Goal: Task Accomplishment & Management: Manage account settings

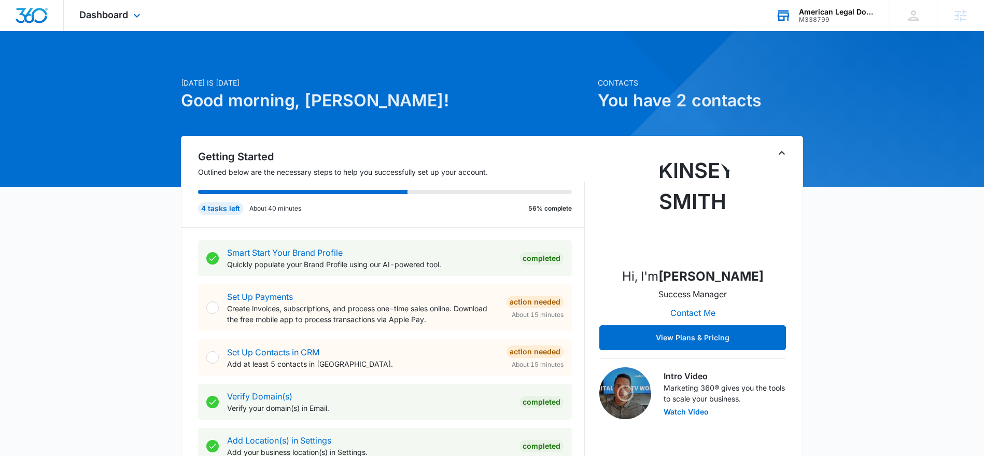
click at [805, 21] on div "M338799" at bounding box center [837, 19] width 76 height 7
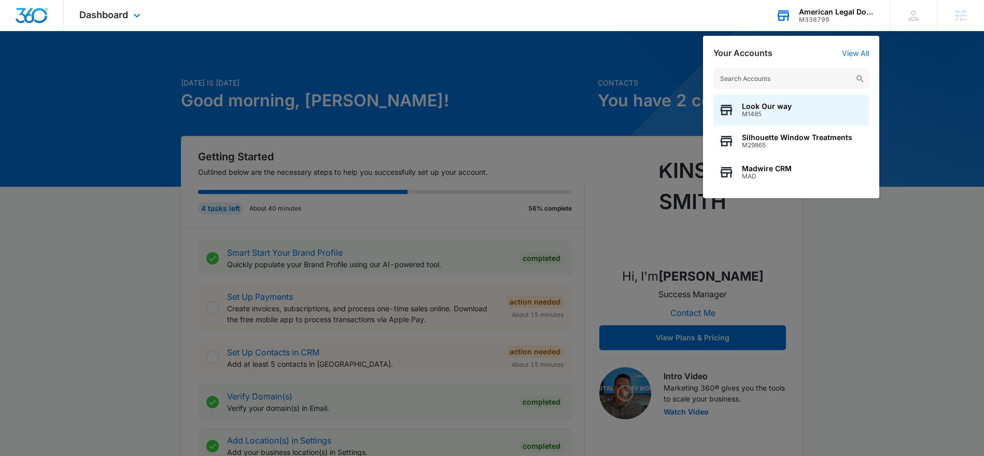
click at [765, 79] on input "text" at bounding box center [792, 78] width 156 height 21
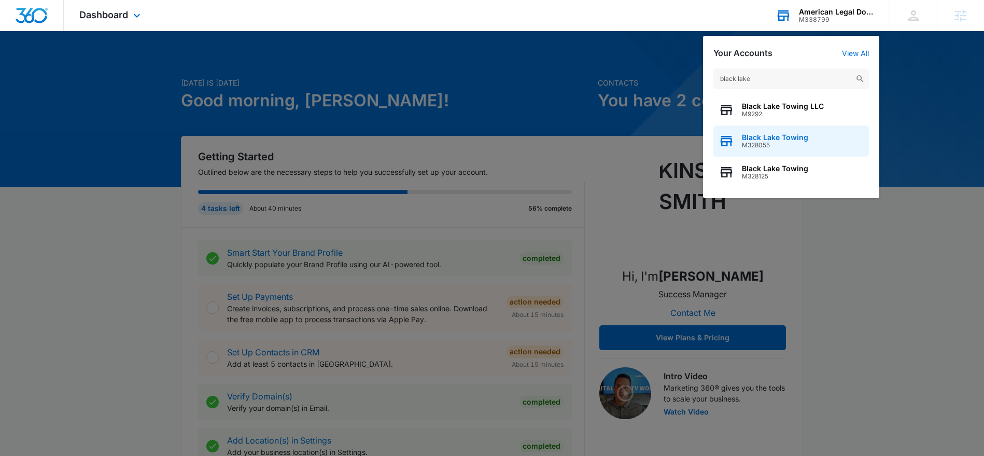
type input "black lake"
click at [773, 136] on span "Black Lake Towing" at bounding box center [775, 137] width 66 height 8
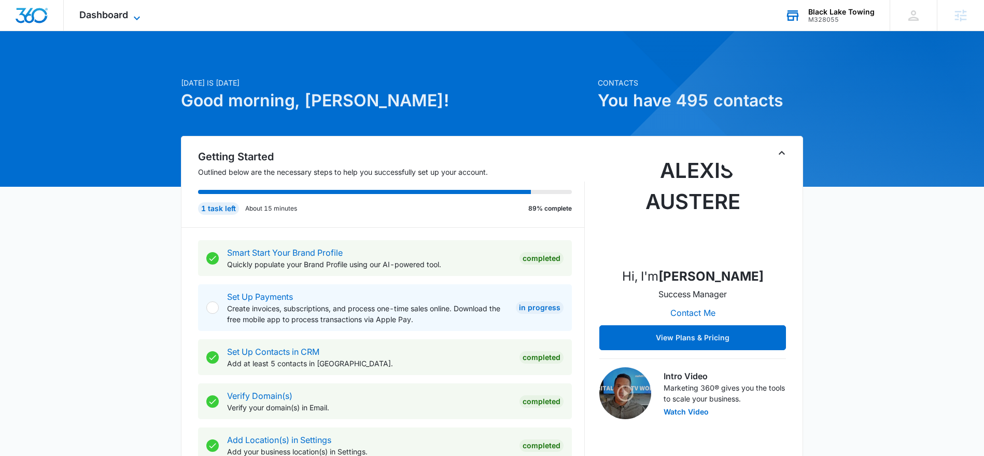
click at [136, 18] on icon at bounding box center [137, 18] width 6 height 4
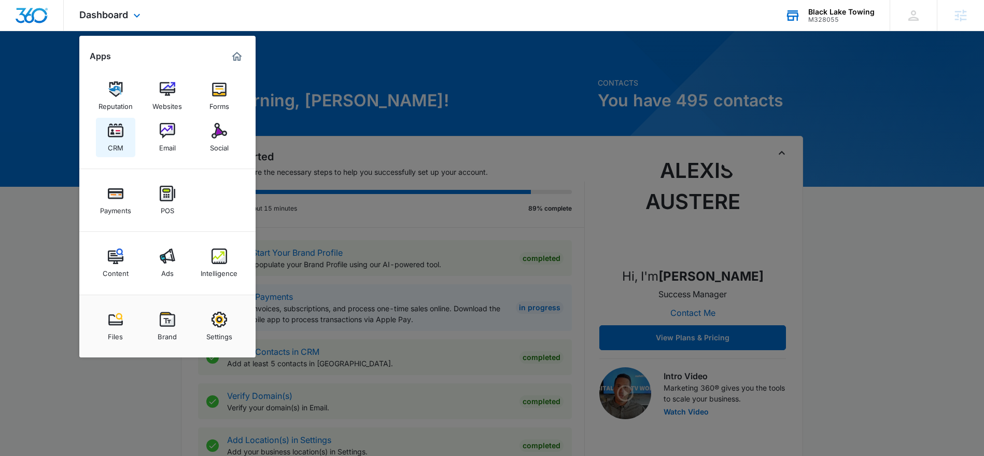
click at [96, 136] on link "CRM" at bounding box center [115, 137] width 39 height 39
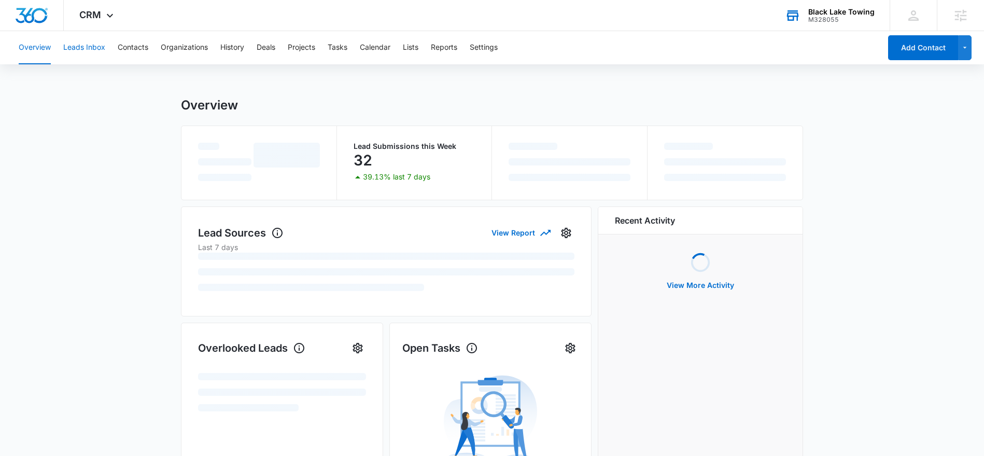
click at [81, 54] on button "Leads Inbox" at bounding box center [84, 47] width 42 height 33
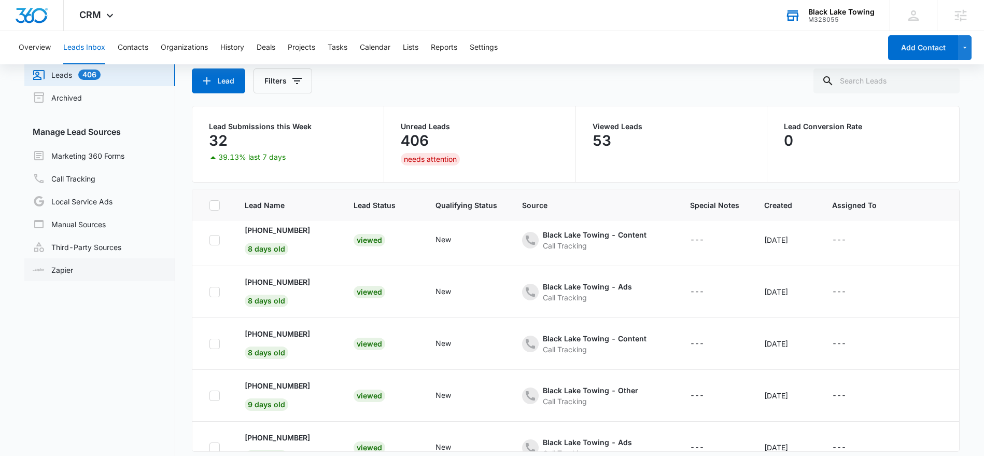
scroll to position [82, 0]
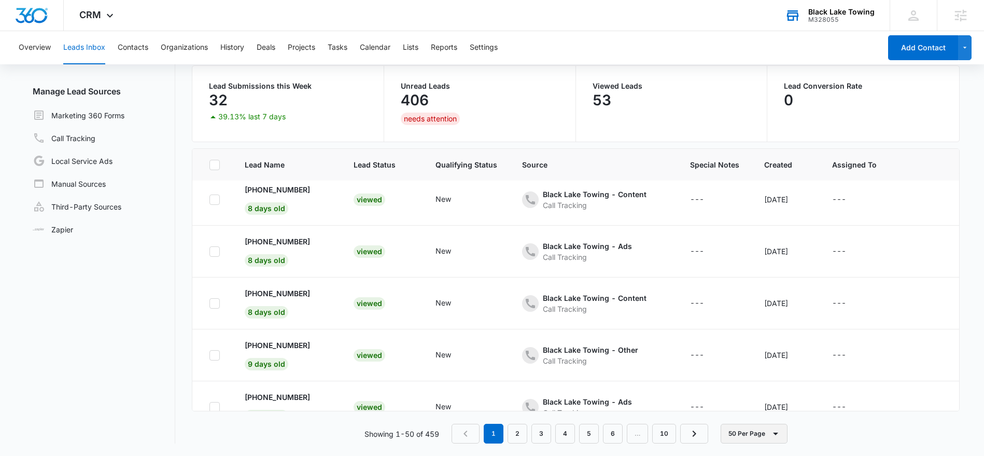
click at [771, 432] on icon "button" at bounding box center [776, 433] width 12 height 12
click at [752, 374] on div "10 Per Page" at bounding box center [755, 371] width 43 height 7
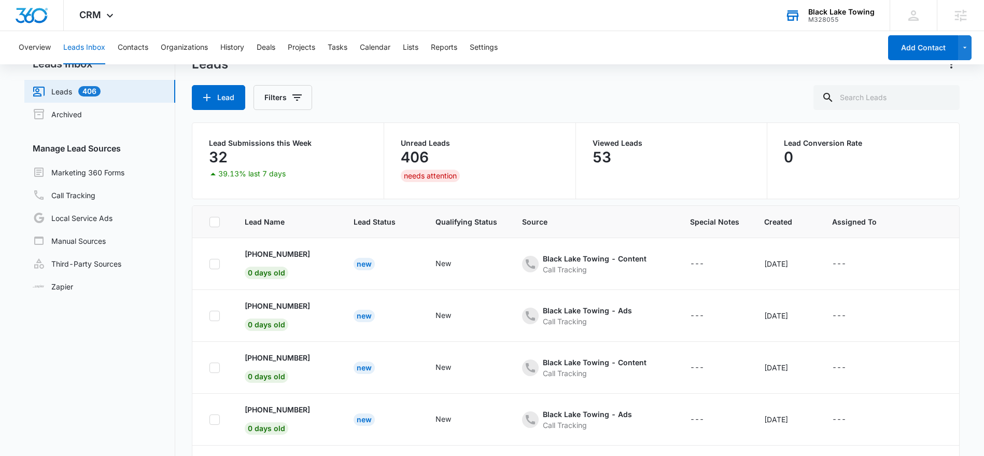
scroll to position [20, 0]
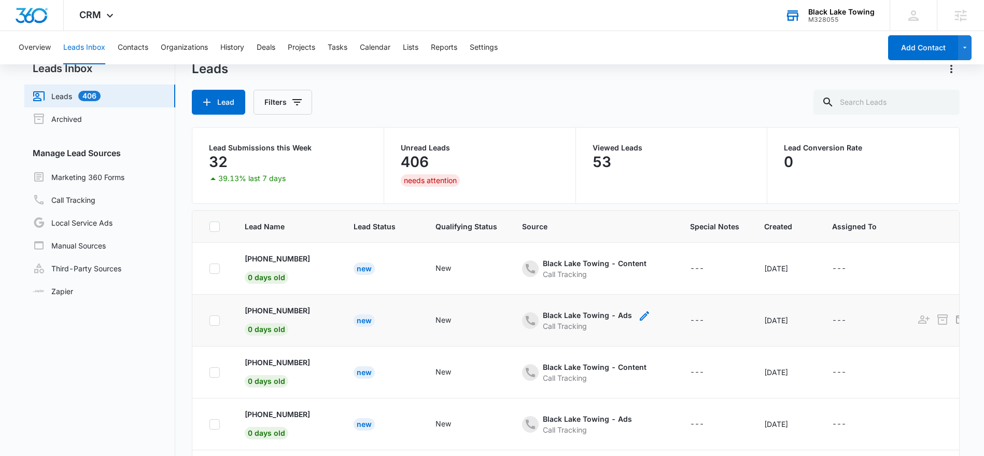
click at [548, 316] on div "Black Lake Towing - Ads" at bounding box center [587, 315] width 89 height 11
click at [261, 311] on p "+13607899187" at bounding box center [277, 310] width 65 height 11
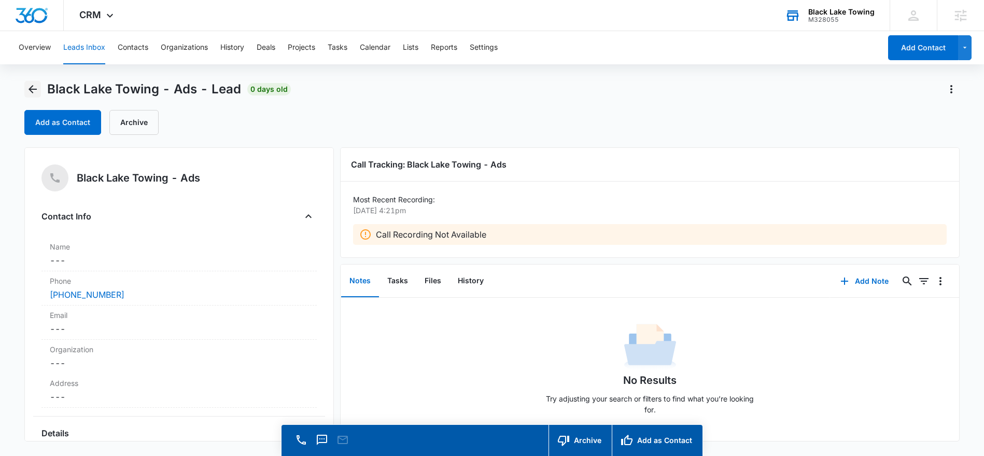
click at [35, 88] on icon "Back" at bounding box center [32, 89] width 12 height 12
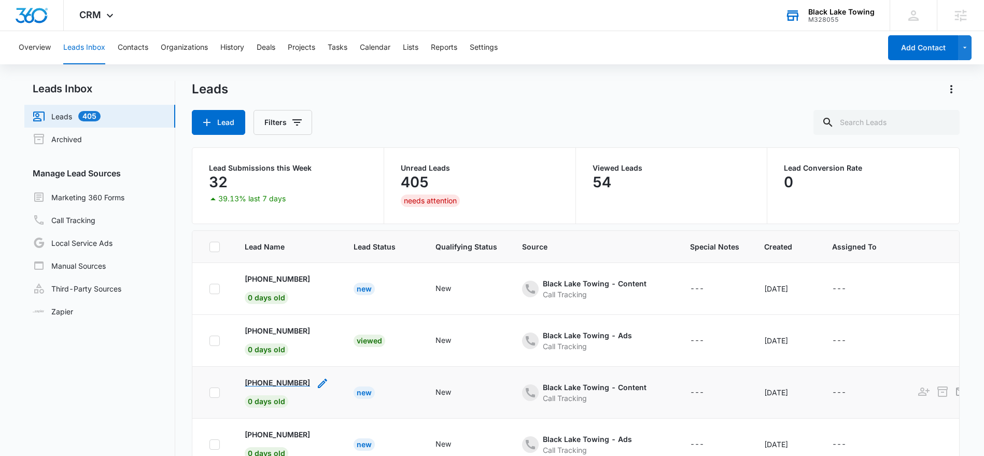
click at [271, 379] on p "+13607898016" at bounding box center [277, 382] width 65 height 11
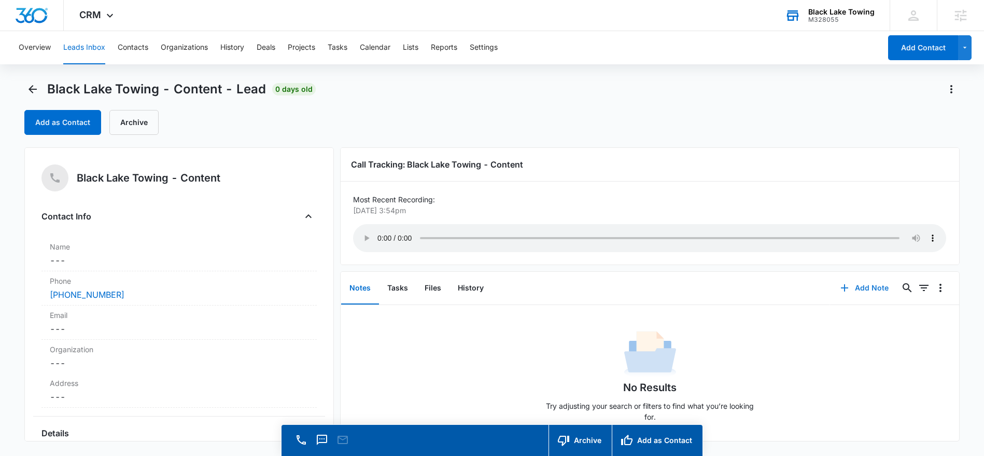
click at [865, 287] on button "Add Note" at bounding box center [864, 287] width 69 height 25
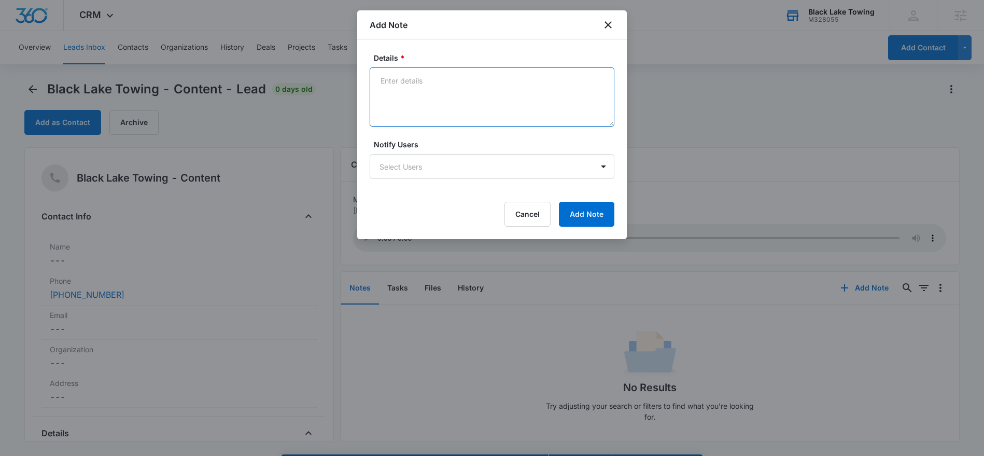
click at [385, 80] on textarea "Details *" at bounding box center [492, 96] width 245 height 59
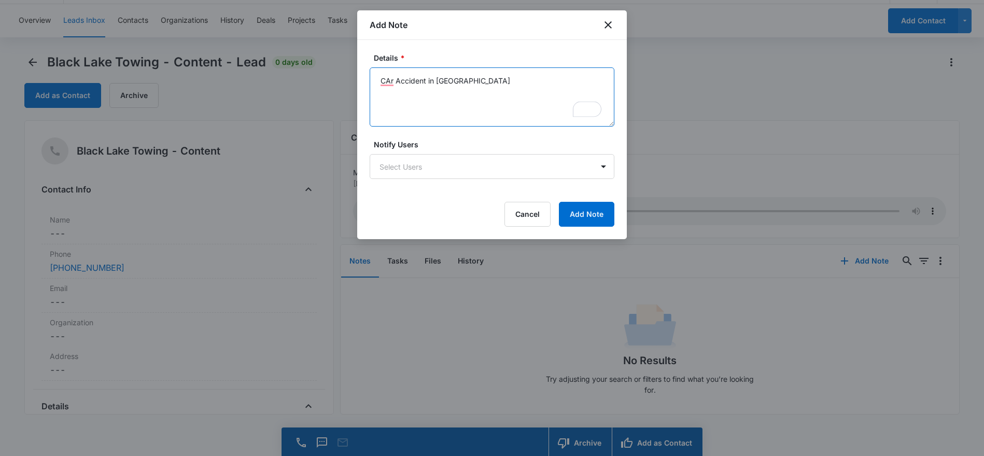
scroll to position [30, 0]
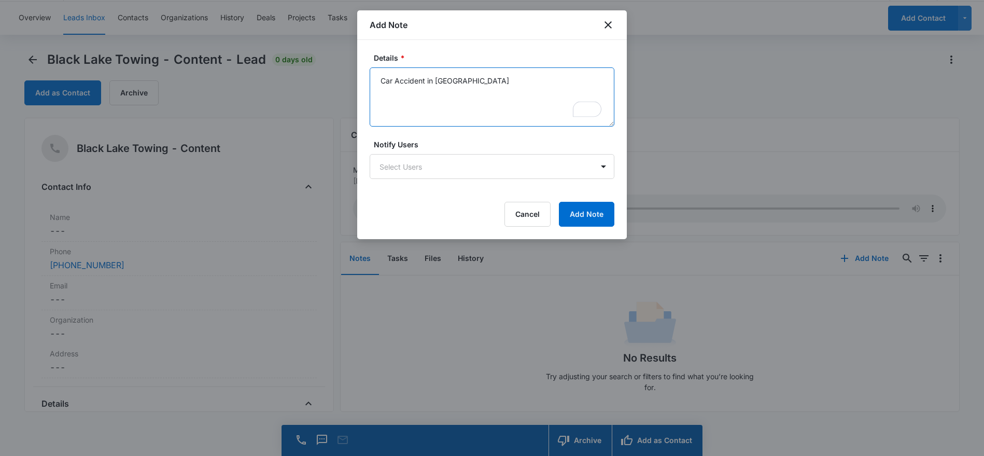
click at [477, 87] on textarea "Car Accident in LakeWood" at bounding box center [492, 96] width 245 height 59
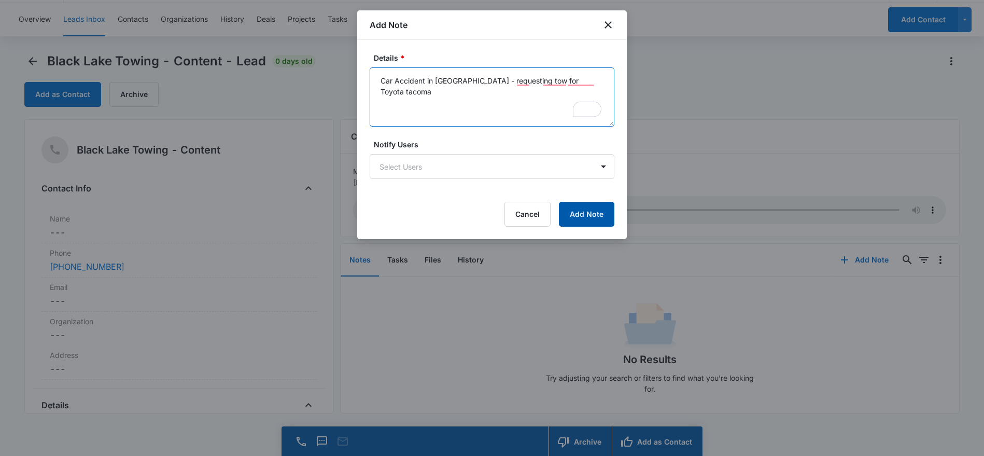
type textarea "Car Accident in LakeWood - requesting tow for Toyota tacoma"
click at [574, 220] on button "Add Note" at bounding box center [586, 214] width 55 height 25
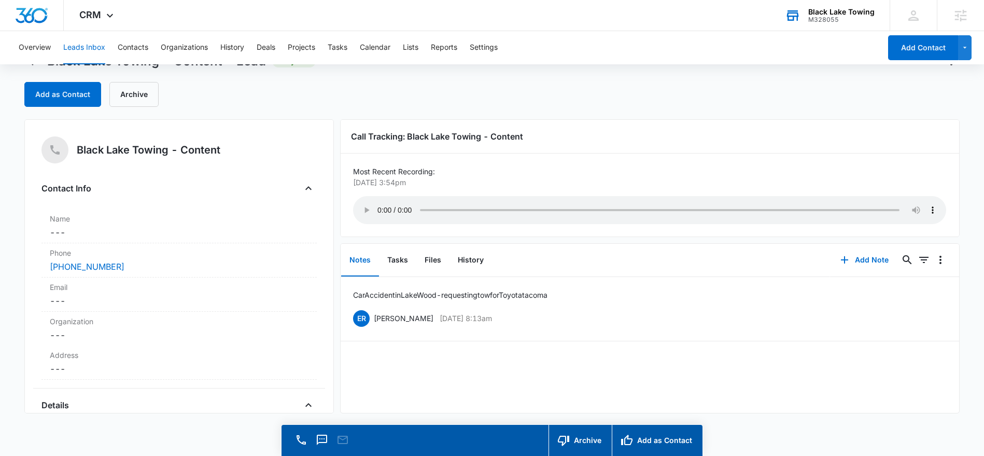
scroll to position [0, 0]
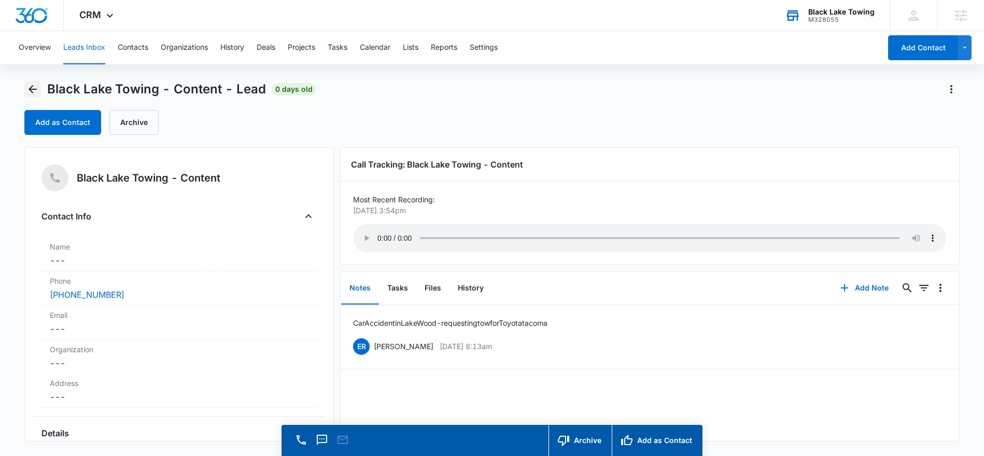
click at [31, 90] on icon "Back" at bounding box center [32, 89] width 12 height 12
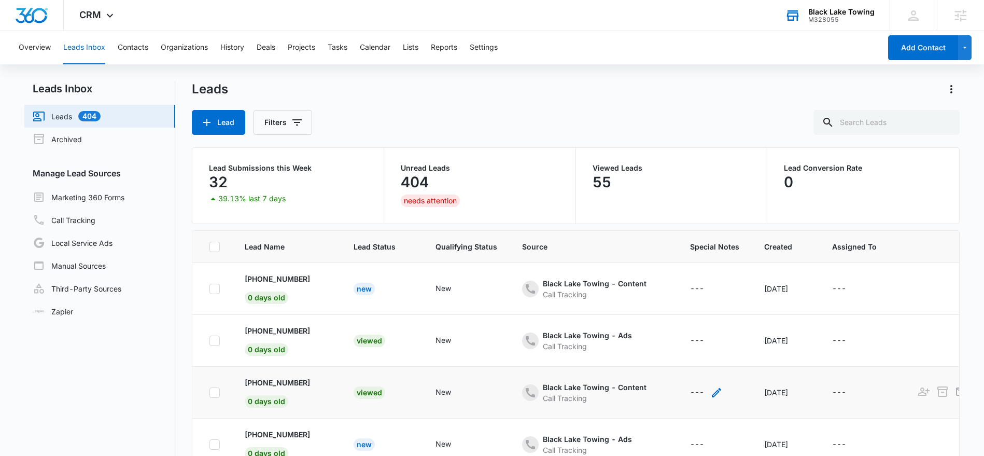
click at [711, 391] on icon "- - Select to Edit Field" at bounding box center [717, 392] width 12 height 12
click at [654, 290] on textarea "Special Notes" at bounding box center [699, 309] width 123 height 59
type textarea "Car Accident Lakewood"
click at [730, 353] on button "Save" at bounding box center [745, 359] width 31 height 20
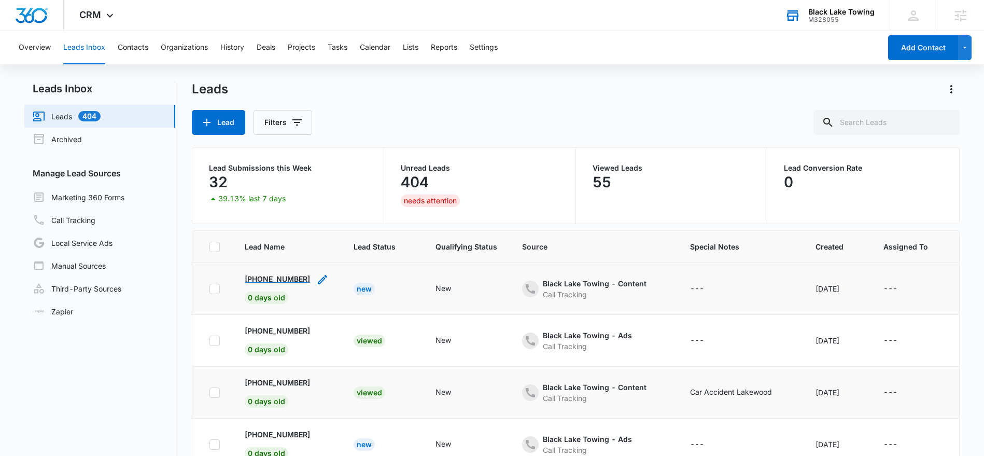
click at [273, 278] on p "+12067781623" at bounding box center [277, 278] width 65 height 11
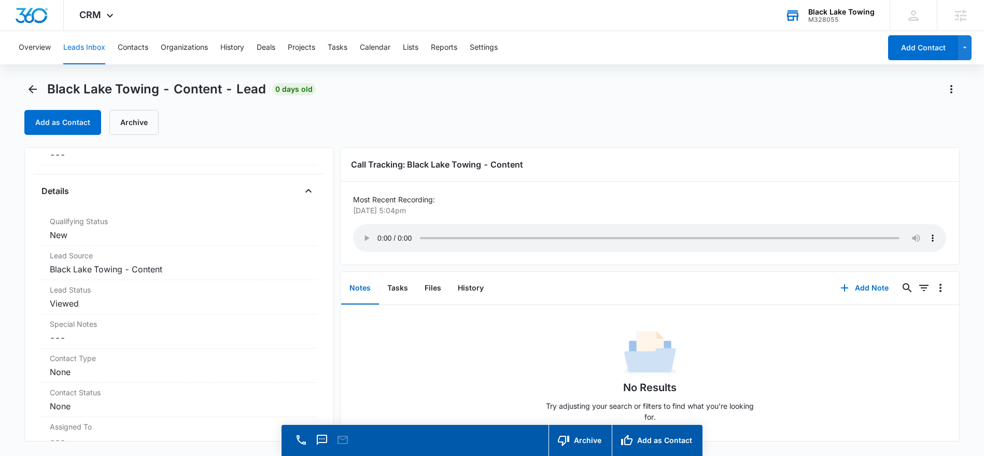
scroll to position [244, 0]
click at [103, 325] on label "Special Notes" at bounding box center [179, 322] width 259 height 11
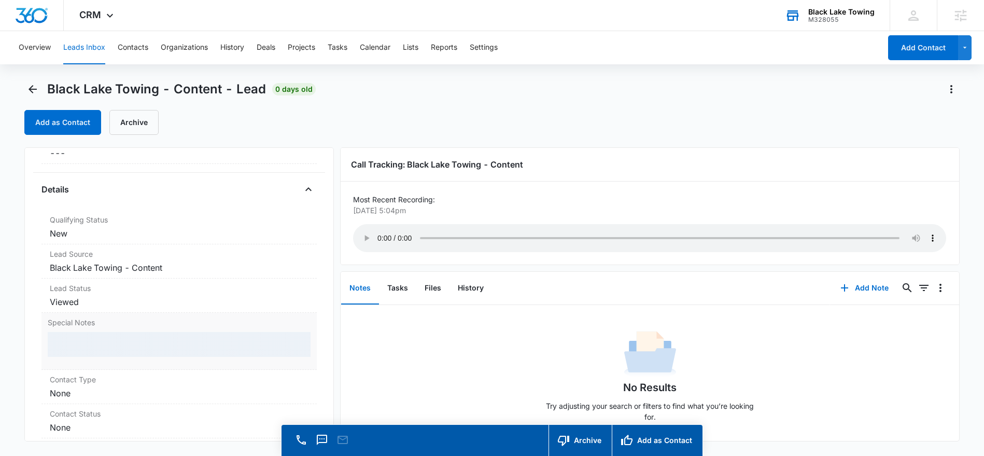
click at [74, 338] on div at bounding box center [179, 344] width 263 height 25
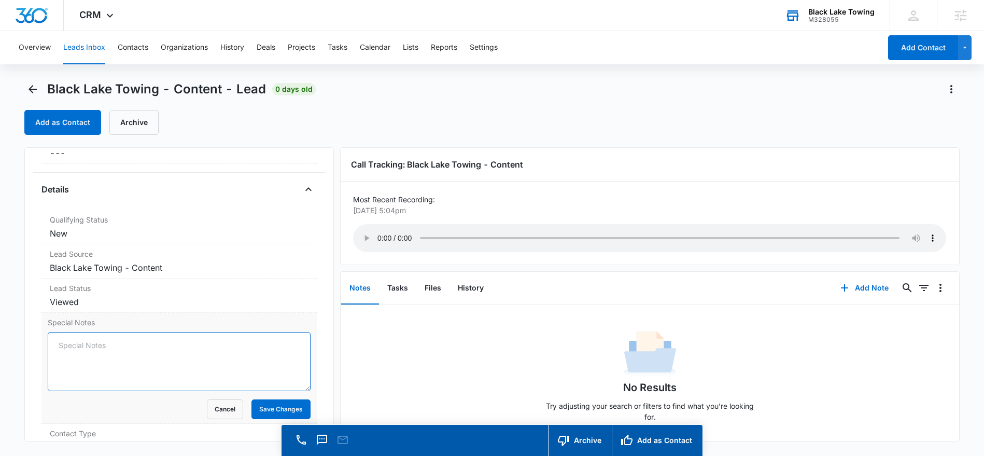
click at [67, 343] on textarea "Special Notes" at bounding box center [179, 361] width 263 height 59
type textarea "Solicitor"
click at [255, 413] on button "Save Changes" at bounding box center [281, 409] width 59 height 20
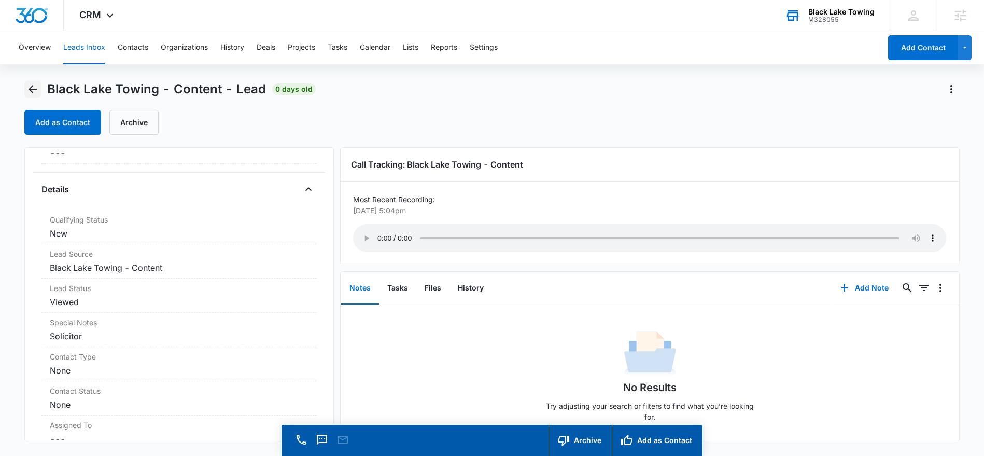
click at [35, 92] on icon "Back" at bounding box center [32, 89] width 12 height 12
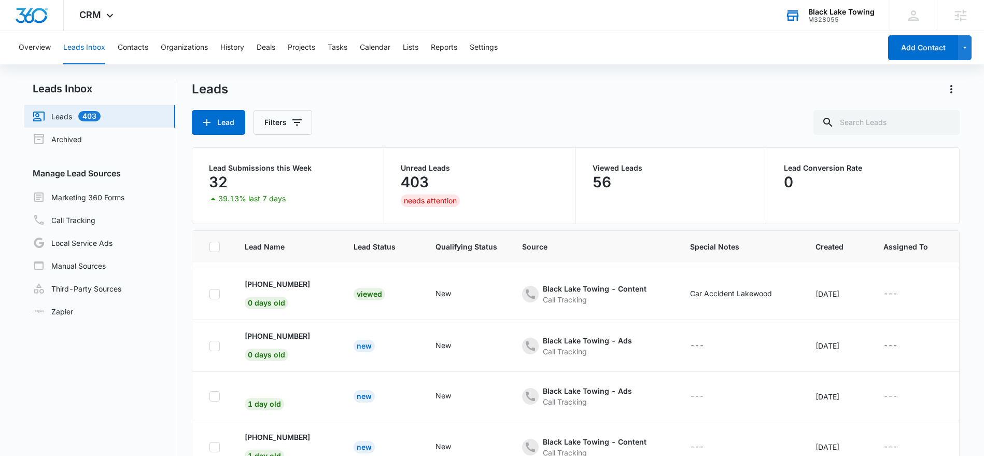
scroll to position [101, 0]
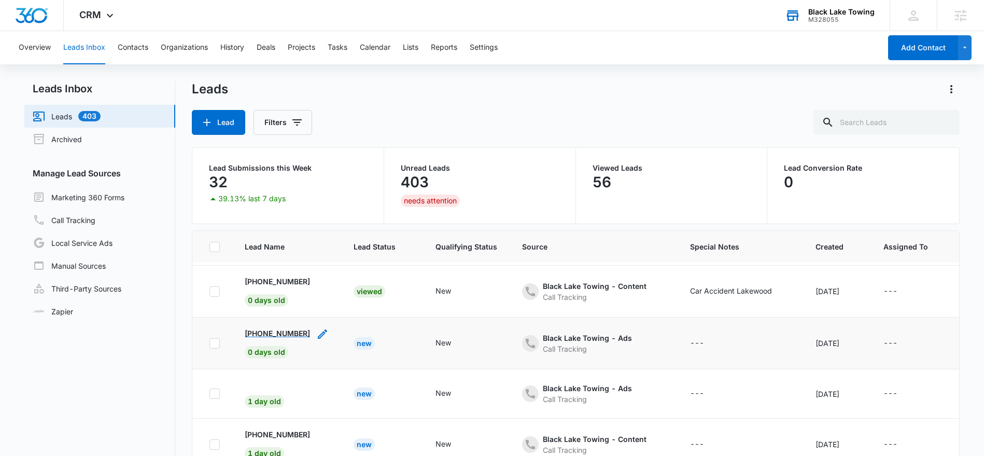
click at [262, 334] on p "+13608901526" at bounding box center [277, 333] width 65 height 11
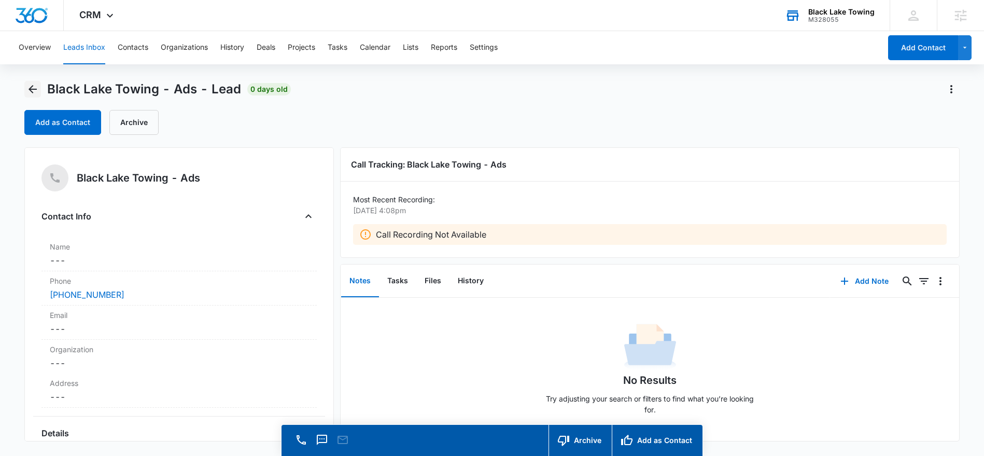
click at [30, 89] on icon "Back" at bounding box center [33, 89] width 8 height 8
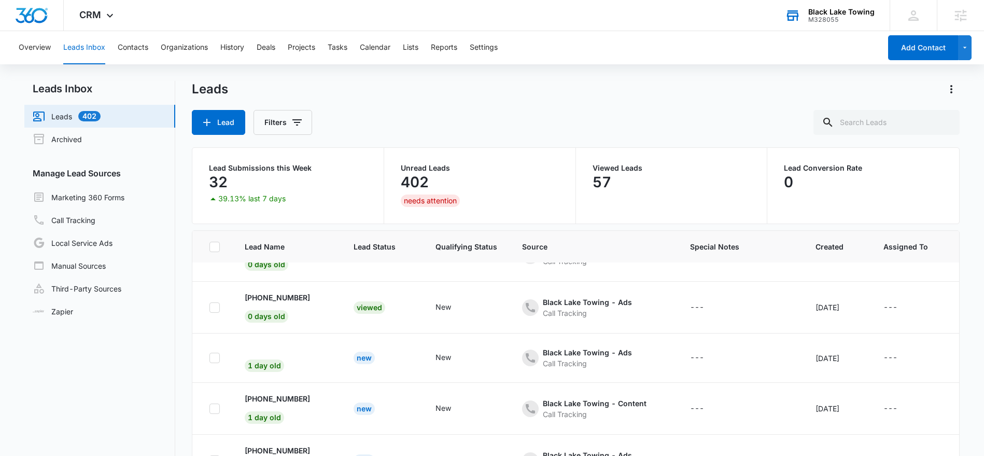
scroll to position [147, 0]
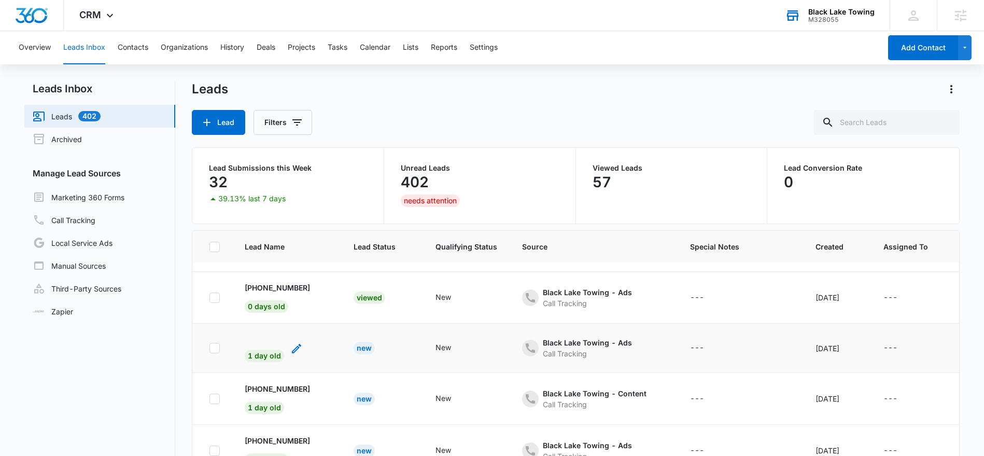
click at [253, 345] on div "1 day old" at bounding box center [264, 352] width 39 height 20
drag, startPoint x: 182, startPoint y: 349, endPoint x: 206, endPoint y: 363, distance: 27.9
click at [184, 350] on div "Leads Inbox Leads 402 Archived Manage Lead Sources Marketing 360 Forms Call Tra…" at bounding box center [491, 303] width 935 height 444
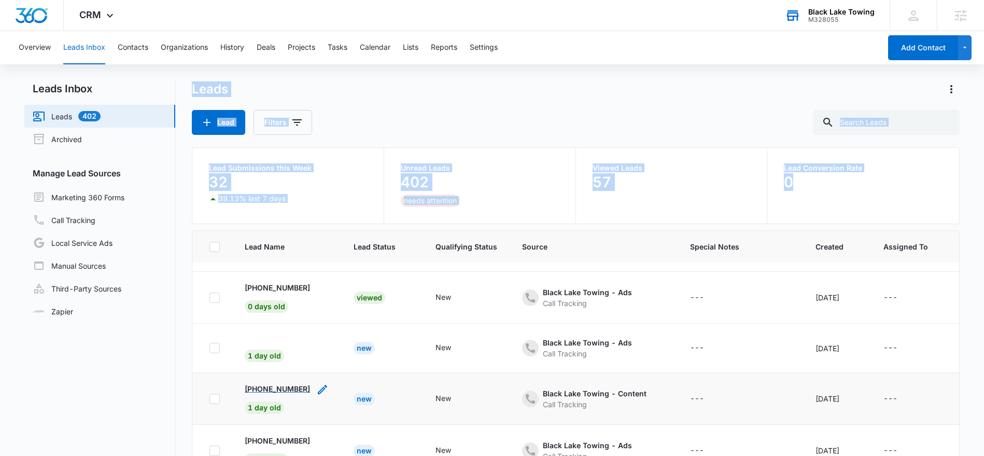
click at [251, 387] on p "+15416327047" at bounding box center [277, 388] width 65 height 11
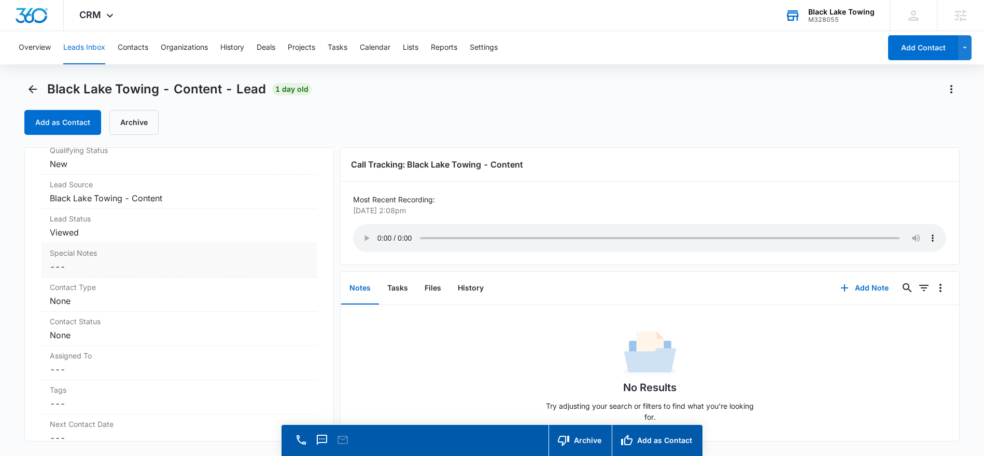
scroll to position [315, 0]
click at [71, 265] on dd "Cancel Save Changes ---" at bounding box center [179, 265] width 259 height 12
click at [63, 270] on textarea "Special Notes" at bounding box center [179, 290] width 263 height 59
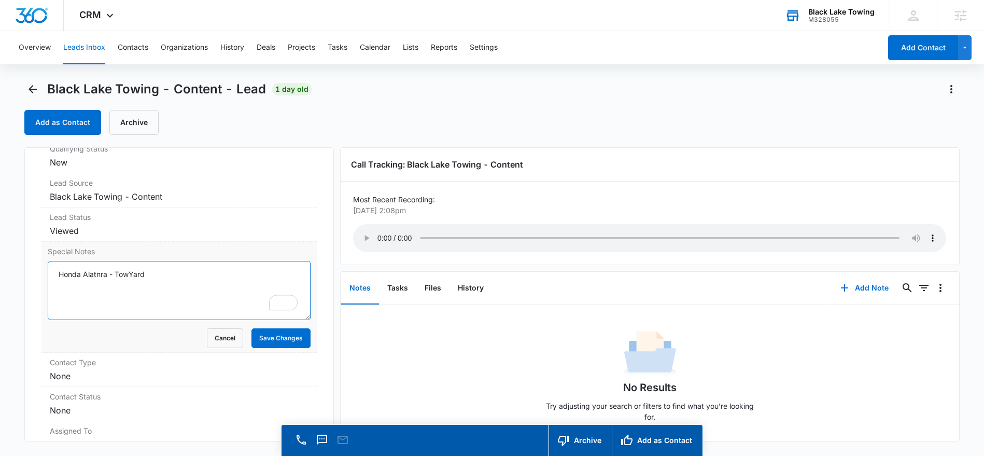
click at [59, 273] on textarea "Honda Alatnra - TowYard" at bounding box center [179, 290] width 263 height 59
drag, startPoint x: 161, startPoint y: 274, endPoint x: 201, endPoint y: 275, distance: 39.9
click at [201, 275] on textarea "Follow Up Call Honda Alatnra - TowYard" at bounding box center [179, 290] width 263 height 59
click at [151, 273] on textarea "Follow Up Call Honda Alatnra" at bounding box center [179, 290] width 263 height 59
type textarea "Follow-Up Call Honda Alantra"
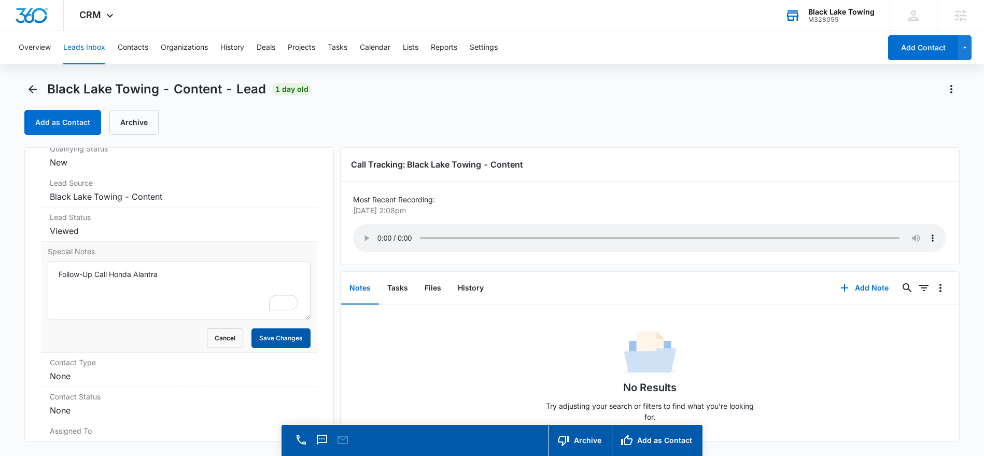
click at [260, 337] on button "Save Changes" at bounding box center [281, 338] width 59 height 20
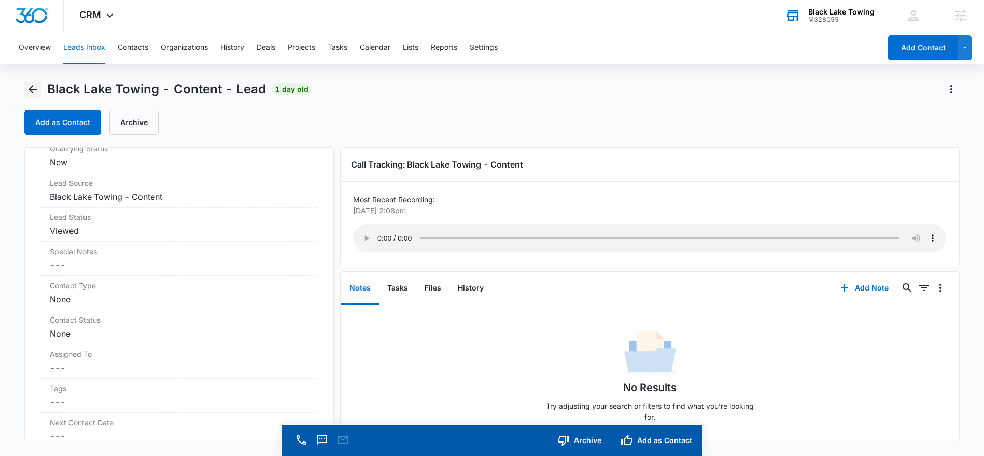
scroll to position [3, 0]
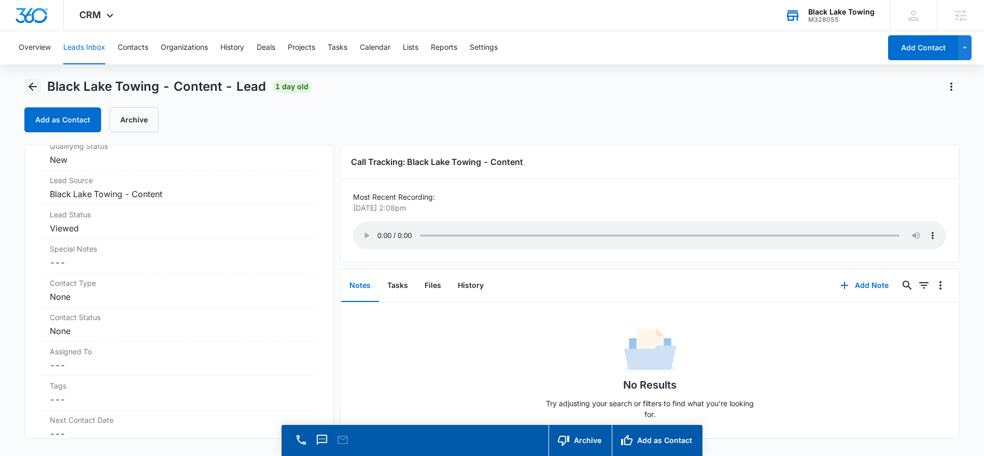
click at [31, 91] on icon "Back" at bounding box center [32, 86] width 12 height 12
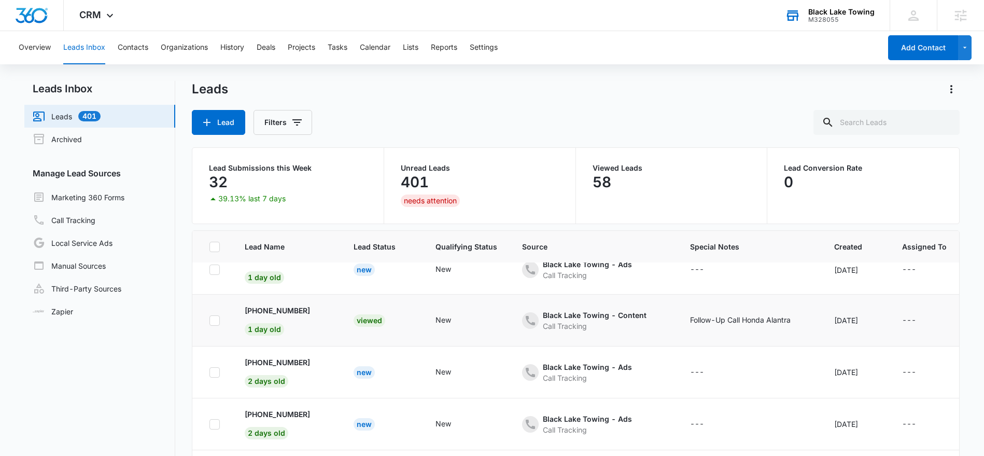
scroll to position [228, 0]
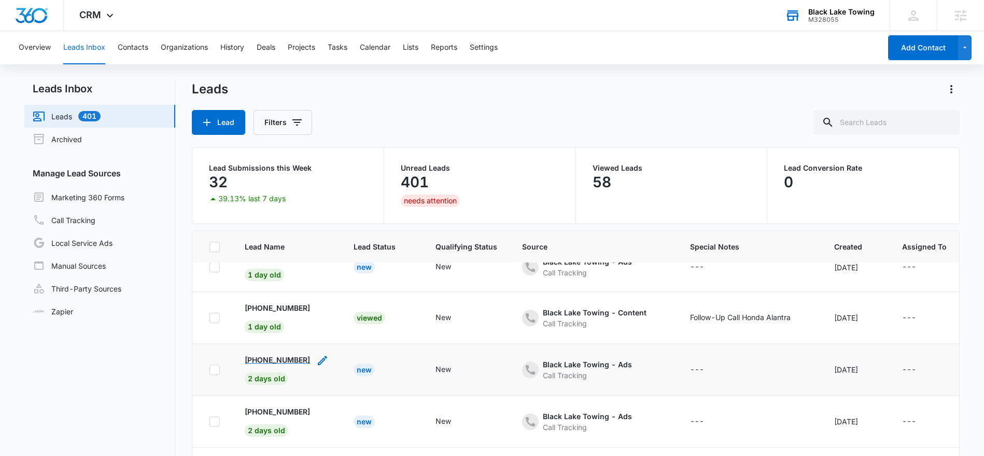
click at [253, 360] on p "+12536780058" at bounding box center [277, 359] width 65 height 11
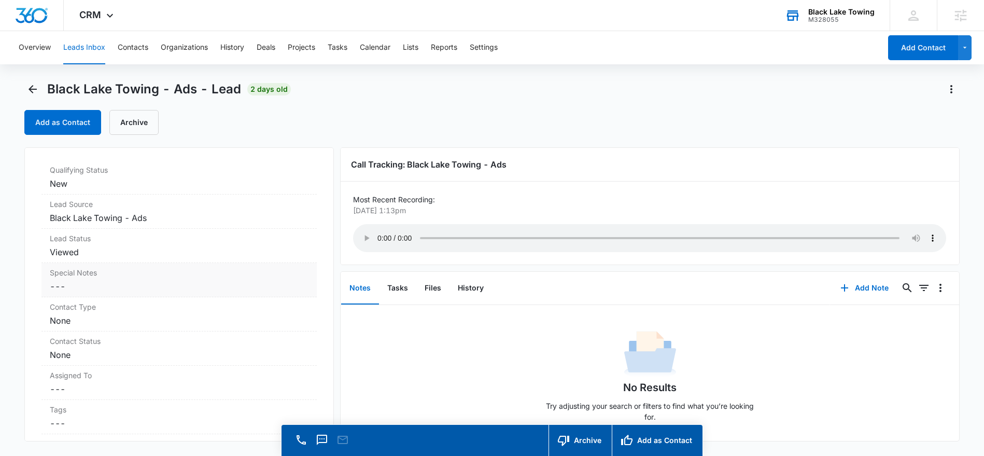
scroll to position [296, 0]
click at [53, 286] on dd "Cancel Save Changes ---" at bounding box center [179, 284] width 259 height 12
click at [54, 287] on textarea "Special Notes" at bounding box center [179, 309] width 263 height 59
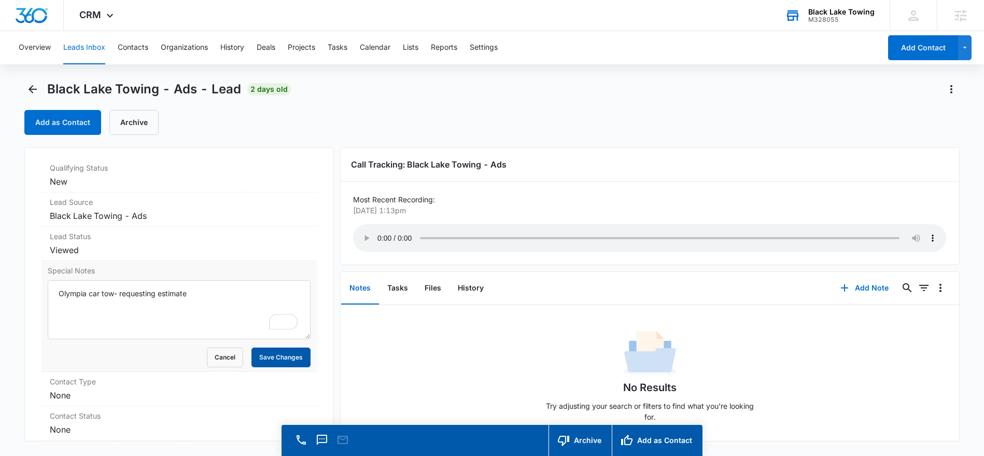
type textarea "Olympia car tow- requesting estimate"
click at [287, 364] on button "Save Changes" at bounding box center [281, 357] width 59 height 20
click at [33, 91] on icon "Back" at bounding box center [32, 89] width 12 height 12
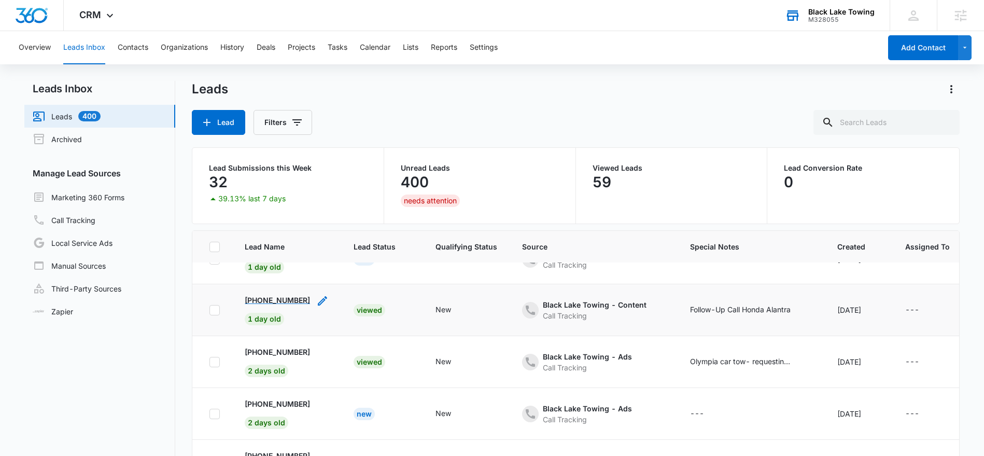
scroll to position [242, 0]
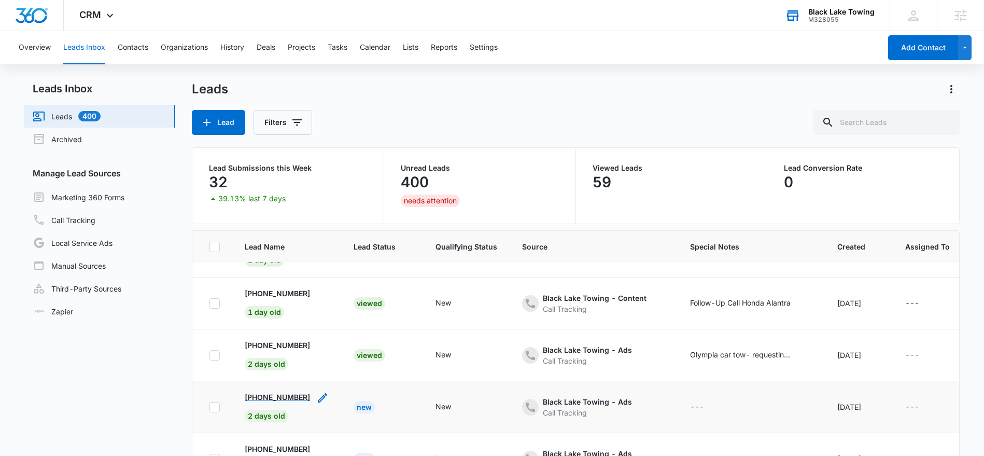
click at [263, 398] on p "+13607899069" at bounding box center [277, 397] width 65 height 11
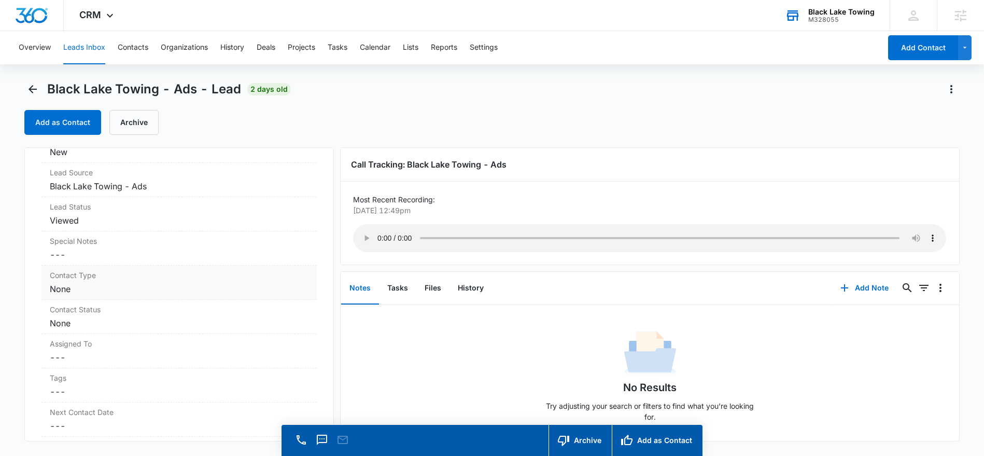
scroll to position [371, 0]
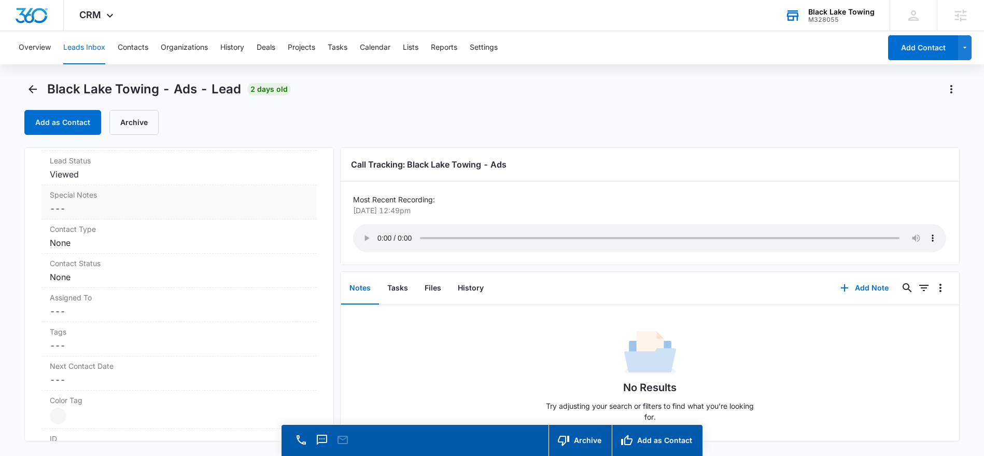
click at [64, 208] on dd "Cancel Save Changes ---" at bounding box center [179, 208] width 259 height 12
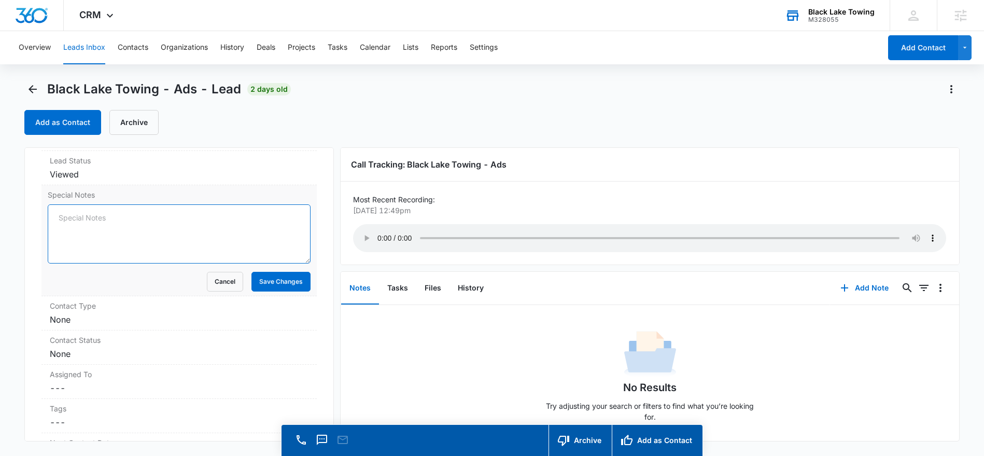
click at [58, 213] on textarea "Special Notes" at bounding box center [179, 233] width 263 height 59
type textarea "C"
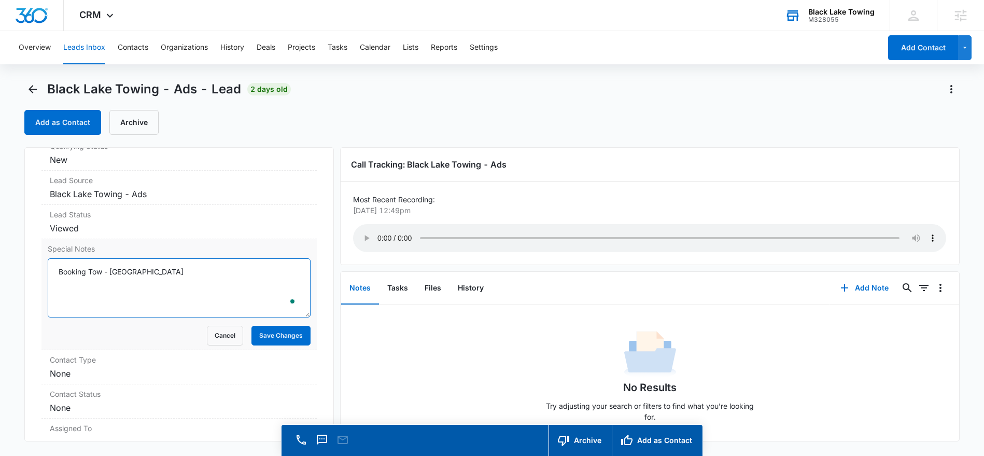
scroll to position [0, 0]
type textarea "Booking Tow - 85th Ave SE"
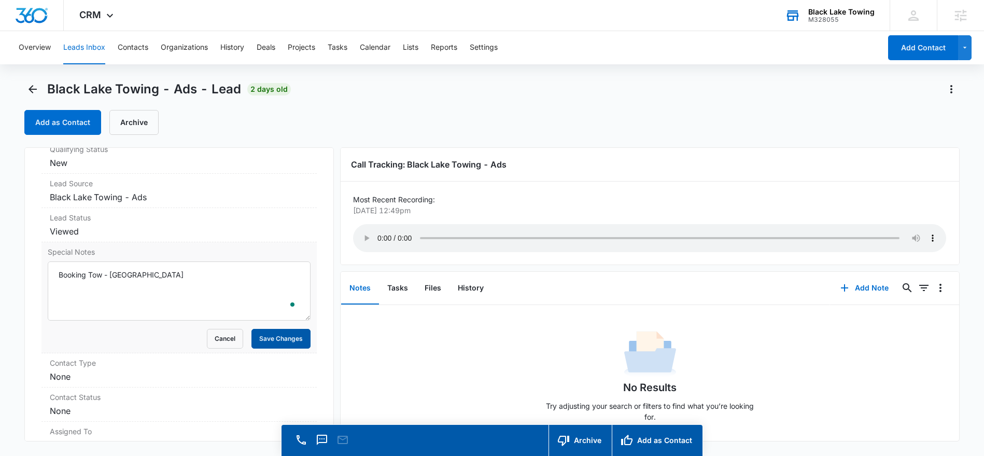
click at [280, 336] on button "Save Changes" at bounding box center [281, 339] width 59 height 20
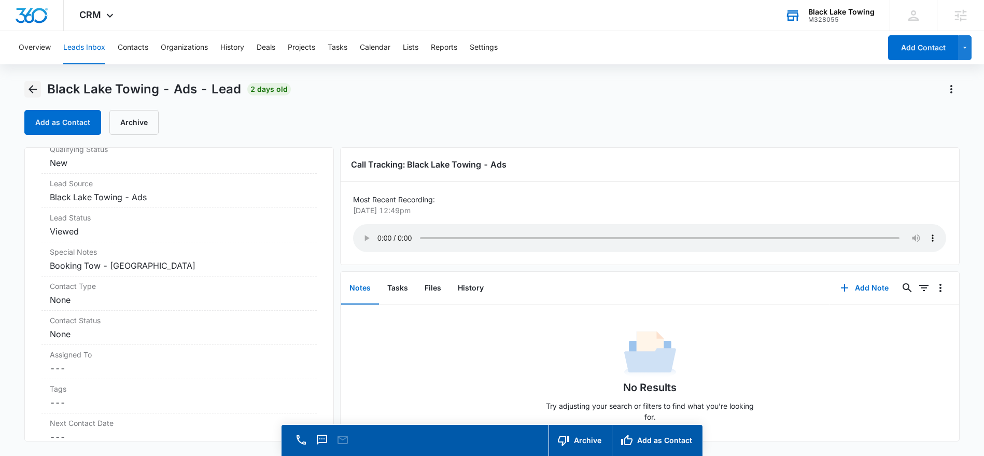
click at [37, 89] on icon "Back" at bounding box center [32, 89] width 12 height 12
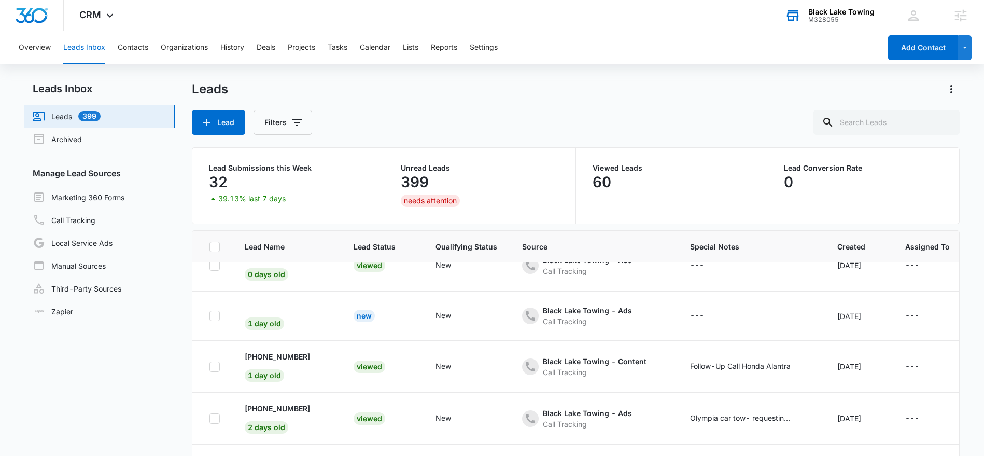
scroll to position [286, 0]
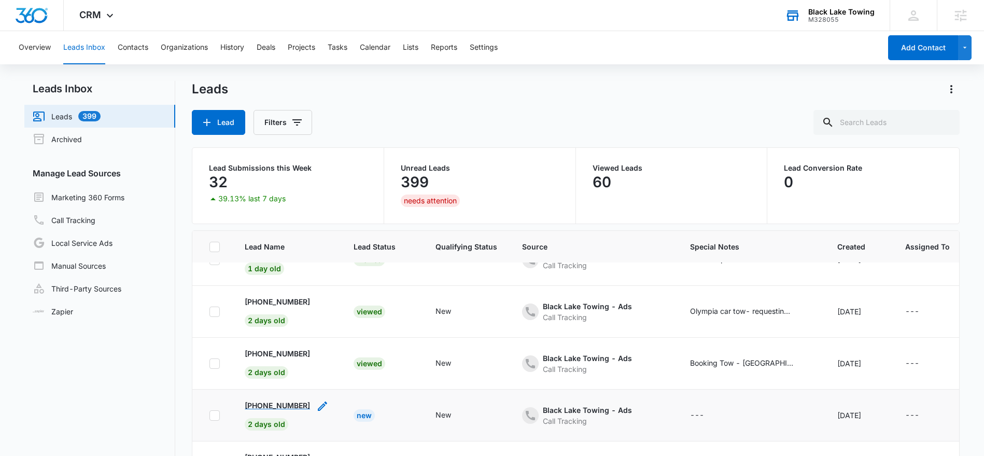
click at [267, 405] on p "+18083476152" at bounding box center [277, 405] width 65 height 11
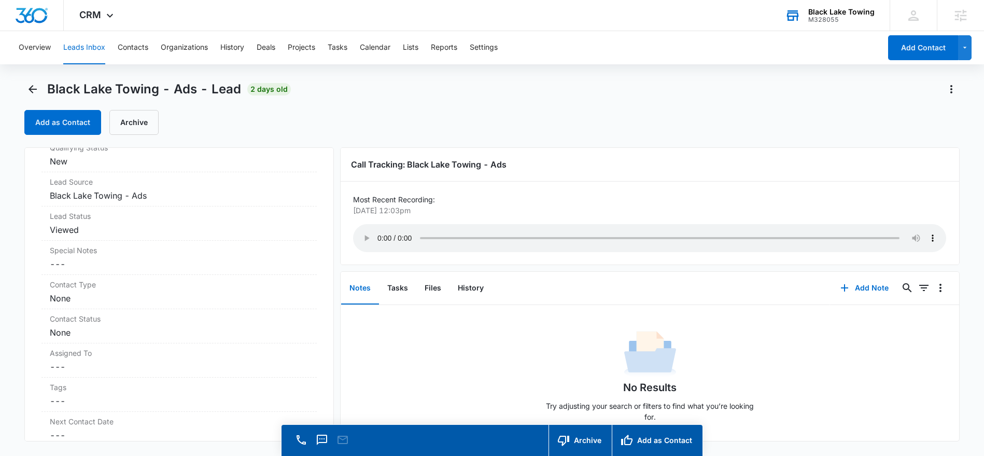
scroll to position [385, 0]
click at [72, 187] on div "Special Notes Cancel Save Changes ---" at bounding box center [178, 189] width 275 height 34
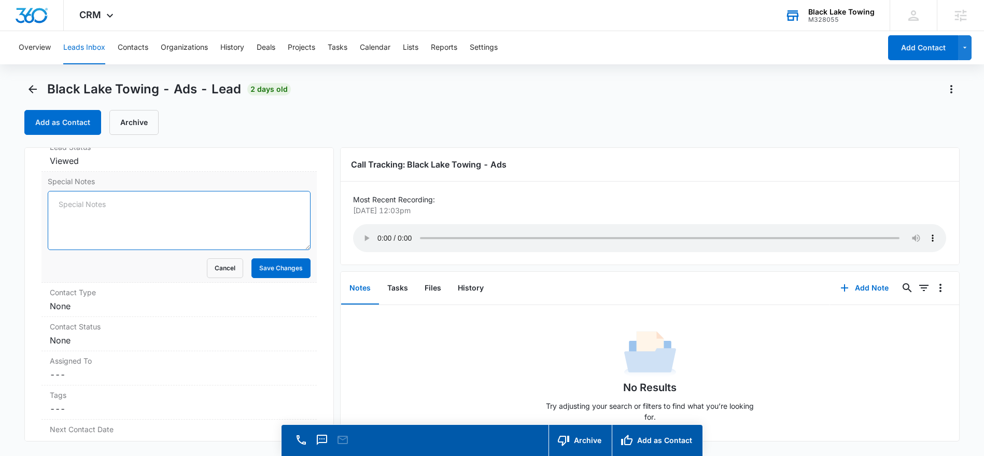
click at [67, 203] on textarea "Special Notes" at bounding box center [179, 220] width 263 height 59
click at [61, 204] on textarea "Little Rock Road to Walmart" at bounding box center [179, 220] width 263 height 59
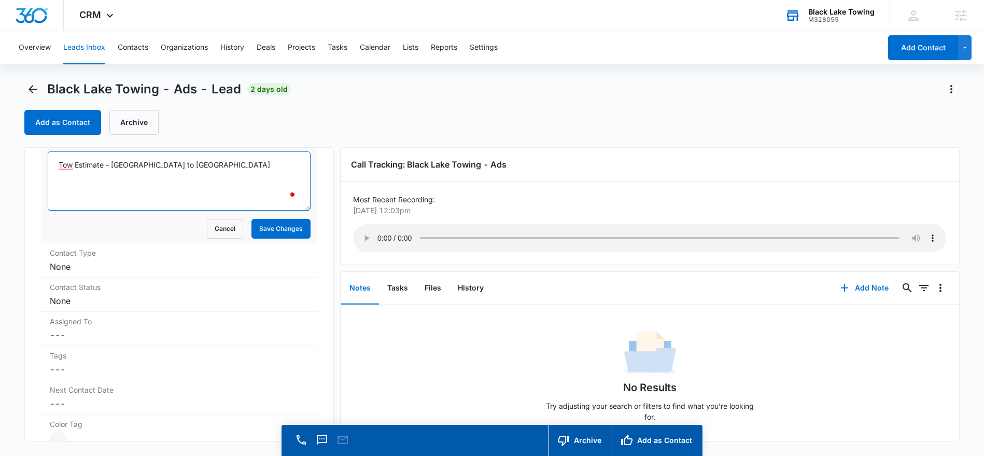
scroll to position [428, 0]
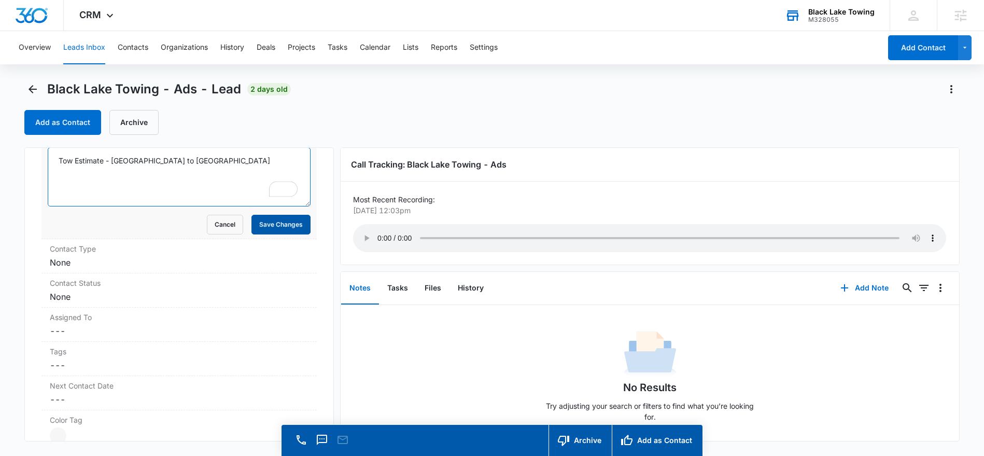
type textarea "Tow Estimate - Little Rock Road to Walmart"
click at [259, 225] on button "Save Changes" at bounding box center [281, 225] width 59 height 20
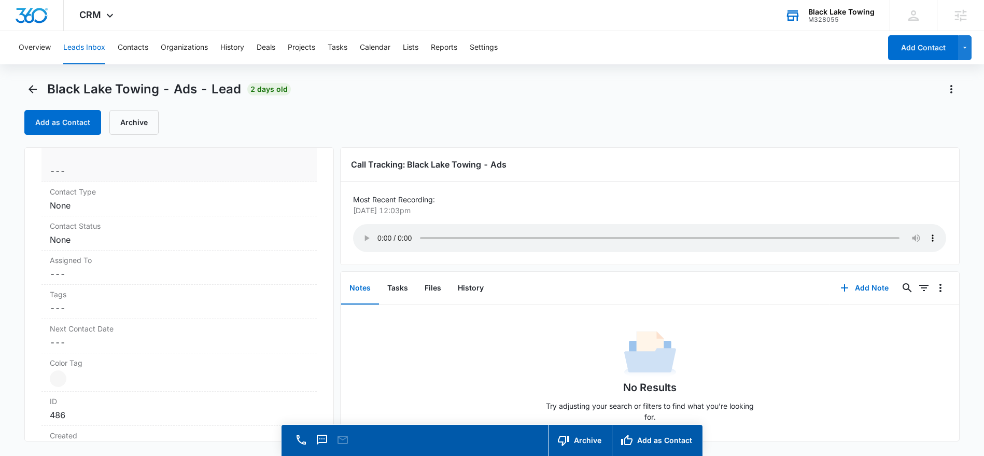
scroll to position [423, 0]
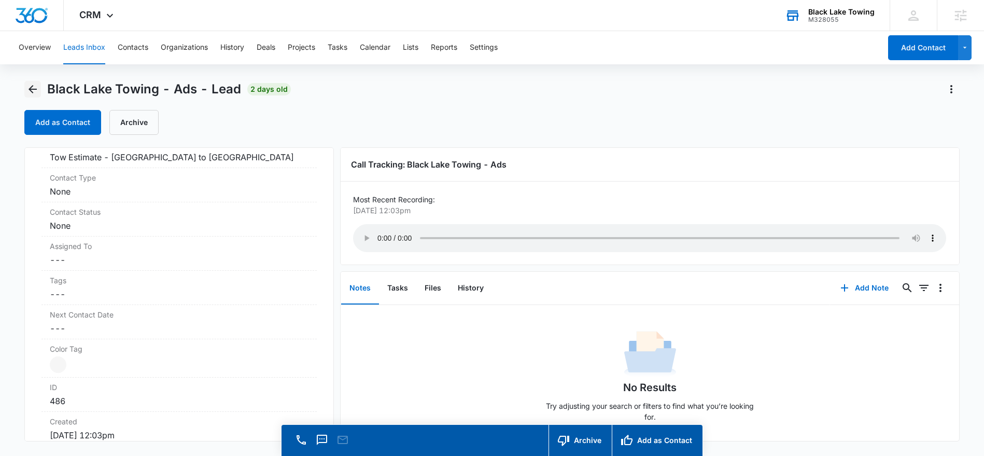
click at [32, 89] on icon "Back" at bounding box center [33, 89] width 8 height 8
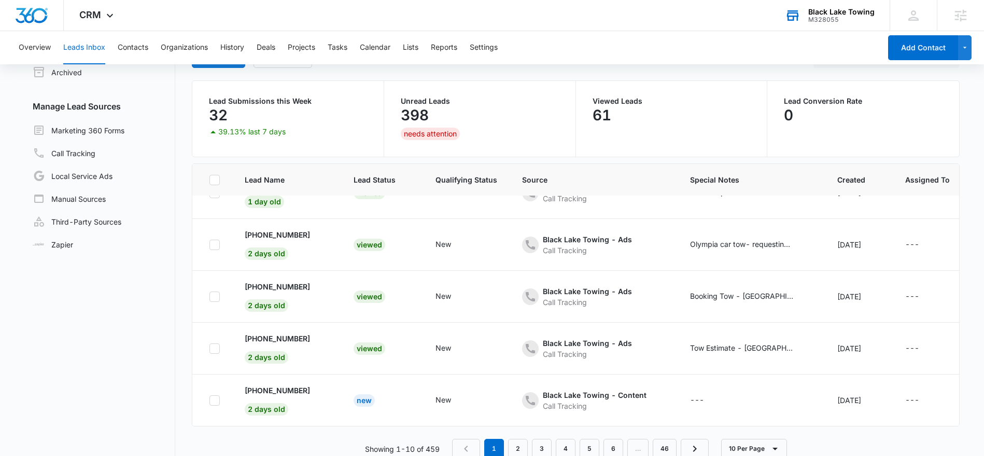
scroll to position [82, 0]
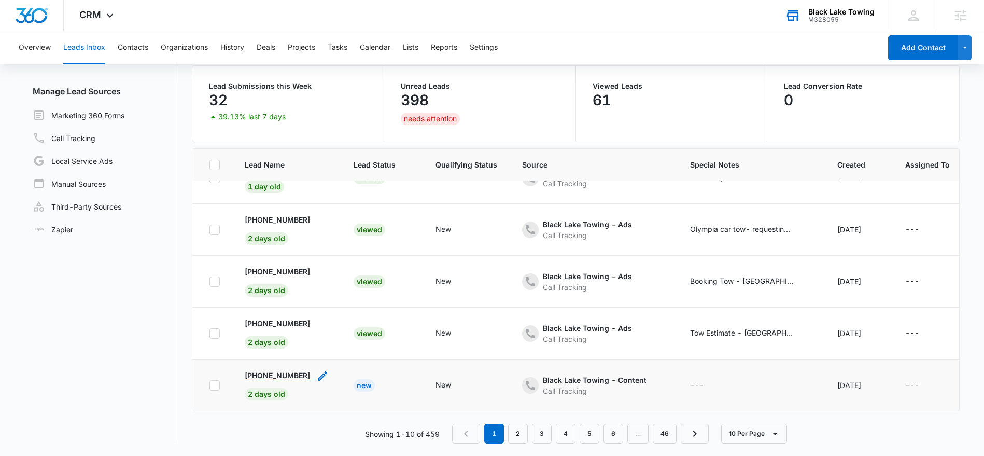
click at [274, 379] on p "+13607643637" at bounding box center [277, 375] width 65 height 11
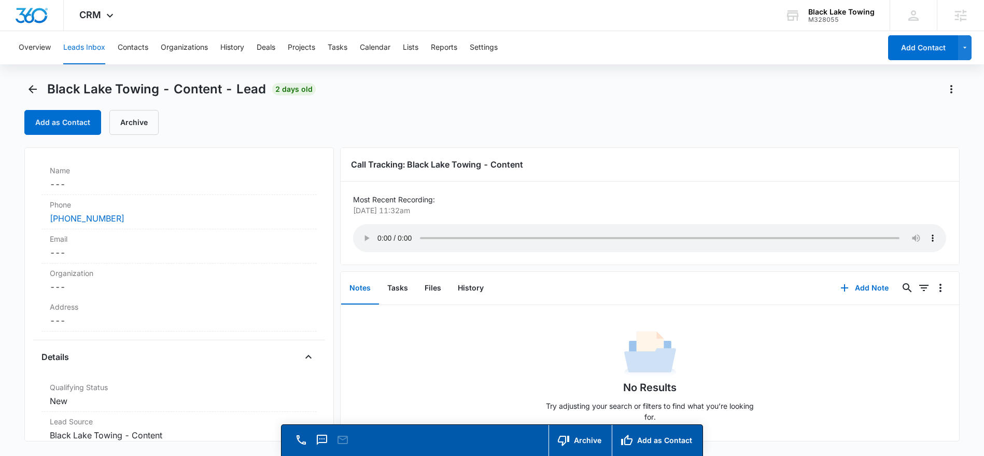
scroll to position [233, 0]
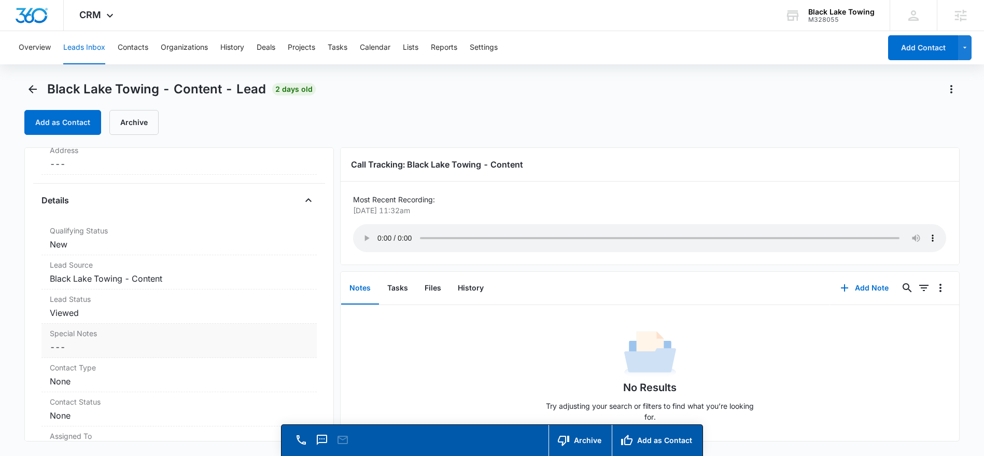
click at [100, 348] on dd "Cancel Save Changes ---" at bounding box center [179, 347] width 259 height 12
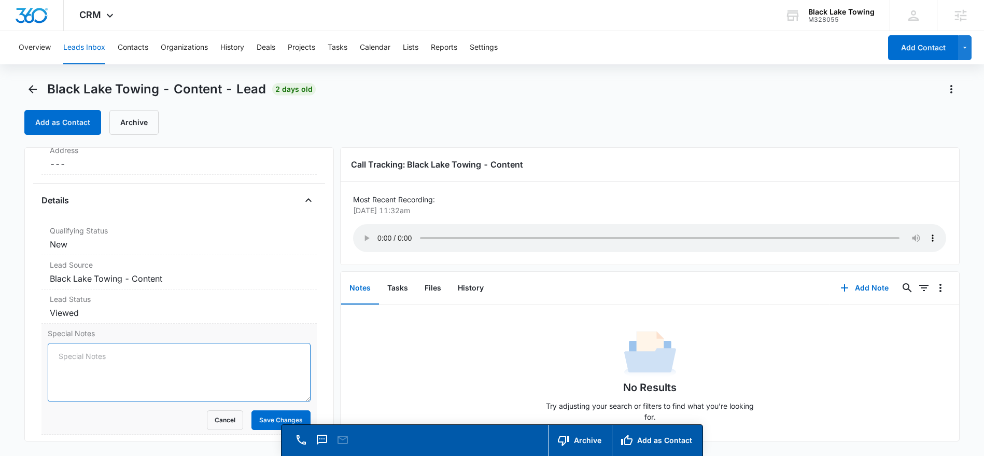
click at [66, 356] on textarea "Special Notes" at bounding box center [179, 372] width 263 height 59
drag, startPoint x: 60, startPoint y: 358, endPoint x: 53, endPoint y: 355, distance: 6.7
click at [60, 357] on textarea "8106 CreekRoad" at bounding box center [179, 372] width 263 height 59
click at [150, 355] on textarea "Tow Estimate - 8106 CreekRoad" at bounding box center [179, 372] width 263 height 59
type textarea "Tow Estimate - 8106 Creek Road"
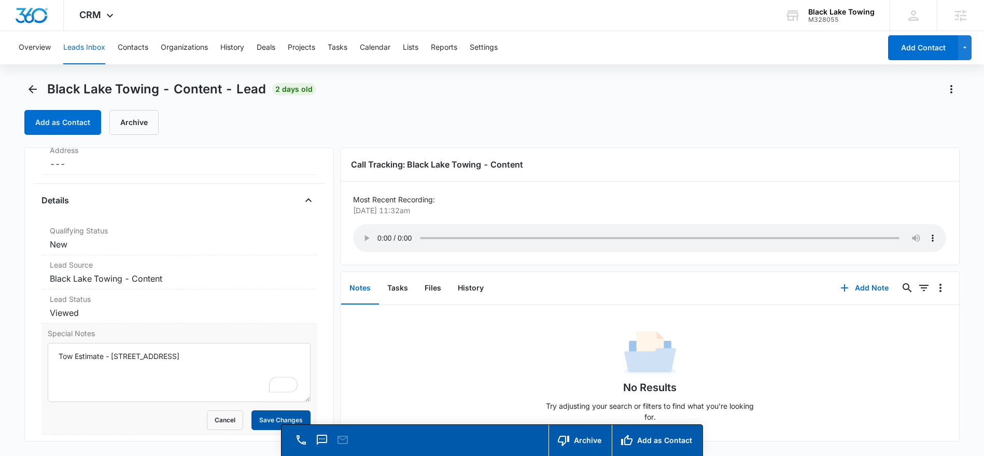
click at [266, 417] on button "Save Changes" at bounding box center [281, 420] width 59 height 20
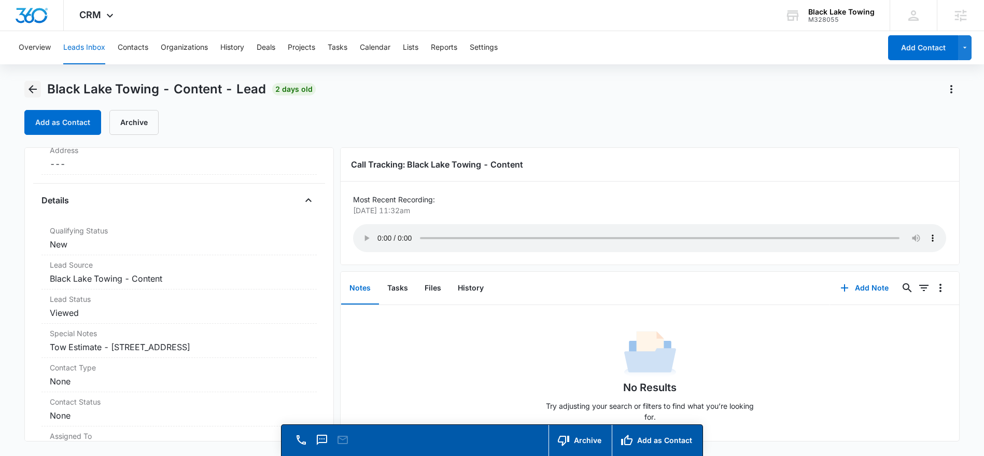
click at [31, 90] on icon "Back" at bounding box center [32, 89] width 12 height 12
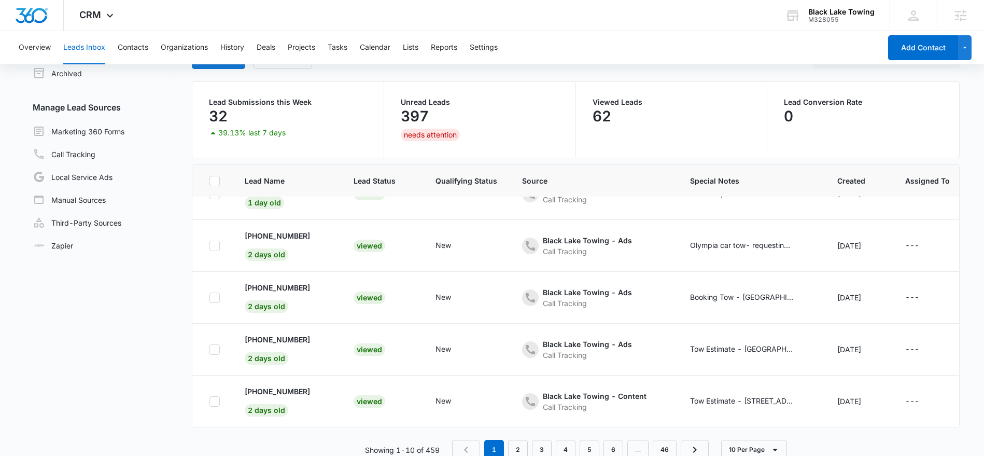
scroll to position [82, 0]
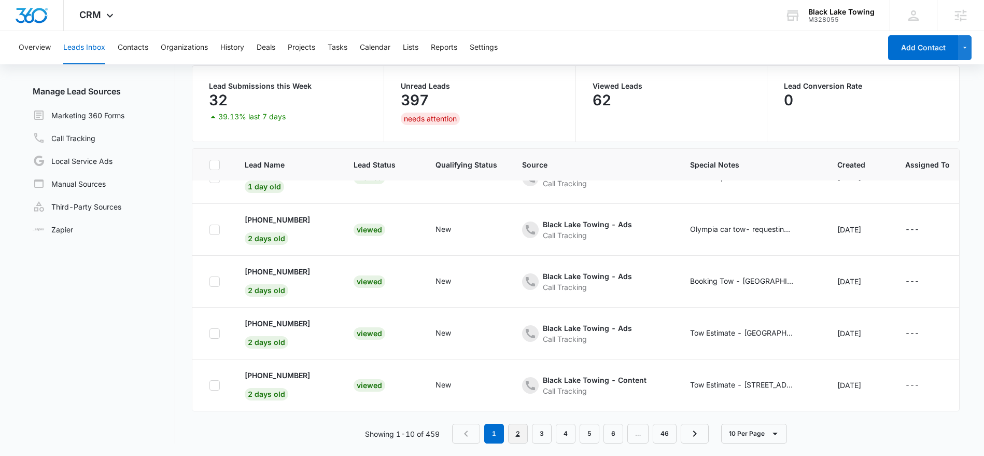
click at [517, 434] on link "2" at bounding box center [518, 434] width 20 height 20
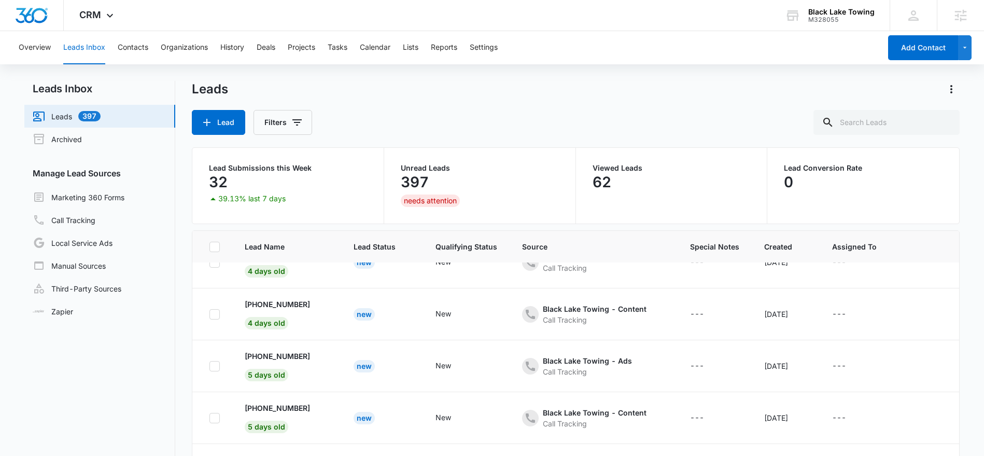
scroll to position [0, 0]
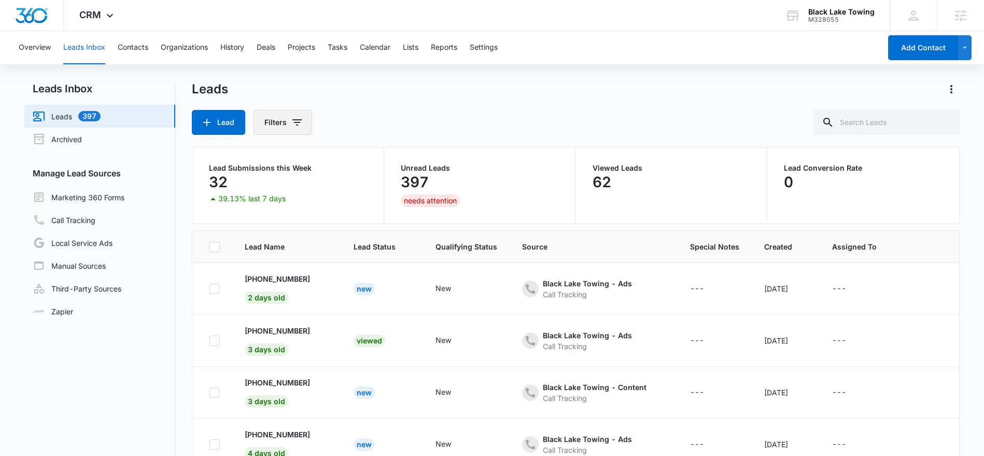
click at [280, 126] on button "Filters" at bounding box center [283, 122] width 59 height 25
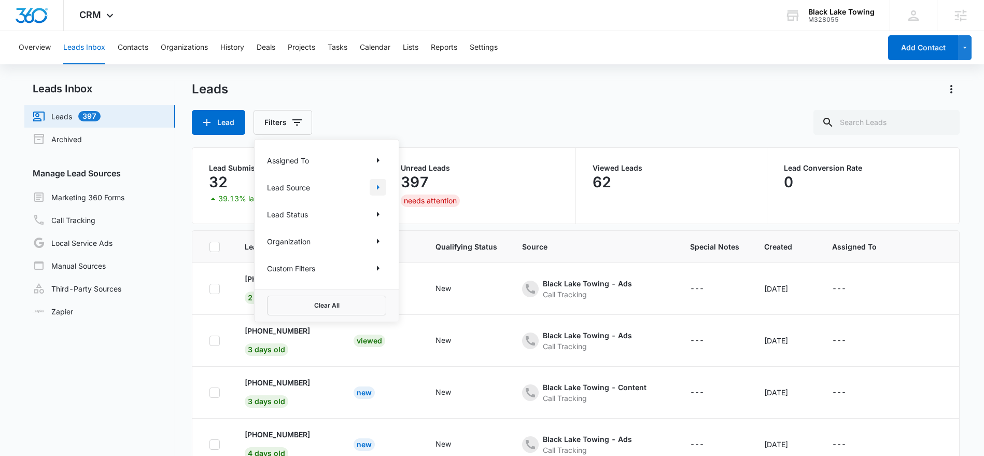
click at [373, 184] on icon "Show Lead Source filters" at bounding box center [378, 187] width 12 height 12
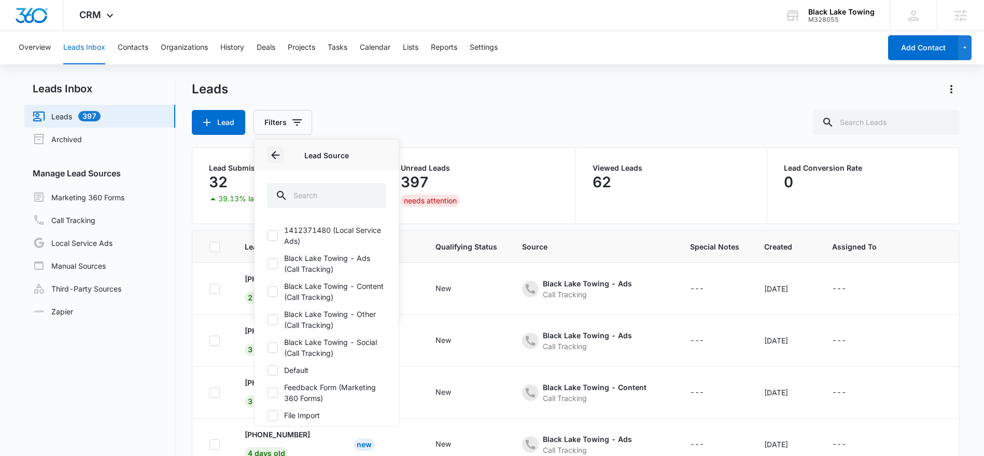
click at [268, 158] on button "Back" at bounding box center [275, 155] width 17 height 17
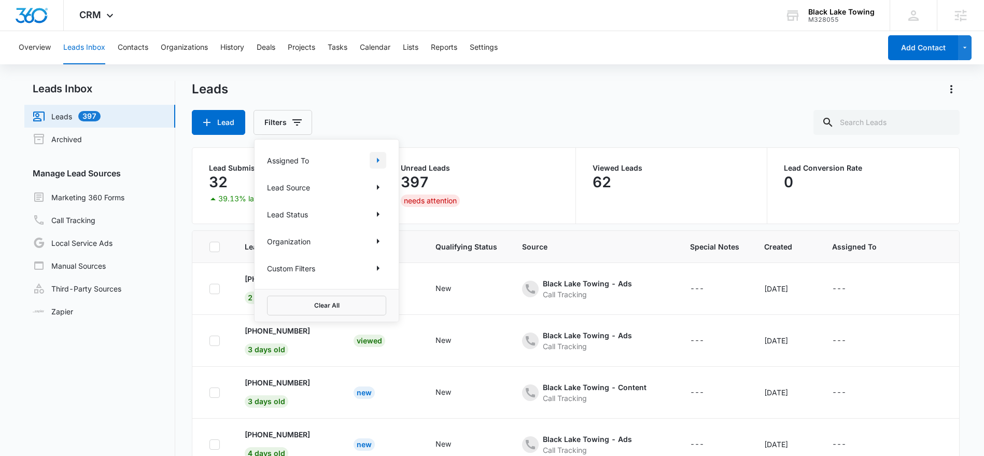
click at [376, 163] on icon "Show Assigned To filters" at bounding box center [378, 160] width 12 height 12
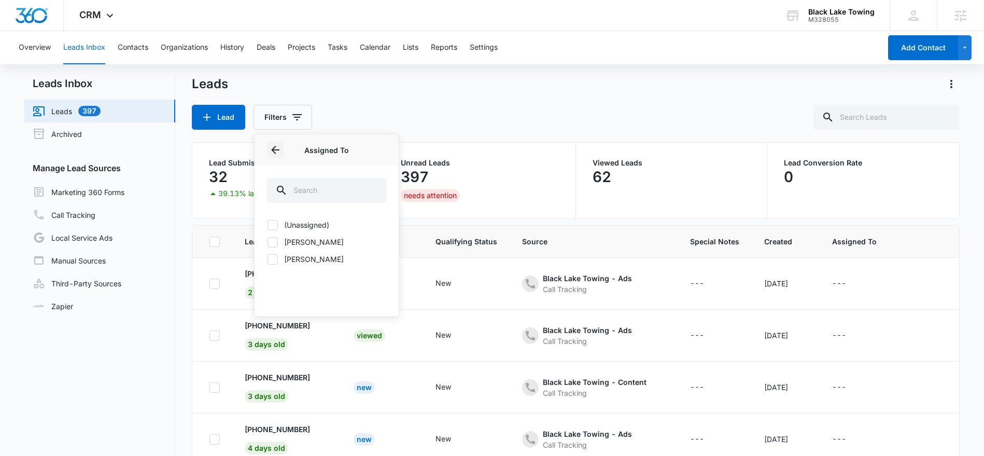
click at [273, 149] on icon "Back" at bounding box center [275, 150] width 8 height 8
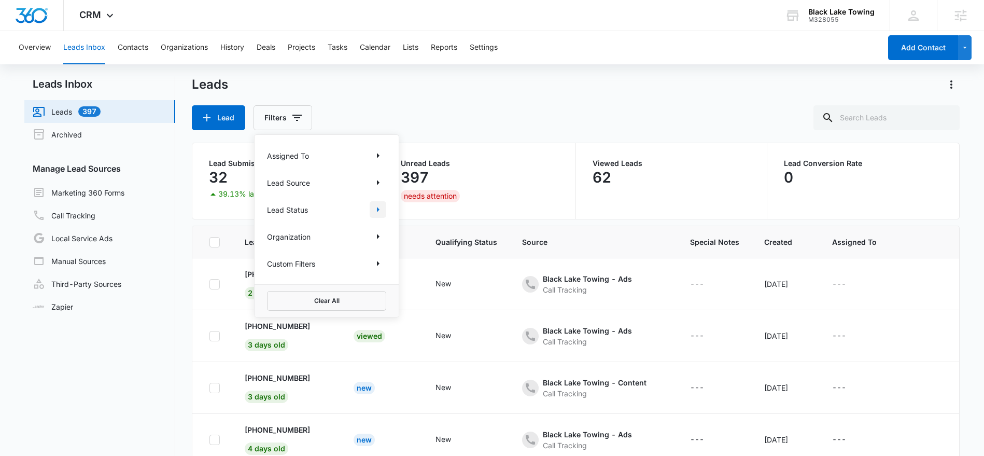
click at [375, 208] on icon "Show Lead Status filters" at bounding box center [378, 209] width 12 height 12
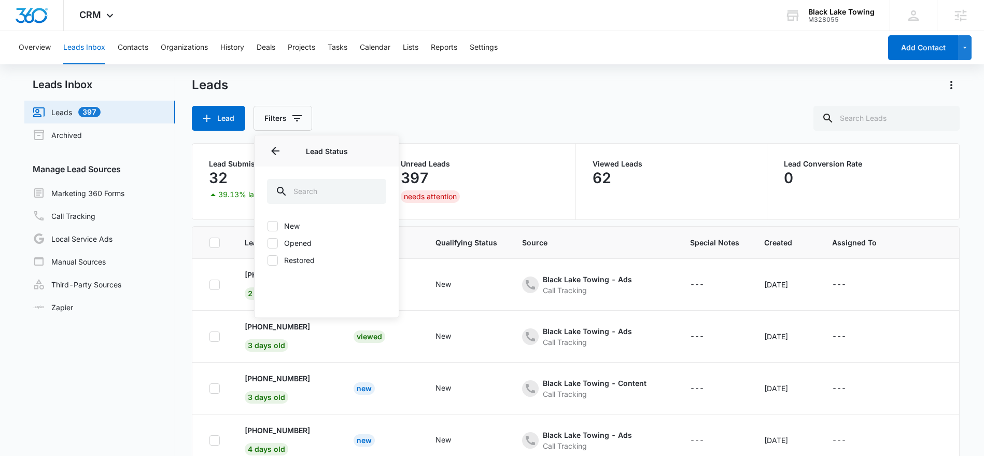
scroll to position [5, 0]
click at [271, 150] on icon "Back" at bounding box center [275, 150] width 12 height 12
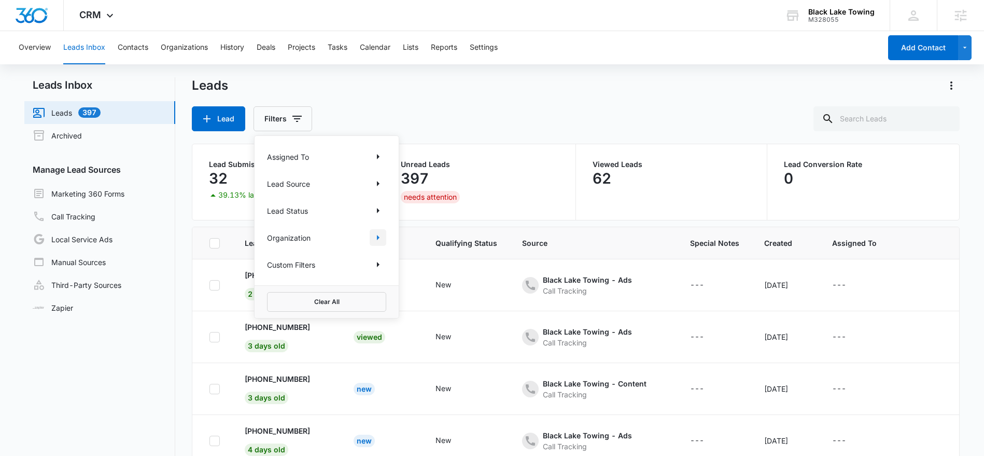
click at [377, 234] on icon "Show Organization filters" at bounding box center [378, 237] width 12 height 12
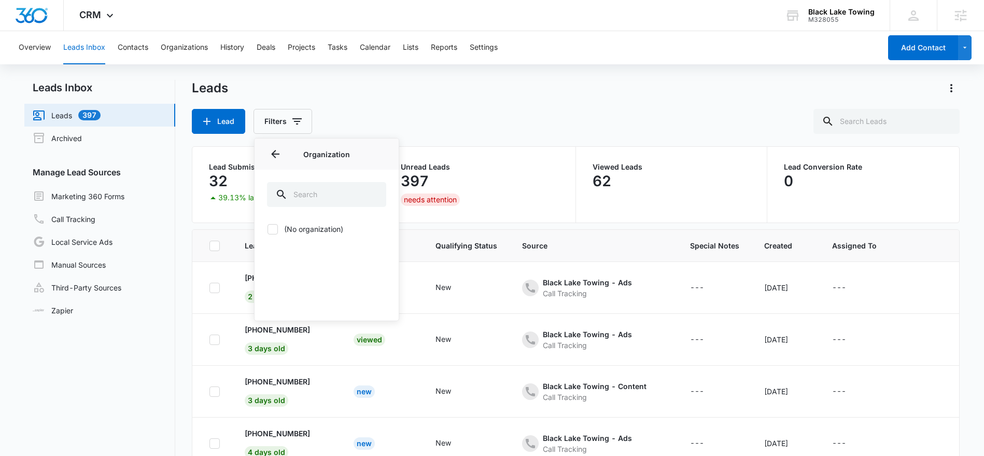
scroll to position [0, 0]
drag, startPoint x: 269, startPoint y: 155, endPoint x: 339, endPoint y: 244, distance: 113.8
click at [269, 156] on icon "Back" at bounding box center [275, 155] width 12 height 12
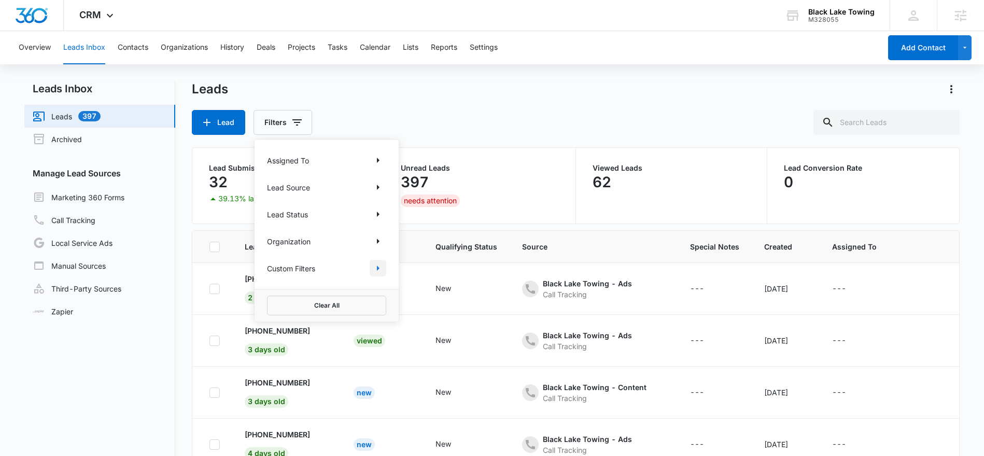
click at [379, 268] on icon "Show Custom Filters filters" at bounding box center [378, 268] width 3 height 5
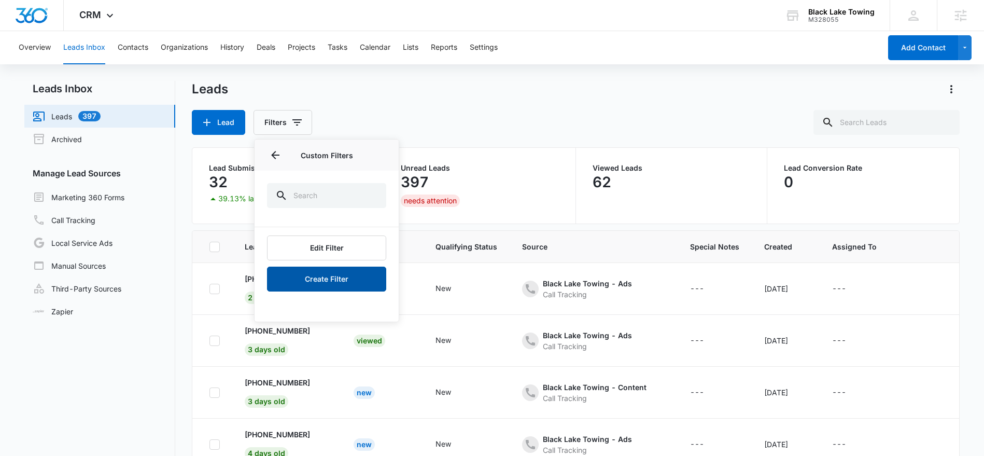
click at [327, 278] on button "Create Filter" at bounding box center [326, 279] width 119 height 25
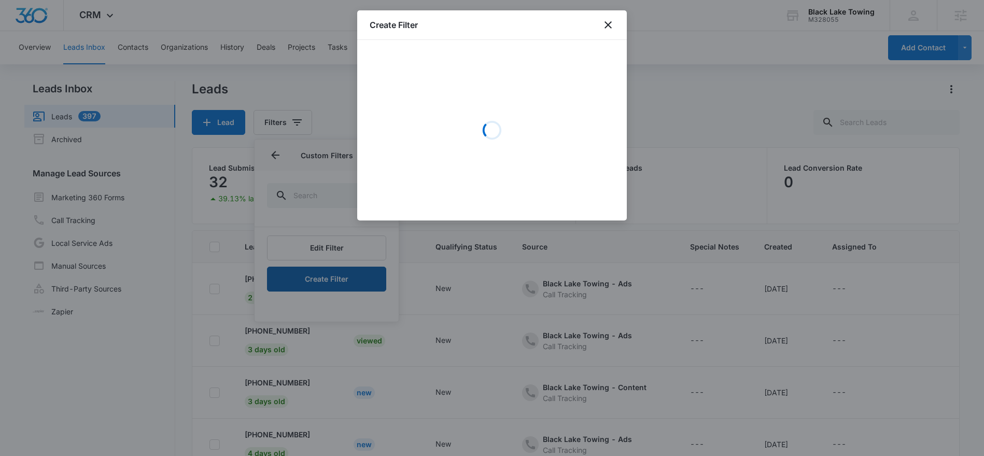
scroll to position [3, 0]
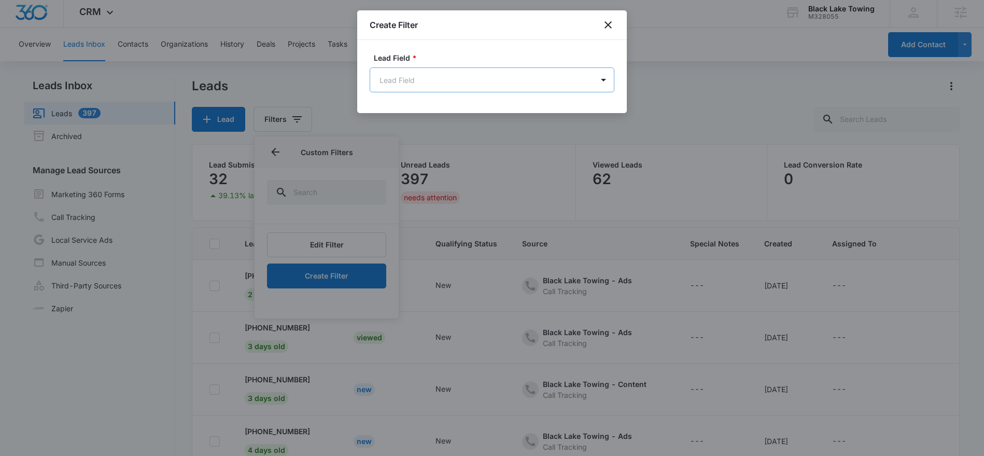
click at [478, 91] on body "CRM Apps Reputation Websites Forms CRM Email Social Payments POS Content Ads In…" at bounding box center [492, 266] width 984 height 538
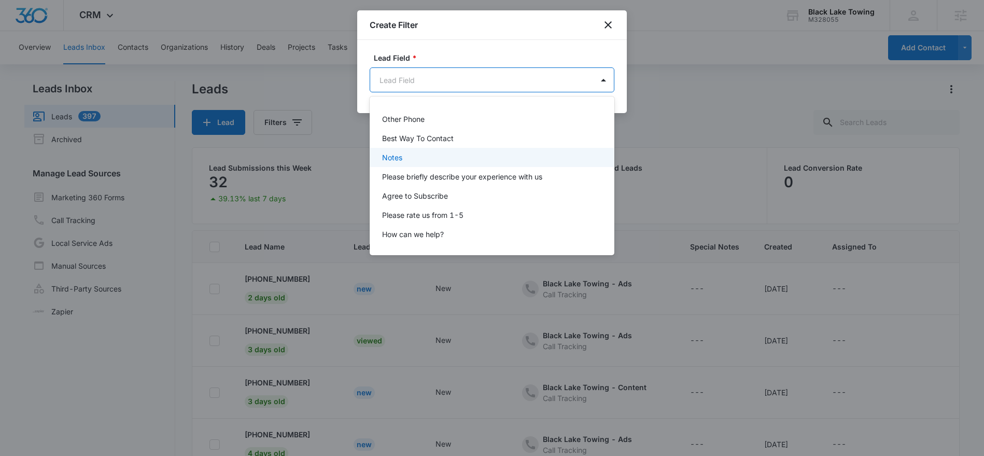
scroll to position [457, 0]
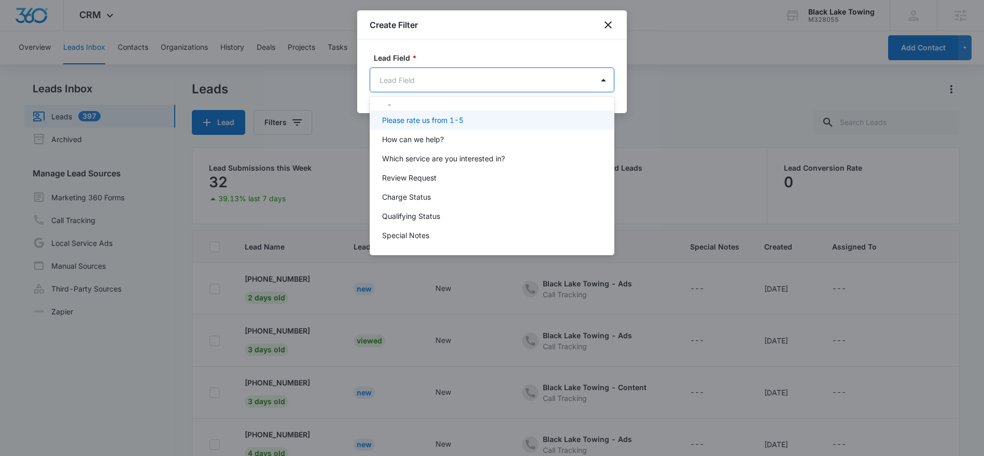
drag, startPoint x: 607, startPoint y: 29, endPoint x: 558, endPoint y: 79, distance: 70.8
click at [607, 29] on div at bounding box center [492, 228] width 984 height 456
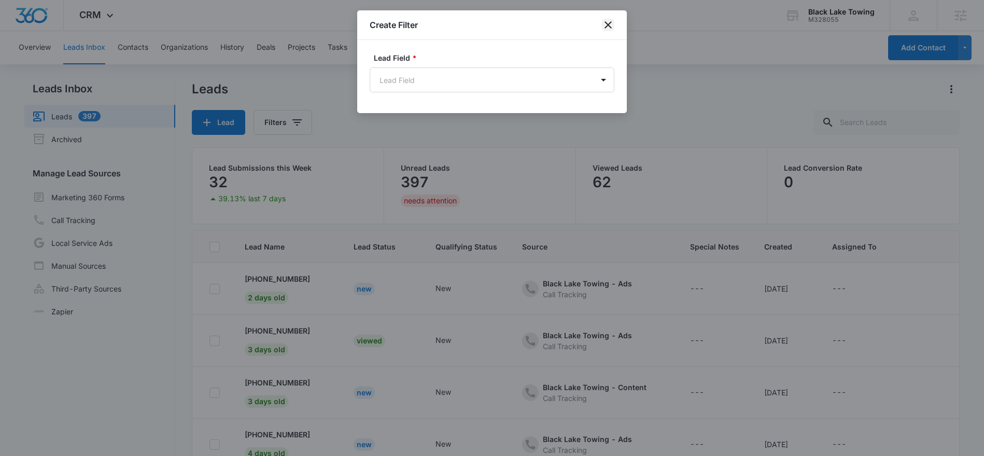
click at [611, 26] on icon "close" at bounding box center [608, 25] width 12 height 12
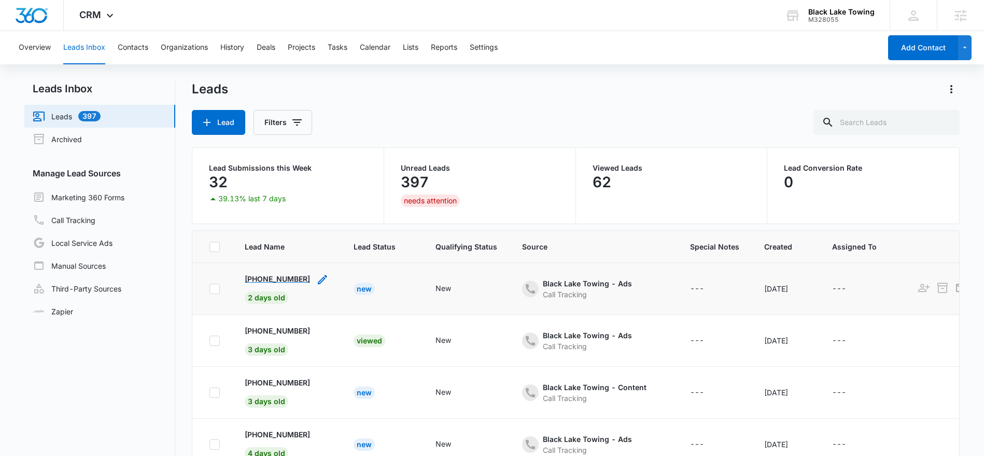
click at [269, 281] on p "[PHONE_NUMBER]" at bounding box center [277, 278] width 65 height 11
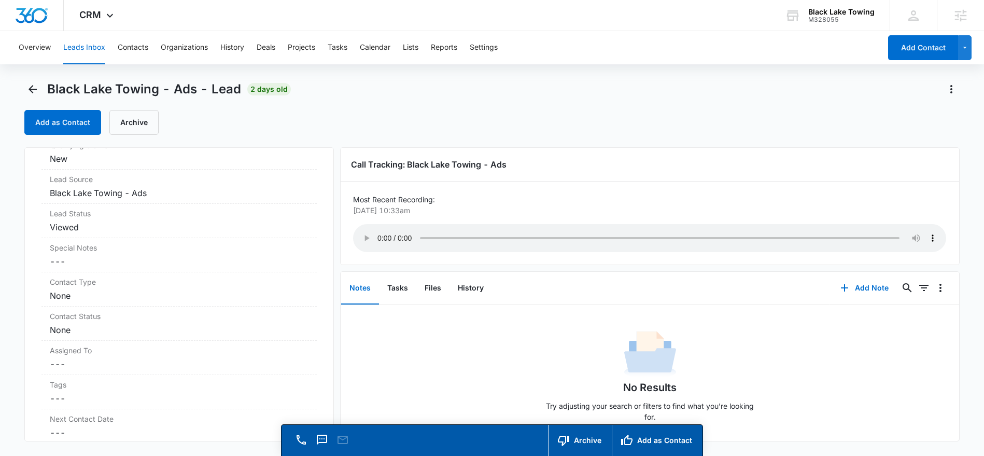
scroll to position [315, 0]
click at [60, 264] on dd "Cancel Save Changes ---" at bounding box center [179, 265] width 259 height 12
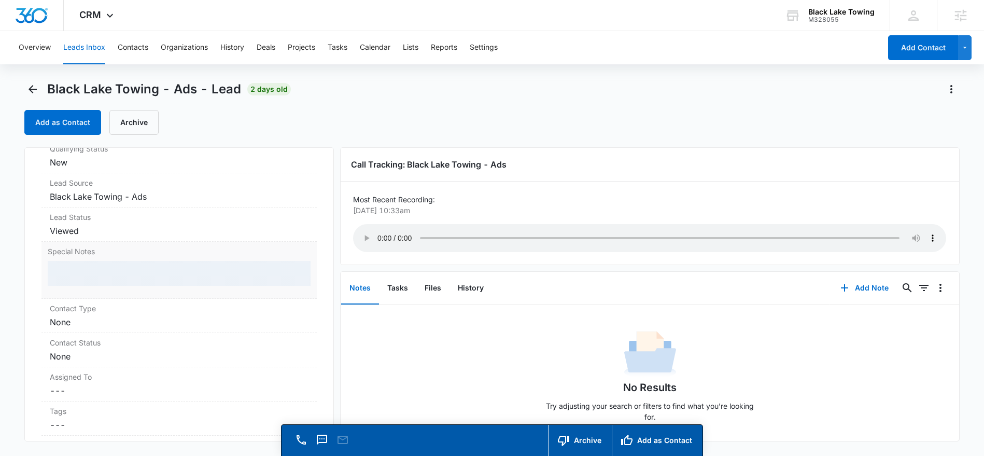
click at [60, 270] on div at bounding box center [179, 273] width 263 height 25
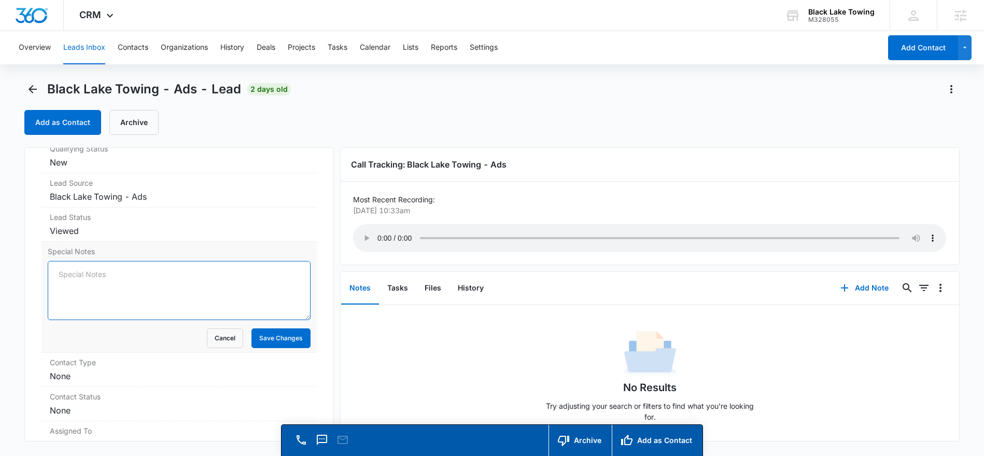
click at [60, 272] on textarea "Special Notes" at bounding box center [179, 290] width 263 height 59
type textarea "Tow - mud bay pits - clutch issue"
drag, startPoint x: 266, startPoint y: 336, endPoint x: 270, endPoint y: 332, distance: 5.5
click at [267, 336] on button "Save Changes" at bounding box center [281, 338] width 59 height 20
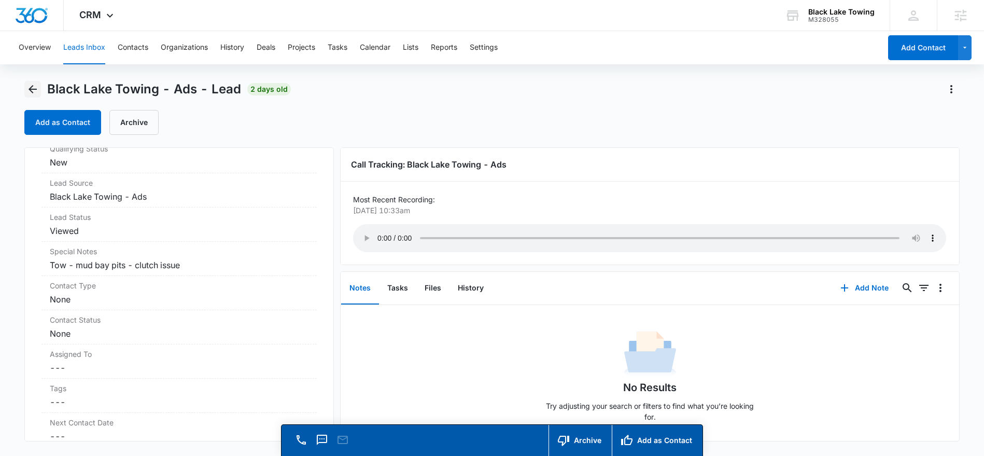
click at [33, 86] on icon "Back" at bounding box center [32, 89] width 12 height 12
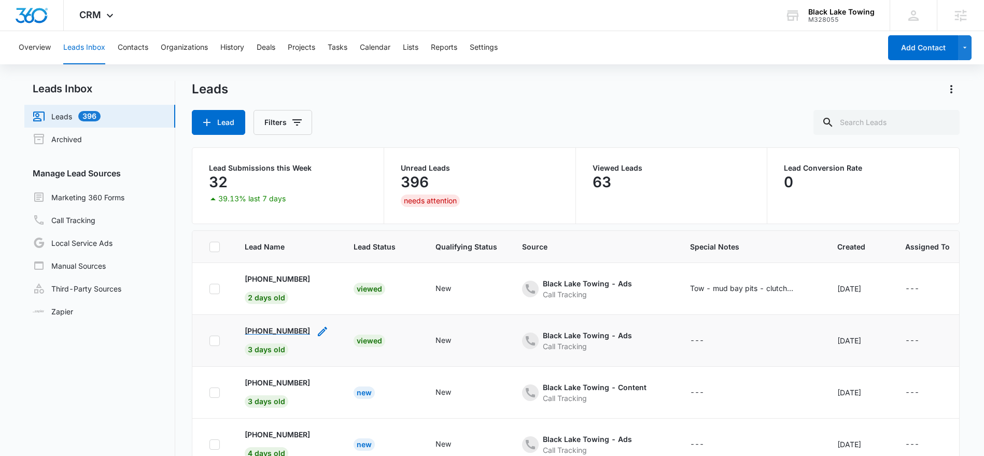
click at [266, 332] on p "+13604328983" at bounding box center [277, 330] width 65 height 11
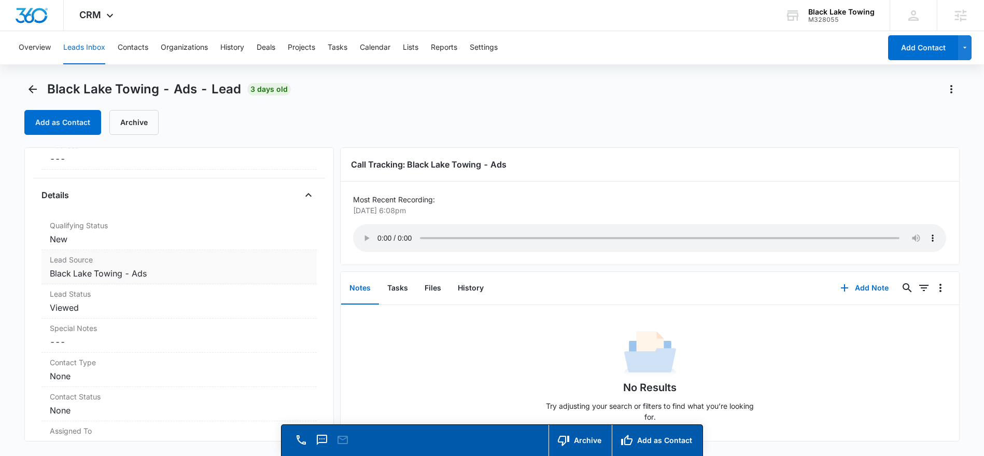
scroll to position [240, 0]
click at [69, 340] on dd "Cancel Save Changes ---" at bounding box center [179, 340] width 259 height 12
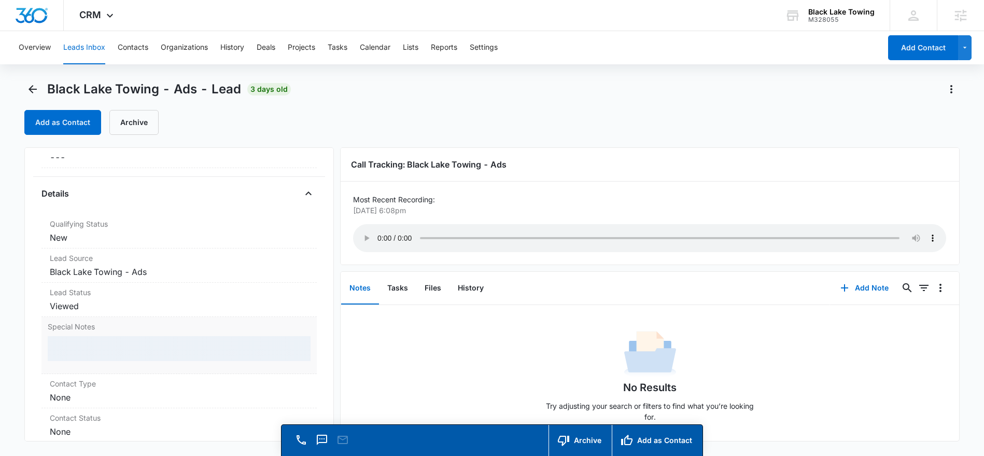
click at [60, 345] on div at bounding box center [179, 348] width 263 height 25
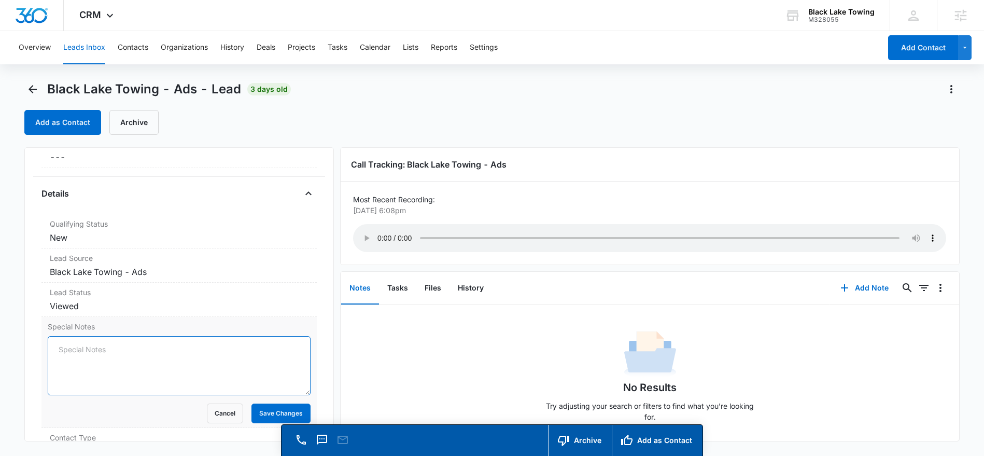
click at [61, 343] on textarea "Special Notes" at bounding box center [179, 365] width 263 height 59
click at [59, 347] on textarea "Steamboat Island" at bounding box center [179, 365] width 263 height 59
type textarea "Tow Estimate - Steamboat Island"
click at [274, 410] on button "Save Changes" at bounding box center [281, 414] width 59 height 20
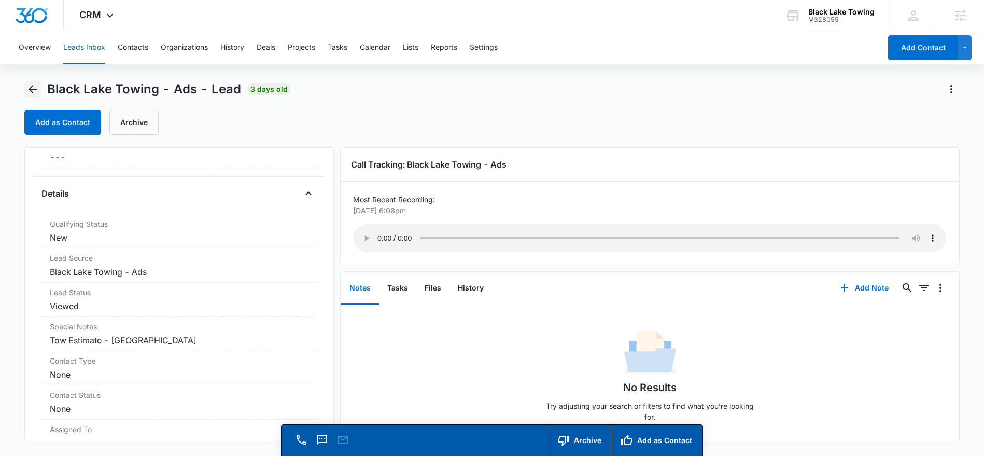
click at [30, 86] on icon "Back" at bounding box center [32, 89] width 12 height 12
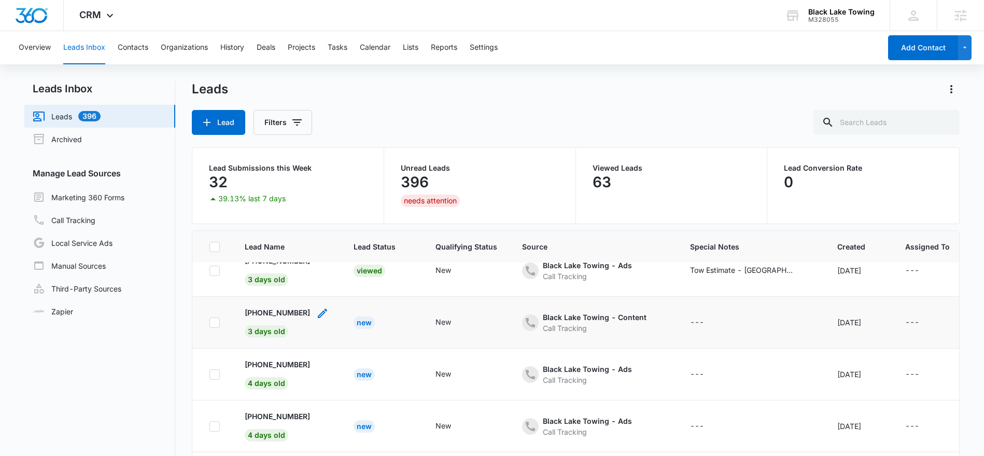
scroll to position [72, 0]
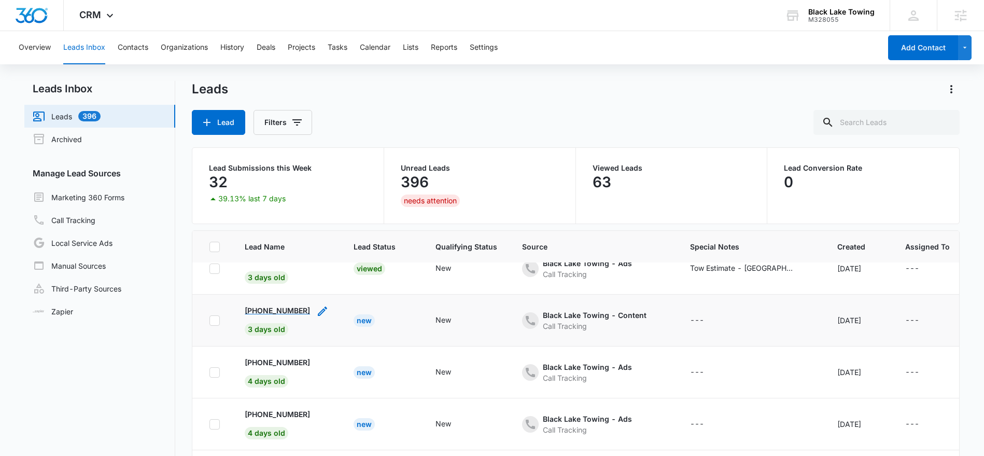
click at [261, 311] on p "+12533771033" at bounding box center [277, 310] width 65 height 11
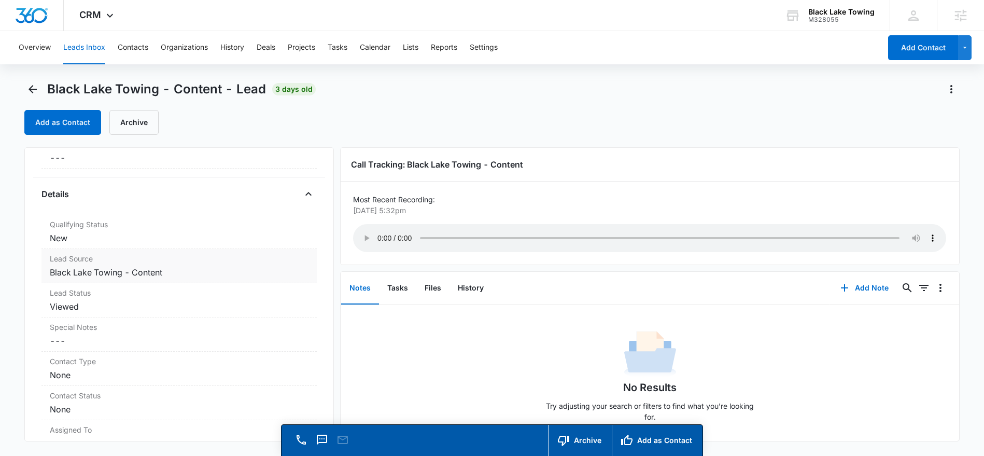
scroll to position [253, 0]
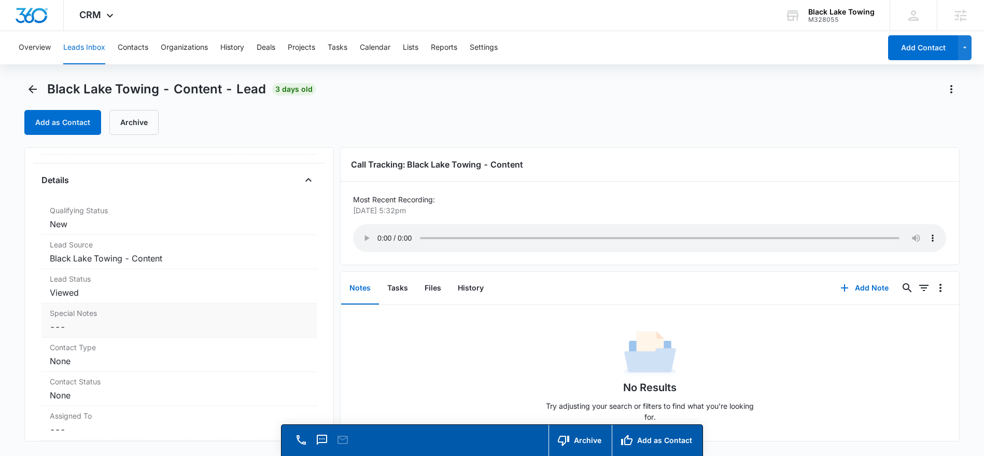
click at [53, 322] on dd "Cancel Save Changes ---" at bounding box center [179, 327] width 259 height 12
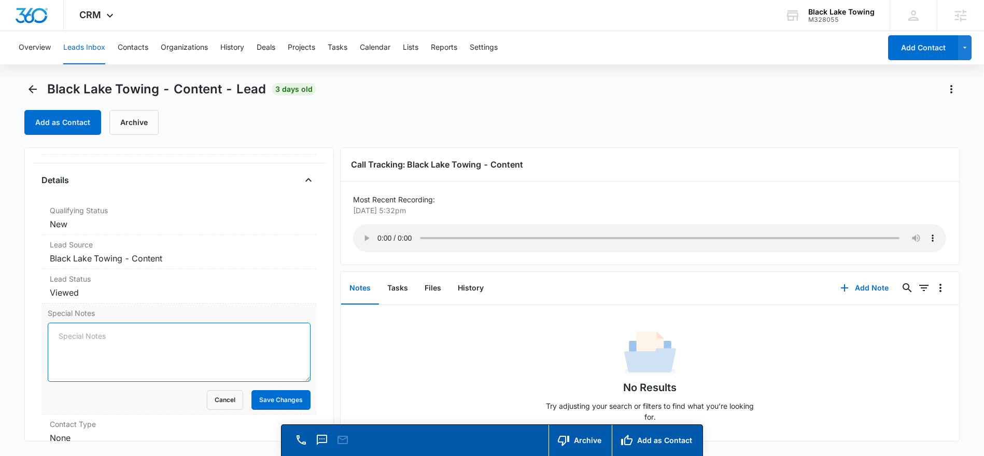
click at [53, 331] on textarea "Special Notes" at bounding box center [179, 352] width 263 height 59
type textarea "Tow Estimate - Black Lake Box Elder"
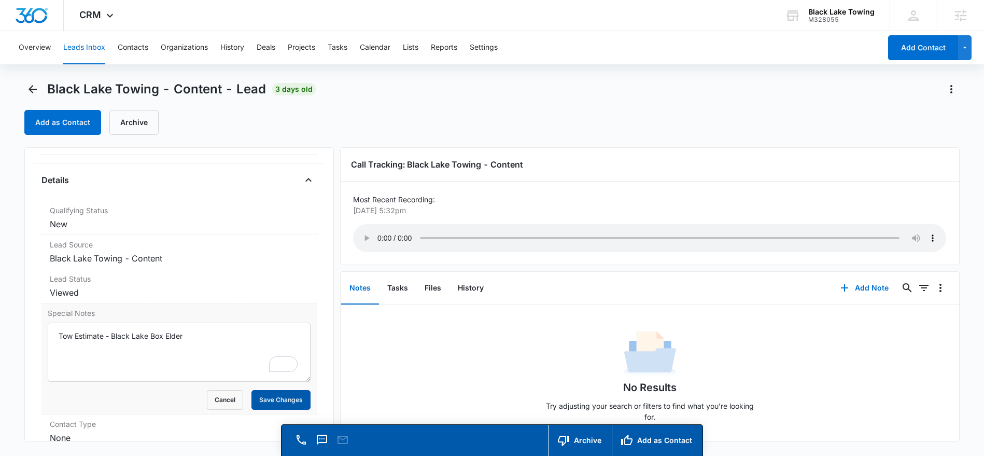
click at [279, 400] on button "Save Changes" at bounding box center [281, 400] width 59 height 20
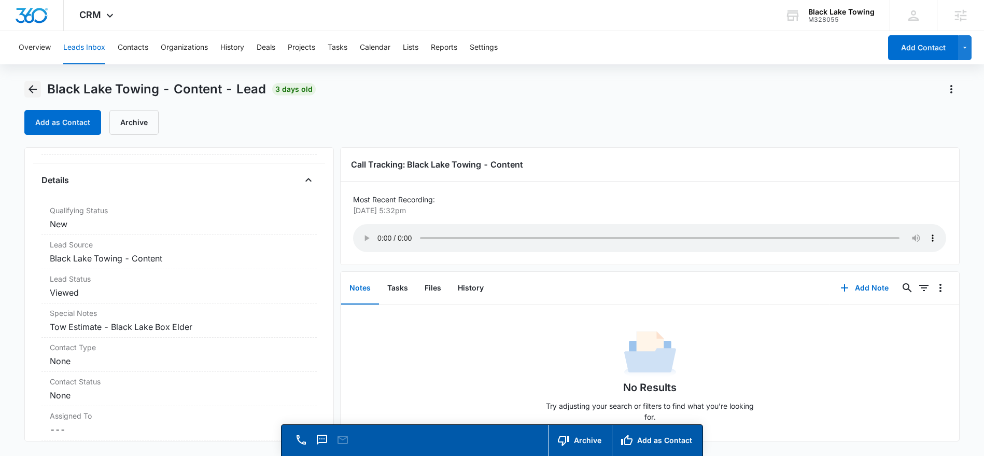
click at [33, 88] on icon "Back" at bounding box center [32, 89] width 12 height 12
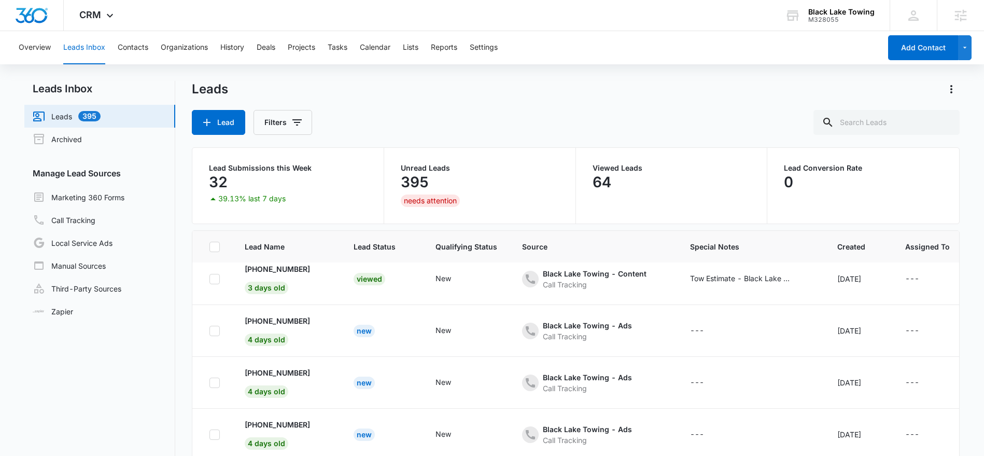
scroll to position [119, 0]
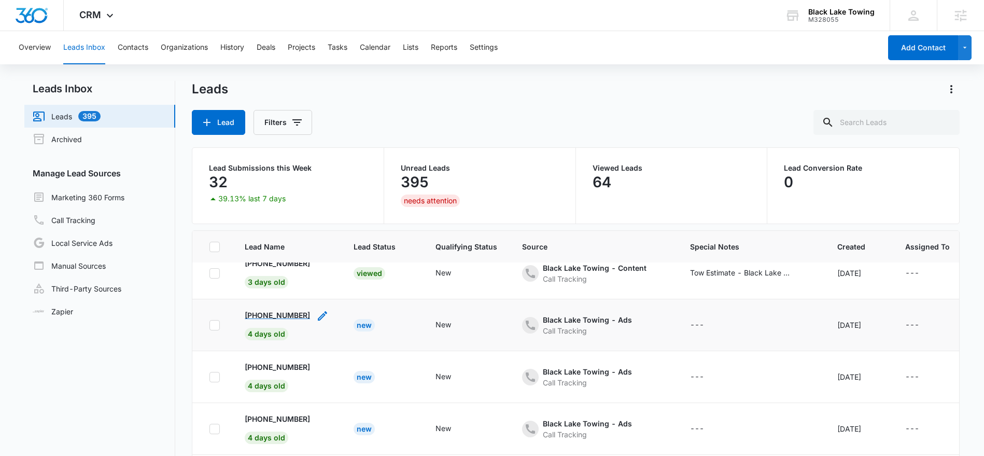
click at [257, 312] on p "+15642257133" at bounding box center [277, 315] width 65 height 11
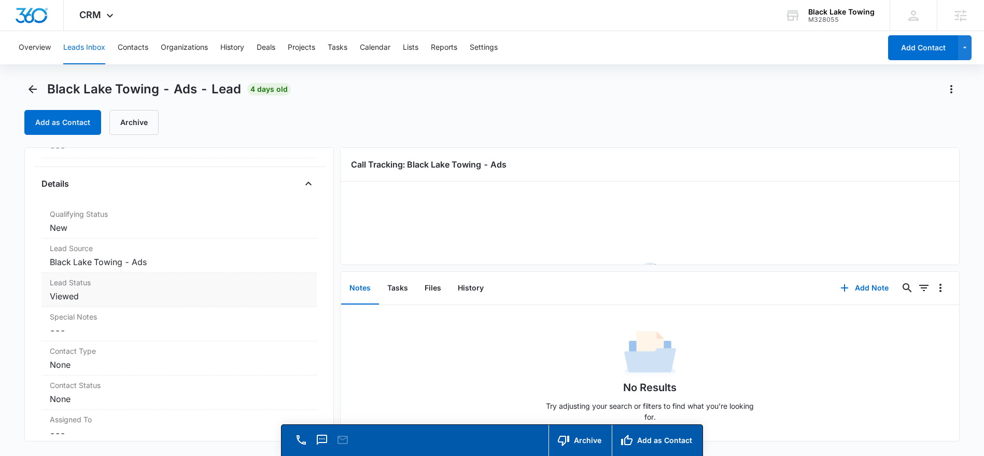
scroll to position [254, 0]
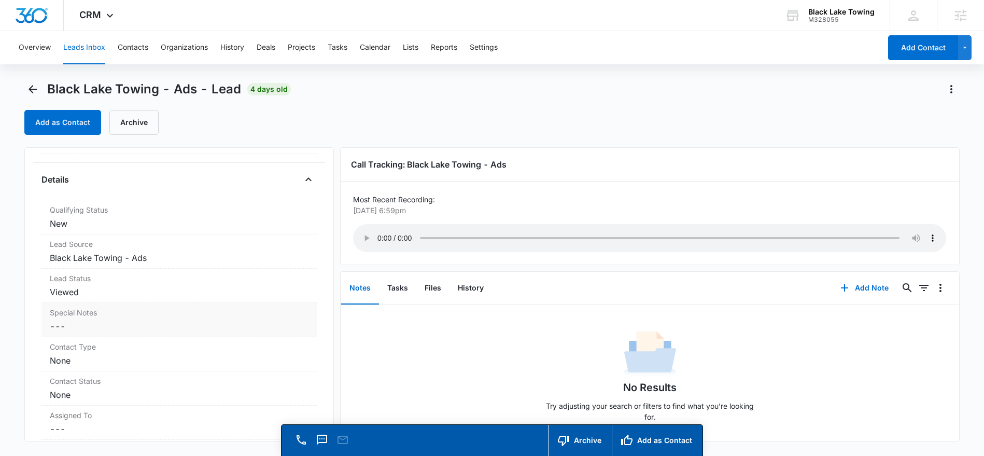
click at [55, 317] on label "Special Notes" at bounding box center [179, 312] width 259 height 11
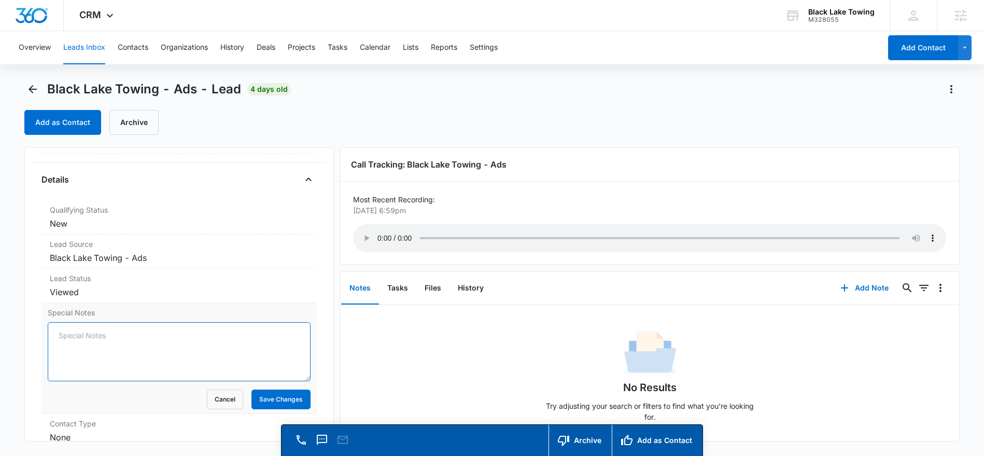
click at [58, 335] on textarea "Special Notes" at bounding box center [179, 351] width 263 height 59
click at [59, 331] on textarea "Special Notes" at bounding box center [179, 351] width 263 height 59
click at [123, 337] on textarea "Tow Estimate - CApital Park Apartments" at bounding box center [179, 351] width 263 height 59
click at [113, 334] on textarea "Tow Estimate - Capital Park Apartments" at bounding box center [179, 351] width 263 height 59
type textarea "Tow Estimate - From Green Lake to Capital Park Apartments"
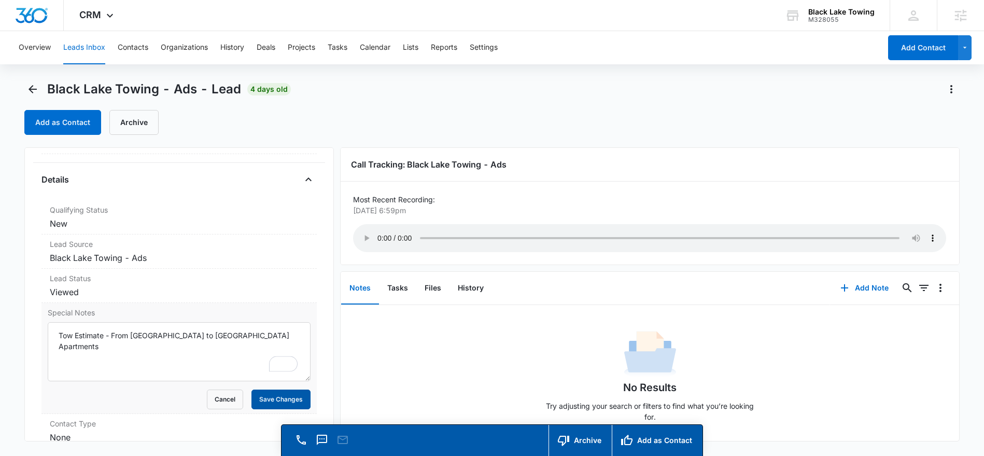
click at [296, 397] on button "Save Changes" at bounding box center [281, 400] width 59 height 20
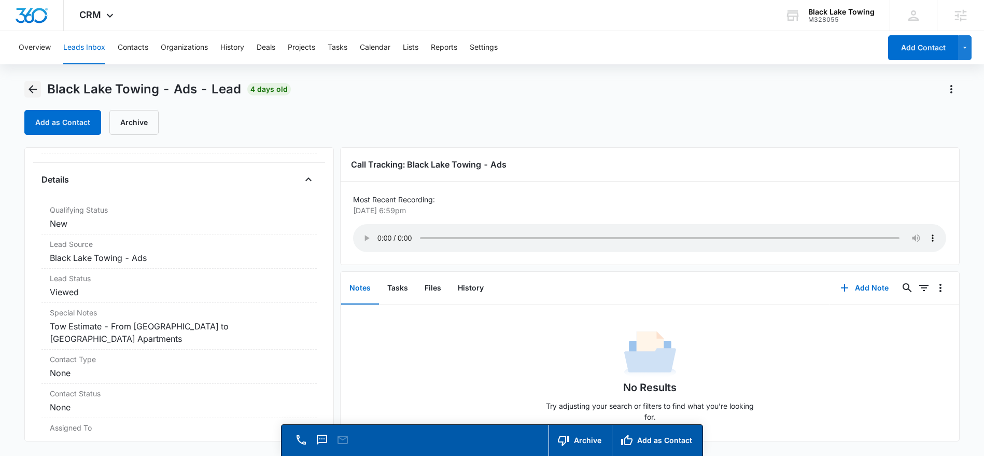
click at [32, 89] on icon "Back" at bounding box center [33, 89] width 8 height 8
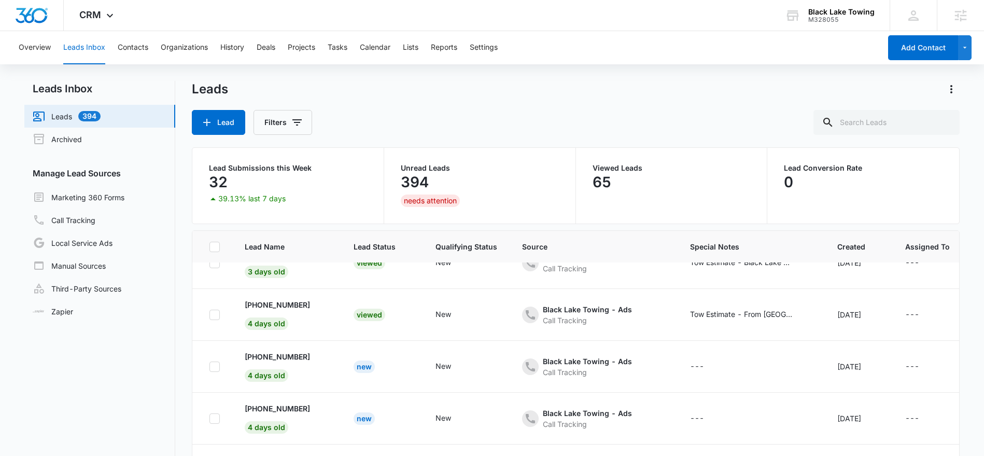
scroll to position [121, 0]
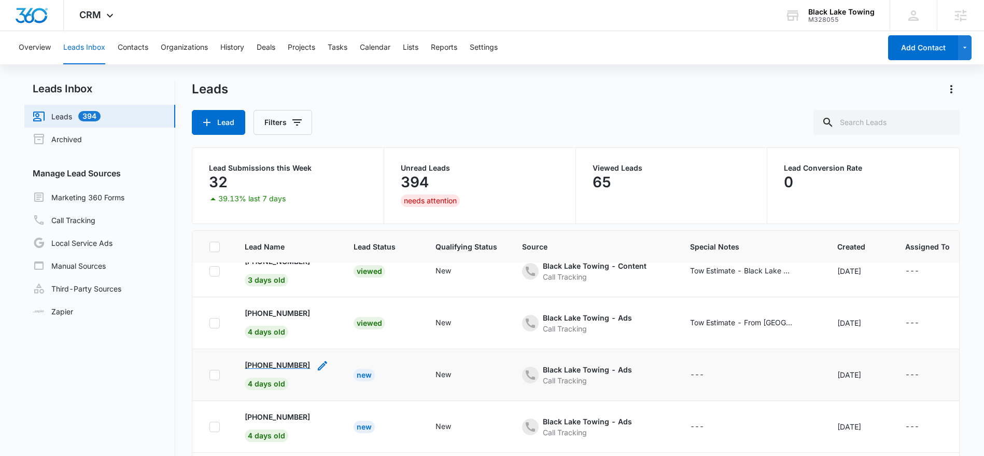
click at [275, 364] on p "+14252515083" at bounding box center [277, 364] width 65 height 11
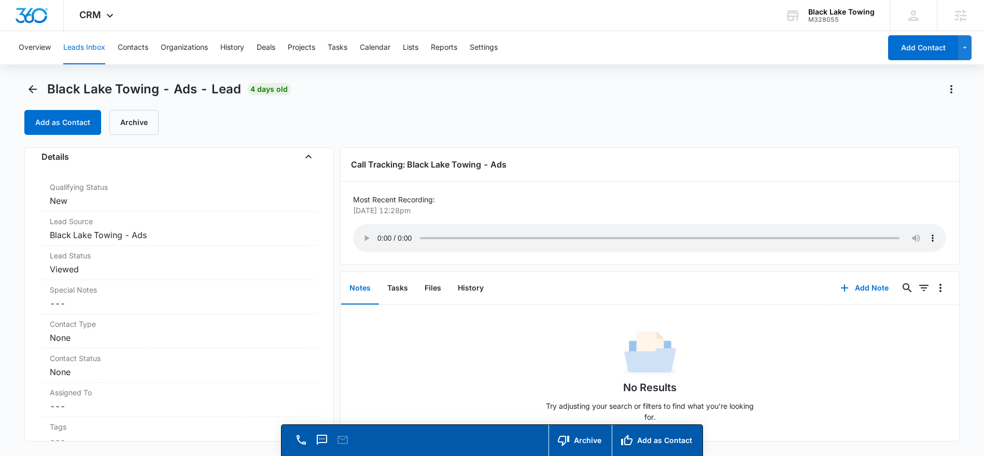
scroll to position [276, 0]
click at [57, 304] on dd "Cancel Save Changes ---" at bounding box center [179, 304] width 259 height 12
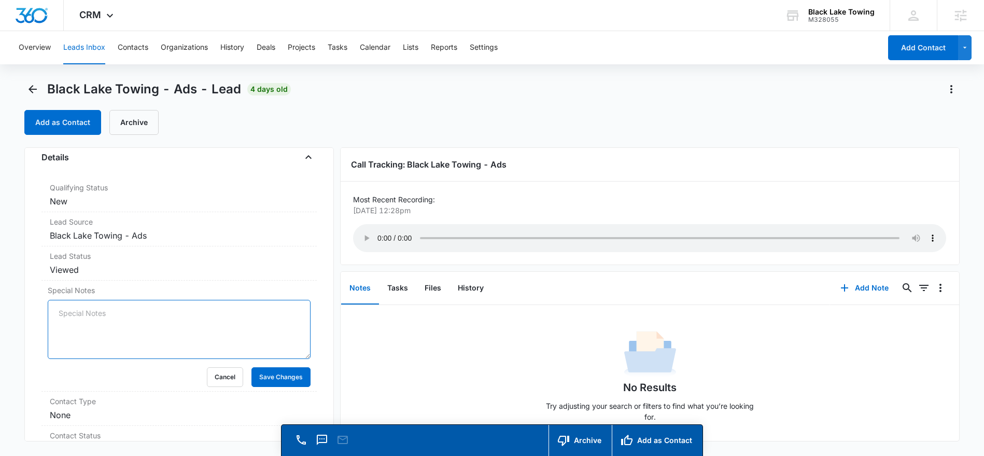
click at [54, 307] on textarea "Special Notes" at bounding box center [179, 329] width 263 height 59
click at [60, 313] on textarea "Chevy Camaro" at bounding box center [179, 329] width 263 height 59
click at [58, 311] on textarea "Looking for Chevy Camaro" at bounding box center [179, 329] width 263 height 59
click at [163, 311] on textarea "Looking for Chevy Camaro" at bounding box center [179, 329] width 263 height 59
type textarea "Looking for Chevy Camaro that was towed"
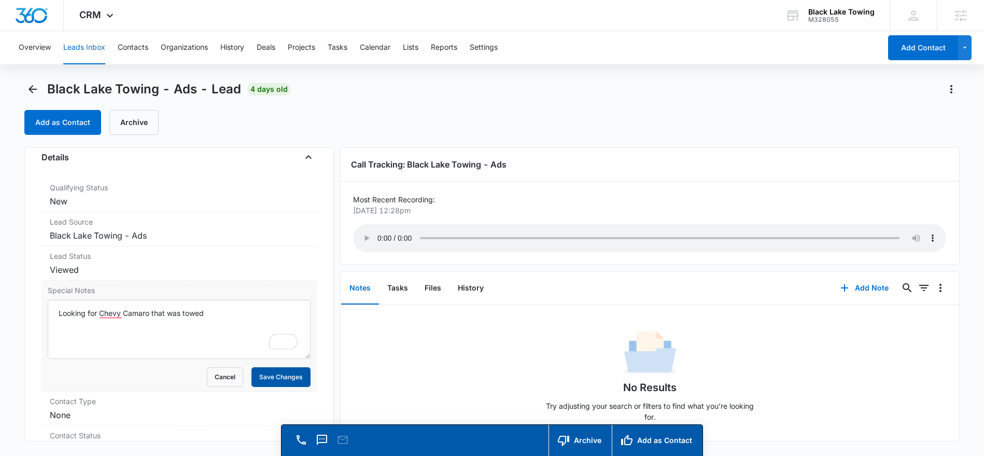
click at [267, 377] on button "Save Changes" at bounding box center [281, 377] width 59 height 20
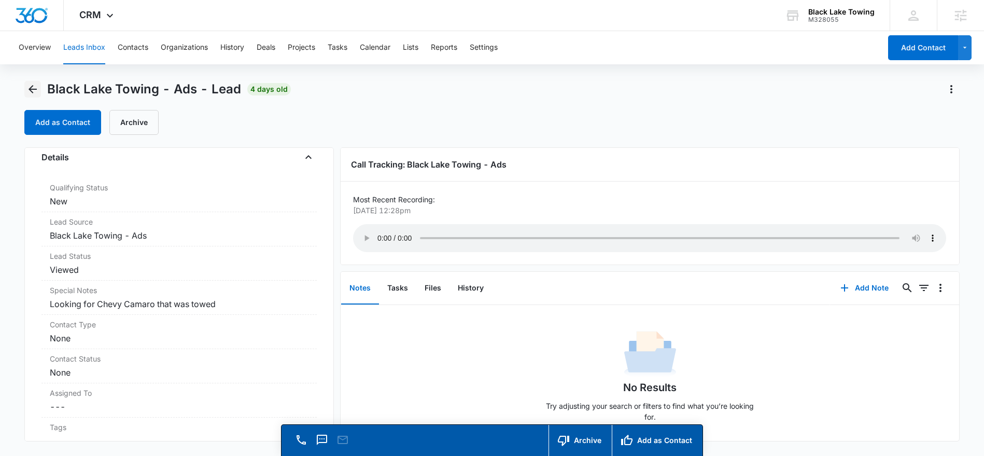
click at [34, 89] on icon "Back" at bounding box center [33, 89] width 8 height 8
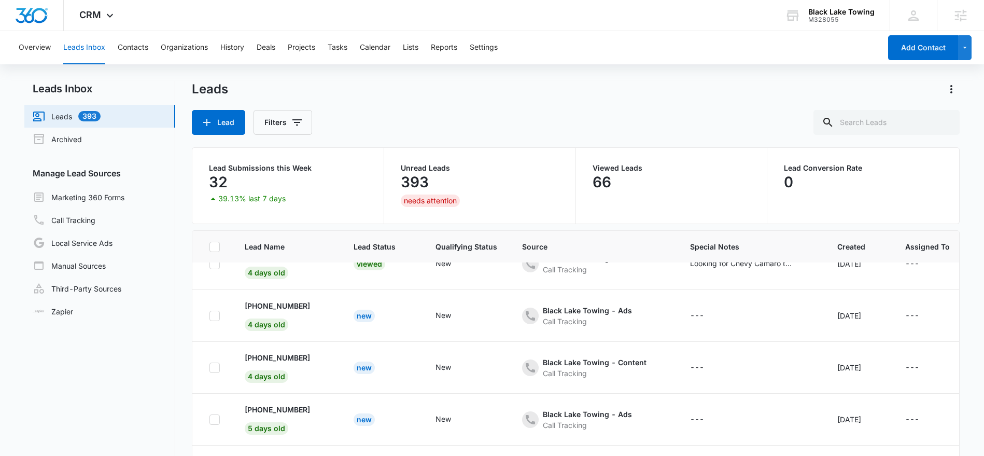
scroll to position [259, 0]
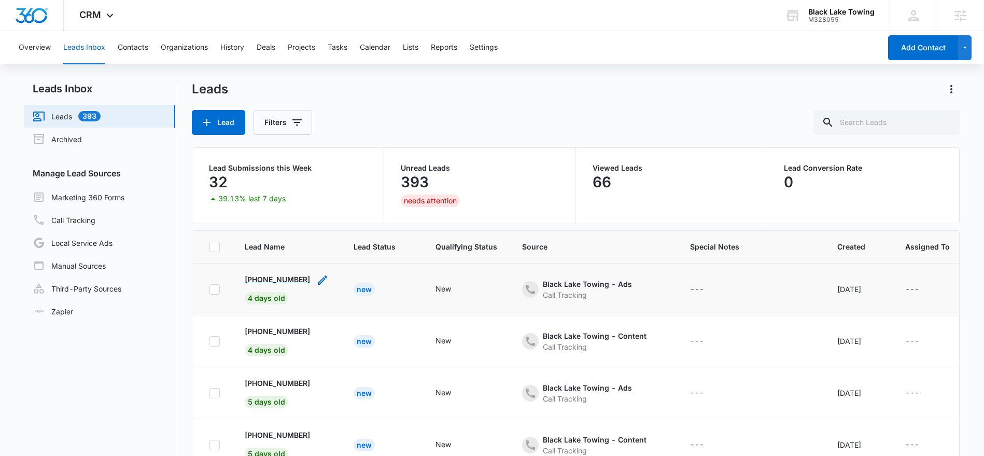
click at [278, 281] on p "+13604904725" at bounding box center [277, 279] width 65 height 11
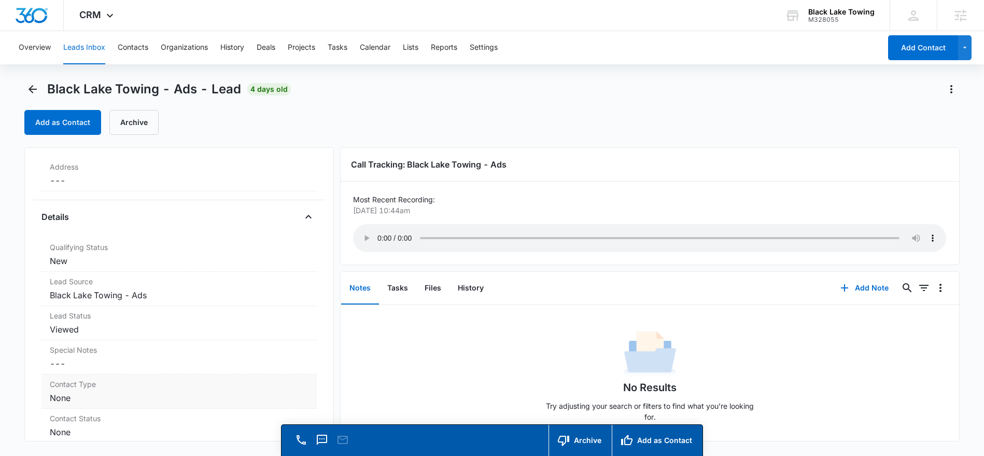
scroll to position [218, 0]
click at [72, 352] on label "Special Notes" at bounding box center [179, 348] width 259 height 11
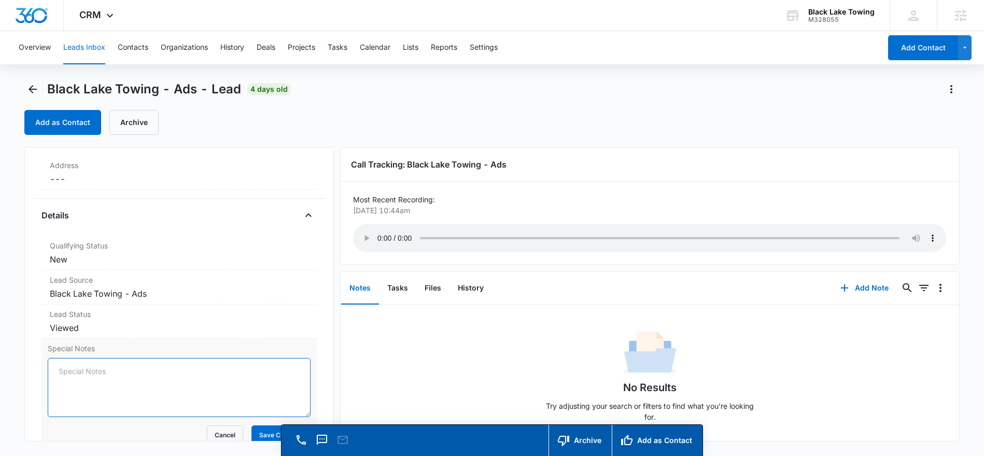
click at [61, 364] on textarea "Special Notes" at bounding box center [179, 387] width 263 height 59
click at [59, 372] on textarea "Impala - looking for his" at bounding box center [179, 387] width 263 height 59
drag, startPoint x: 220, startPoint y: 372, endPoint x: 165, endPoint y: 369, distance: 54.5
click at [164, 370] on textarea "Looking who towed his Impala - looking for his" at bounding box center [179, 387] width 263 height 59
type textarea "Looking who towed his Impala"
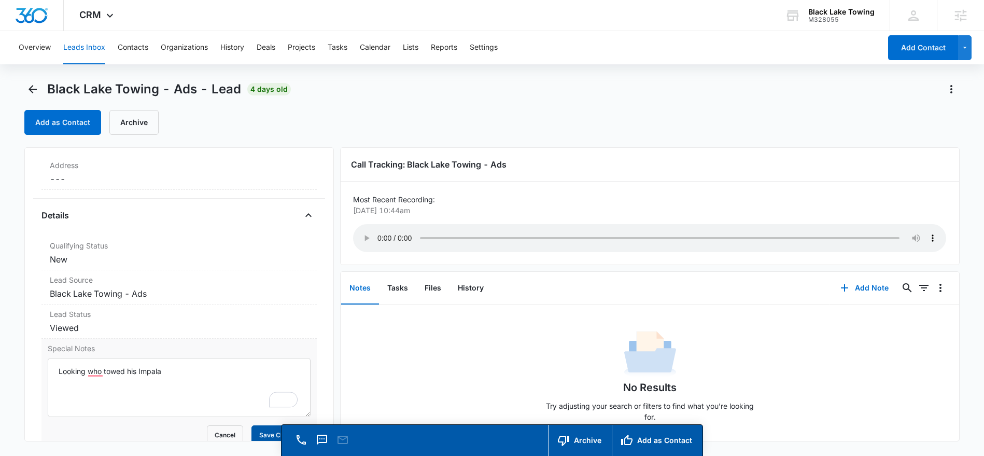
click at [265, 430] on button "Save Changes" at bounding box center [281, 435] width 59 height 20
click at [30, 89] on icon "Back" at bounding box center [33, 89] width 8 height 8
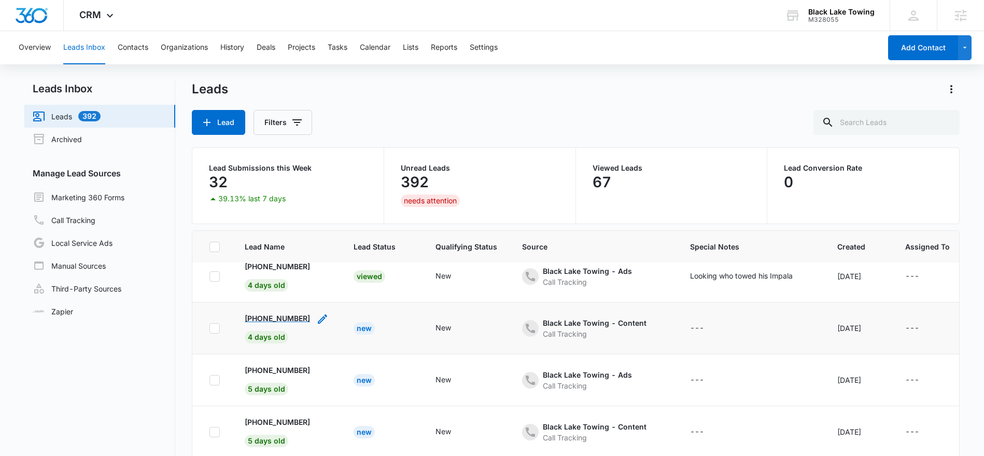
scroll to position [272, 0]
click at [262, 320] on p "+13603880922" at bounding box center [277, 317] width 65 height 11
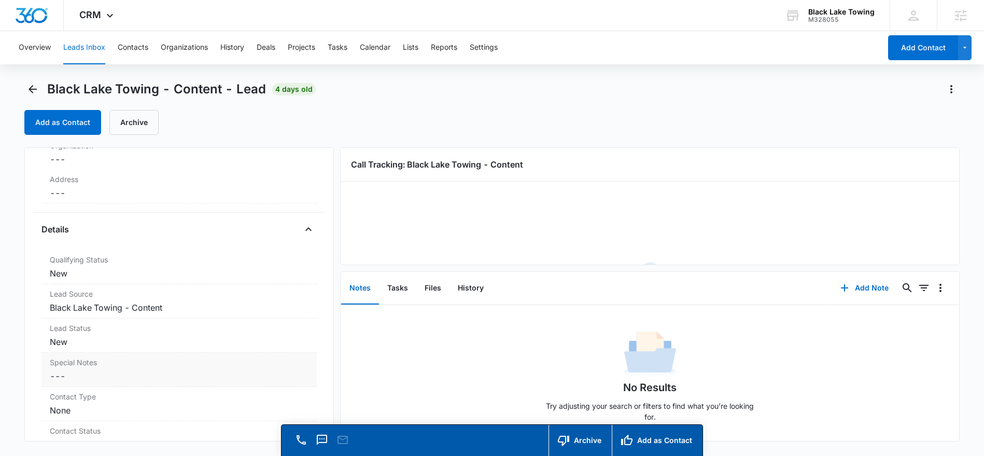
scroll to position [205, 0]
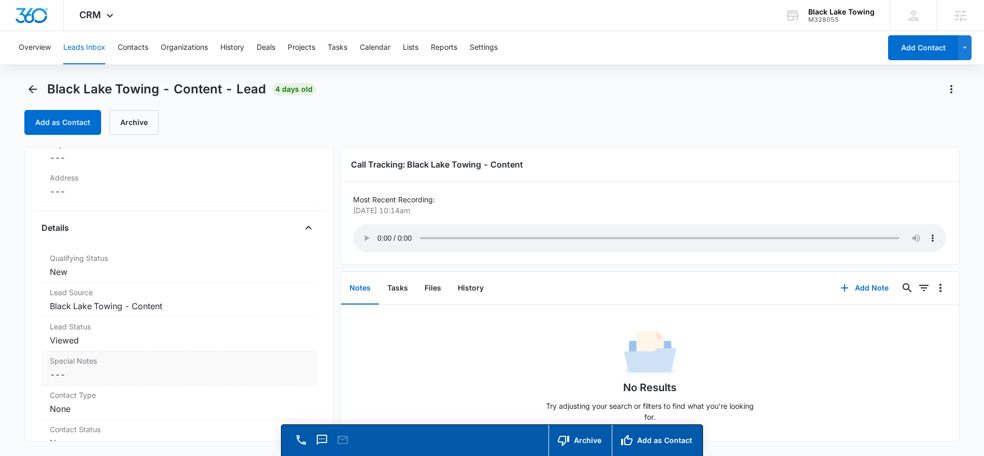
drag, startPoint x: 67, startPoint y: 371, endPoint x: 198, endPoint y: 329, distance: 137.1
click at [68, 371] on dd "Cancel Save Changes ---" at bounding box center [179, 374] width 259 height 12
click at [63, 384] on textarea "Special Notes" at bounding box center [179, 399] width 263 height 59
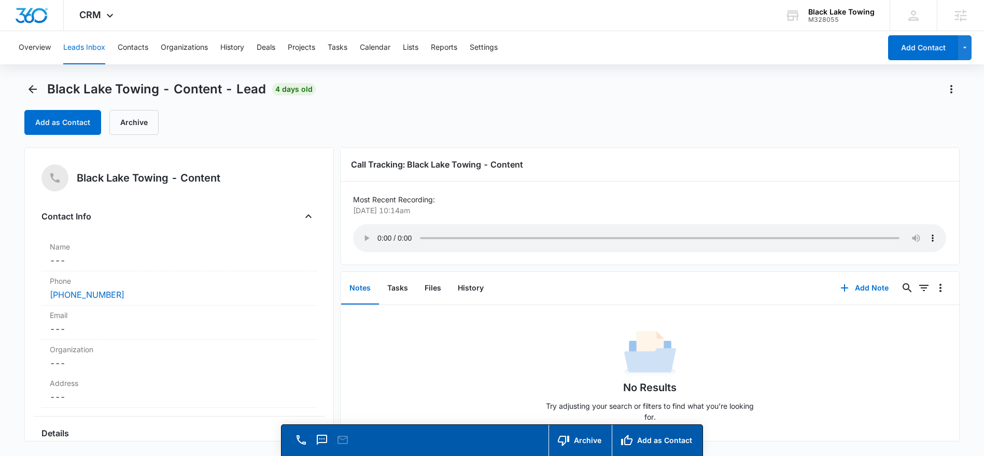
scroll to position [205, 0]
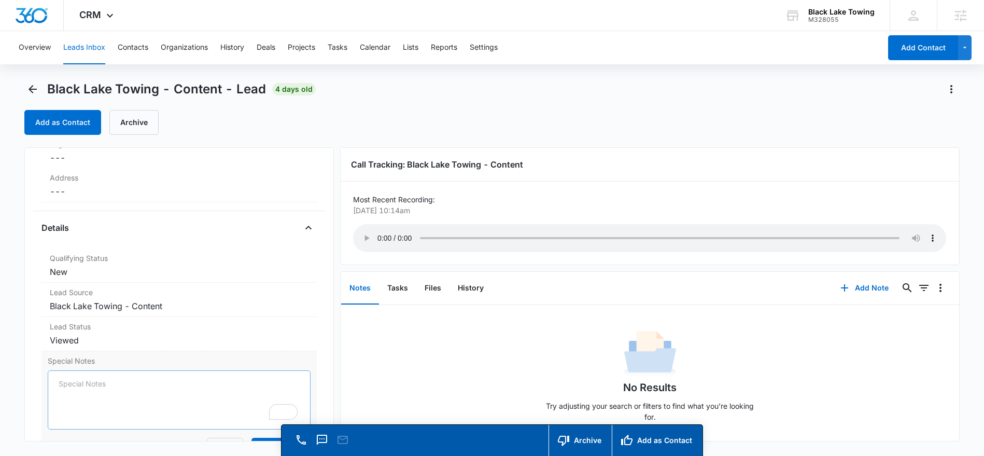
click at [62, 384] on textarea "Special Notes" at bounding box center [179, 399] width 263 height 59
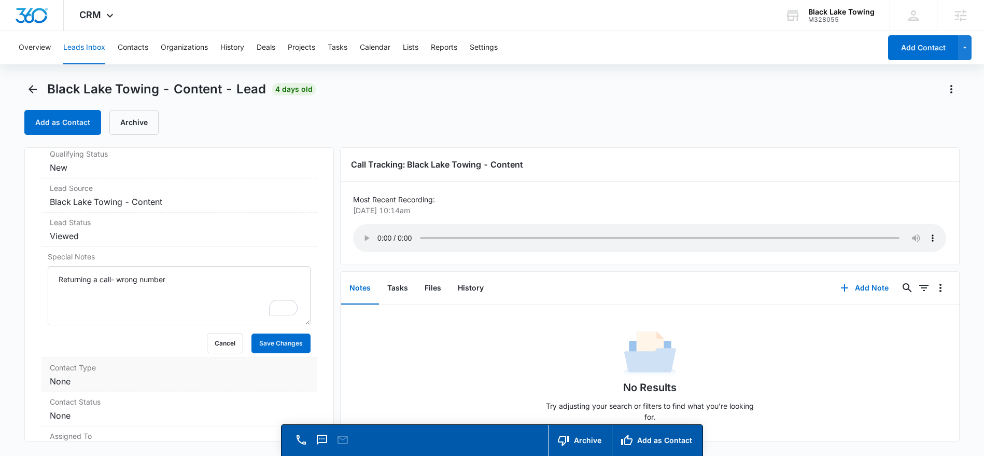
scroll to position [324, 0]
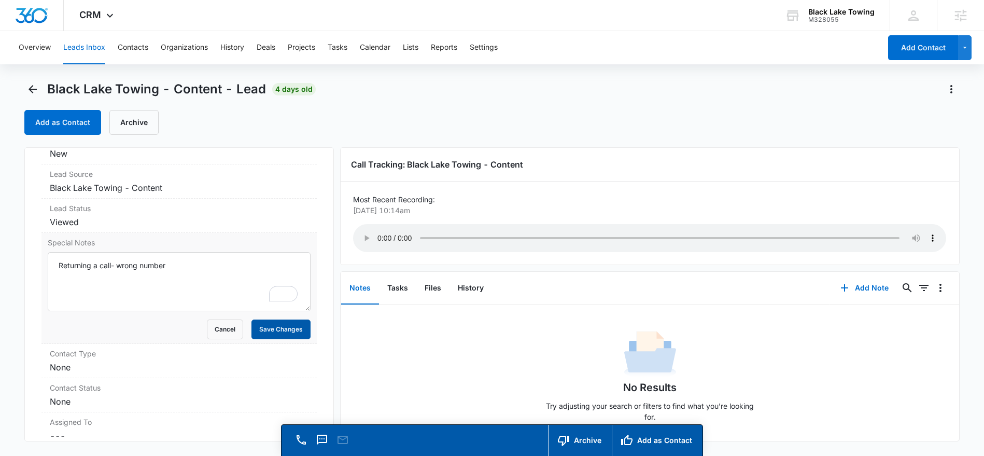
type textarea "Returning a call- wrong number"
click at [268, 331] on button "Save Changes" at bounding box center [281, 329] width 59 height 20
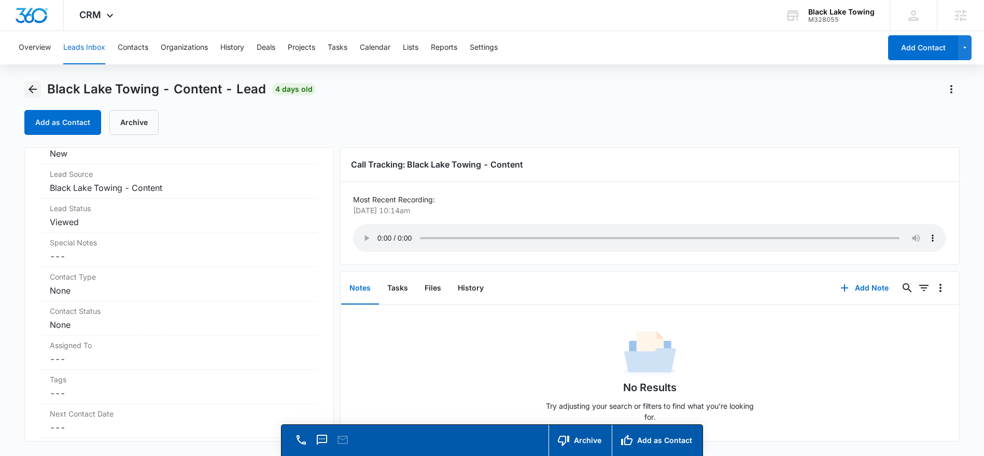
click at [32, 89] on icon "Back" at bounding box center [33, 89] width 8 height 8
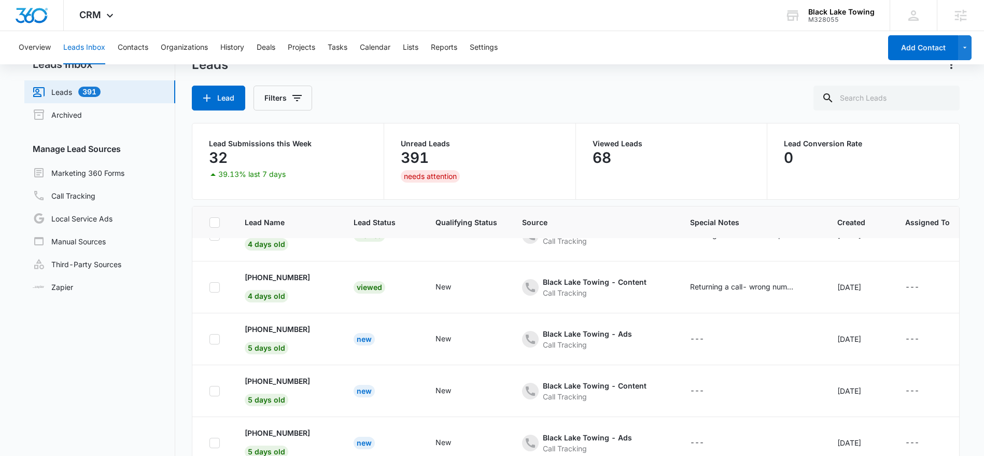
scroll to position [26, 0]
click at [283, 327] on p "[PHONE_NUMBER]" at bounding box center [277, 327] width 65 height 11
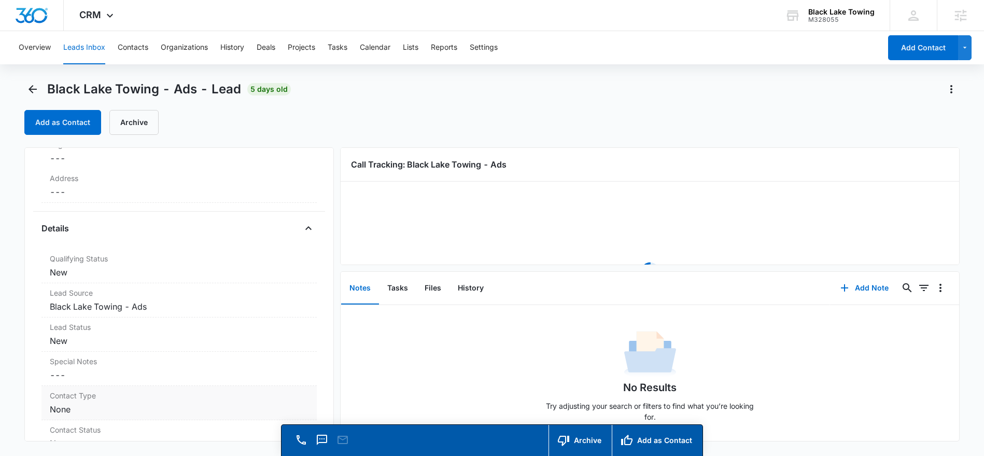
scroll to position [219, 0]
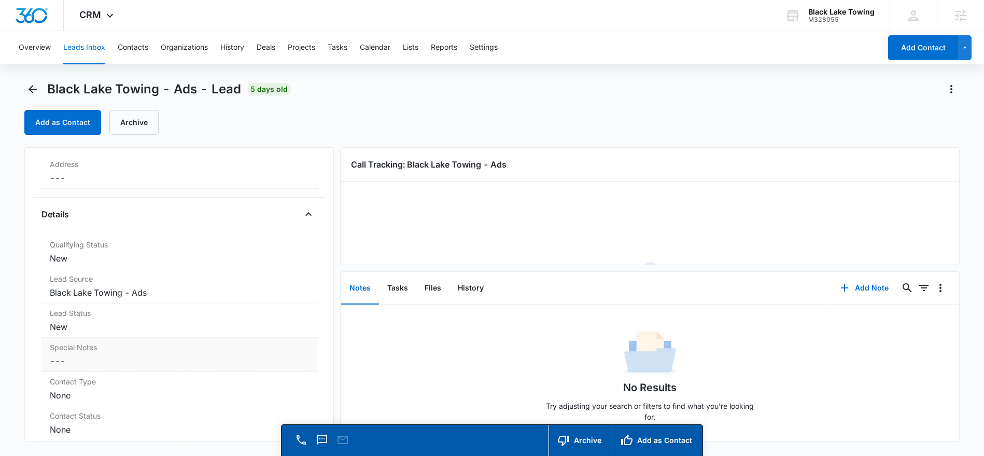
click at [66, 355] on dd "Cancel Save Changes ---" at bounding box center [179, 361] width 259 height 12
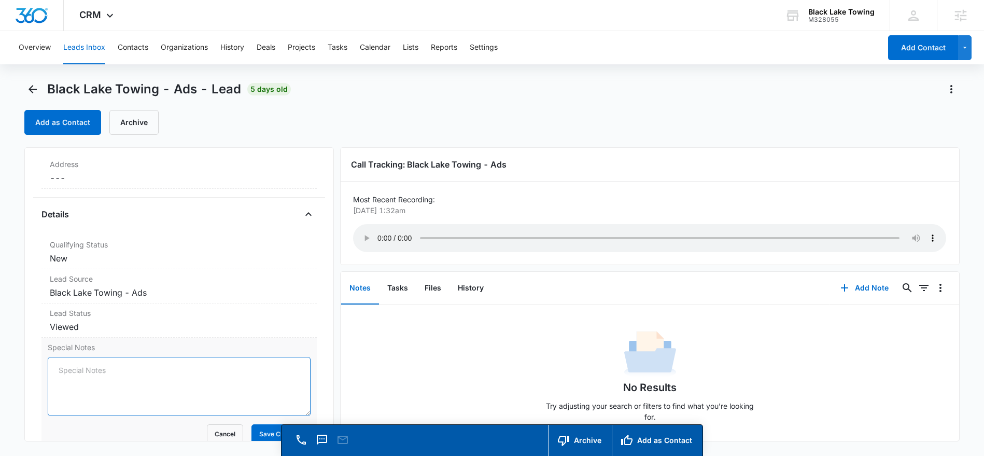
click at [59, 380] on textarea "Special Notes" at bounding box center [179, 386] width 263 height 59
type textarea "Went to [PERSON_NAME] up"
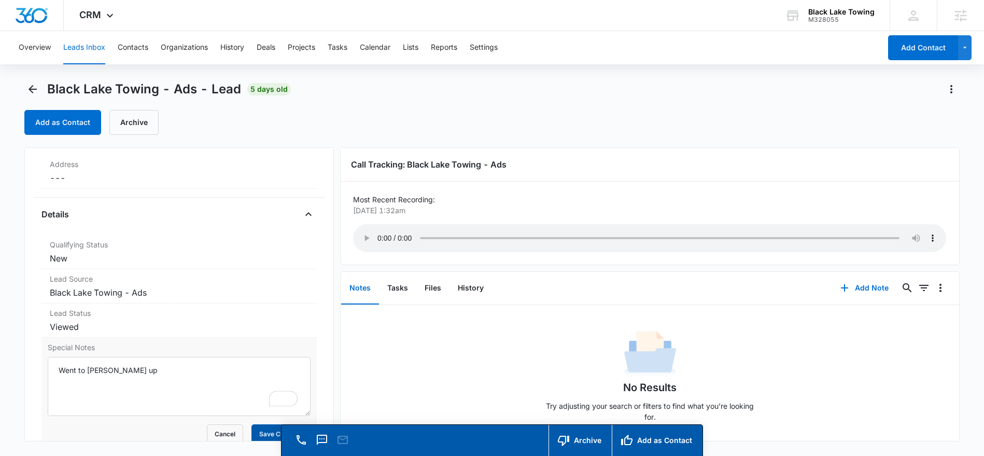
click at [260, 432] on button "Save Changes" at bounding box center [281, 434] width 59 height 20
click at [32, 86] on icon "Back" at bounding box center [33, 89] width 8 height 8
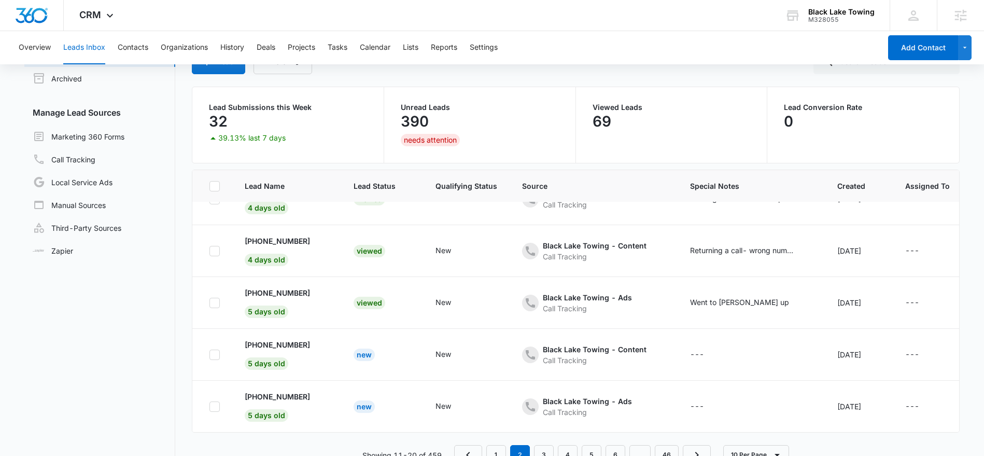
scroll to position [82, 0]
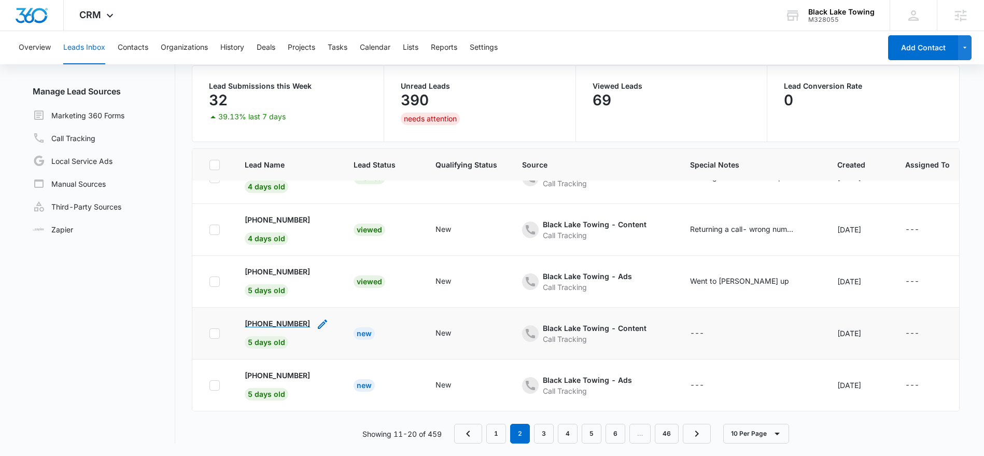
click at [279, 326] on p "[PHONE_NUMBER]" at bounding box center [277, 323] width 65 height 11
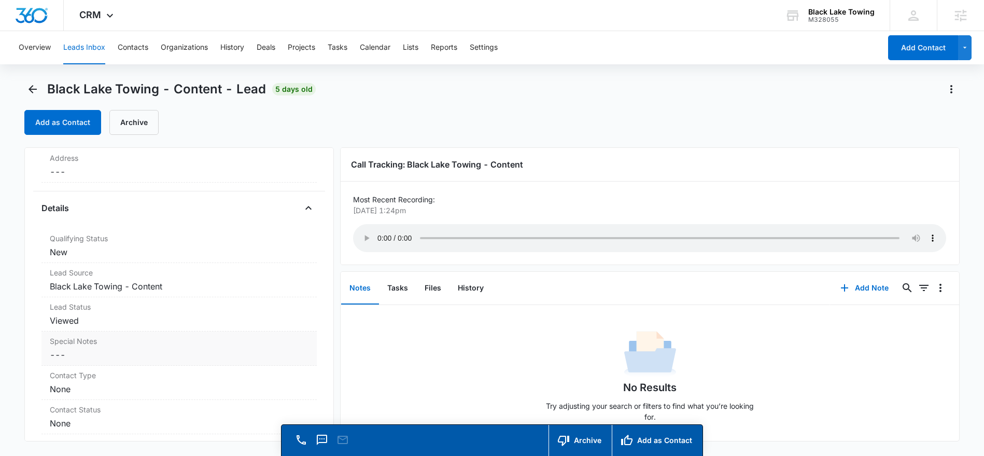
scroll to position [227, 0]
drag, startPoint x: 61, startPoint y: 341, endPoint x: 68, endPoint y: 339, distance: 7.1
click at [63, 340] on label "Special Notes" at bounding box center [179, 338] width 259 height 11
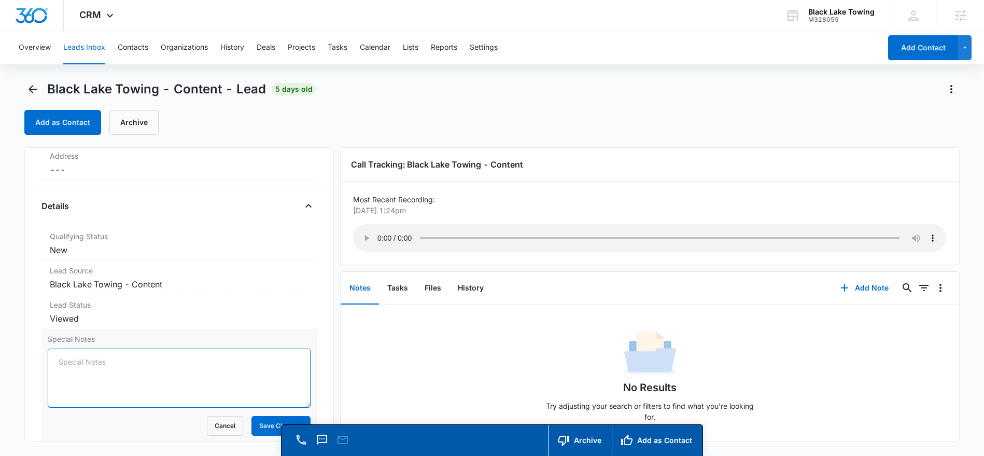
click at [64, 366] on textarea "Special Notes" at bounding box center [179, 378] width 263 height 59
type textarea "Request Tow - 101"
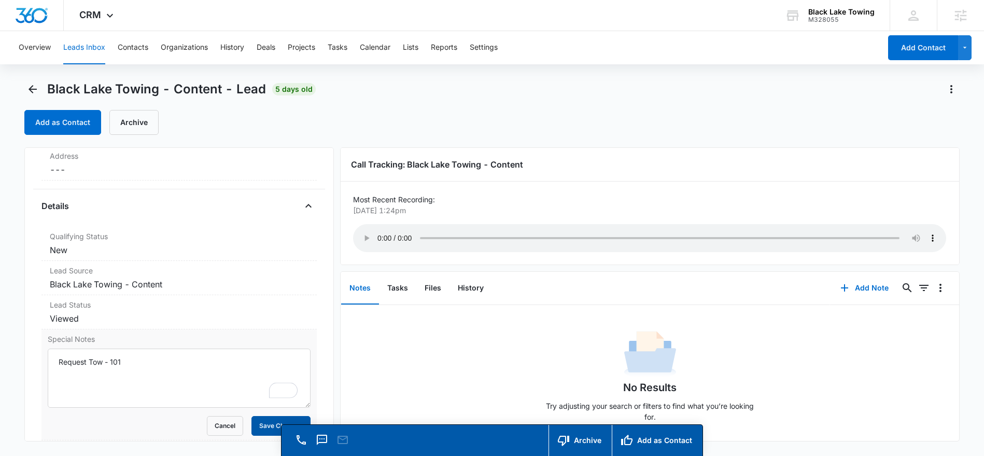
click at [262, 423] on button "Save Changes" at bounding box center [281, 426] width 59 height 20
click at [29, 87] on icon "Back" at bounding box center [32, 89] width 12 height 12
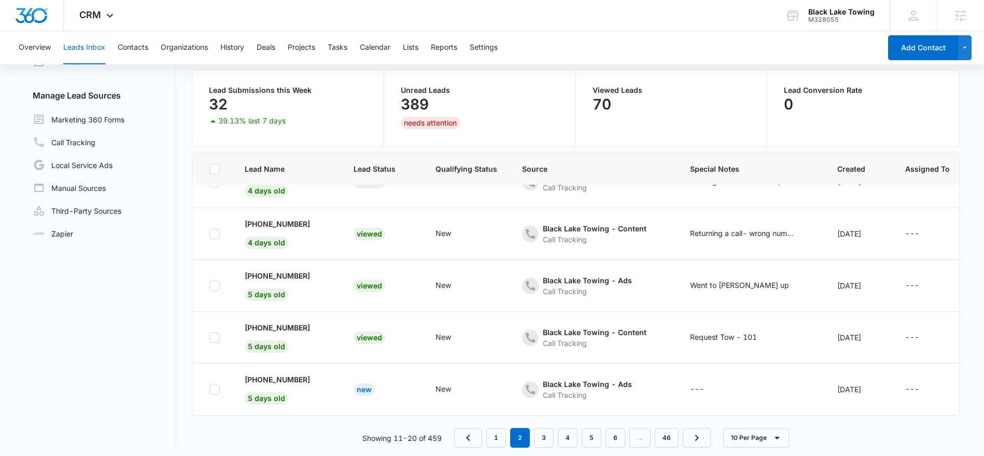
scroll to position [82, 0]
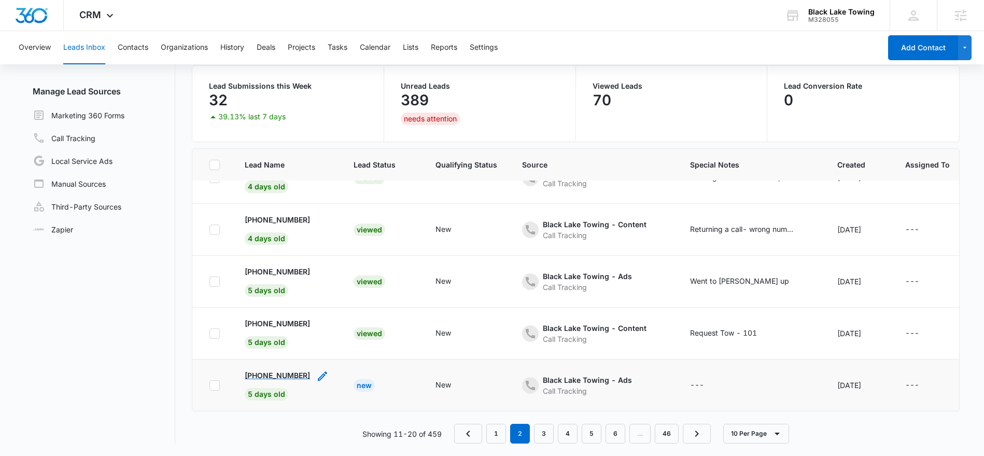
click at [271, 378] on p "[PHONE_NUMBER]" at bounding box center [277, 375] width 65 height 11
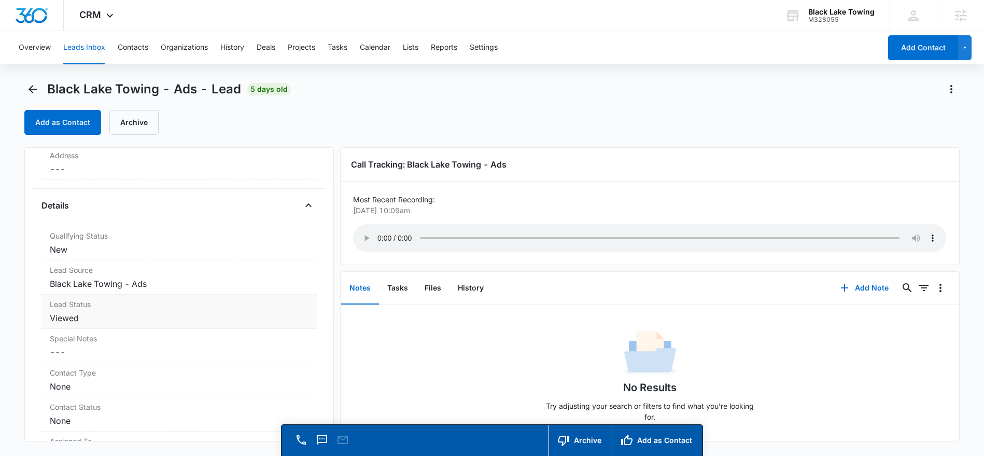
scroll to position [236, 0]
click at [60, 344] on dd "Cancel Save Changes ---" at bounding box center [179, 344] width 259 height 12
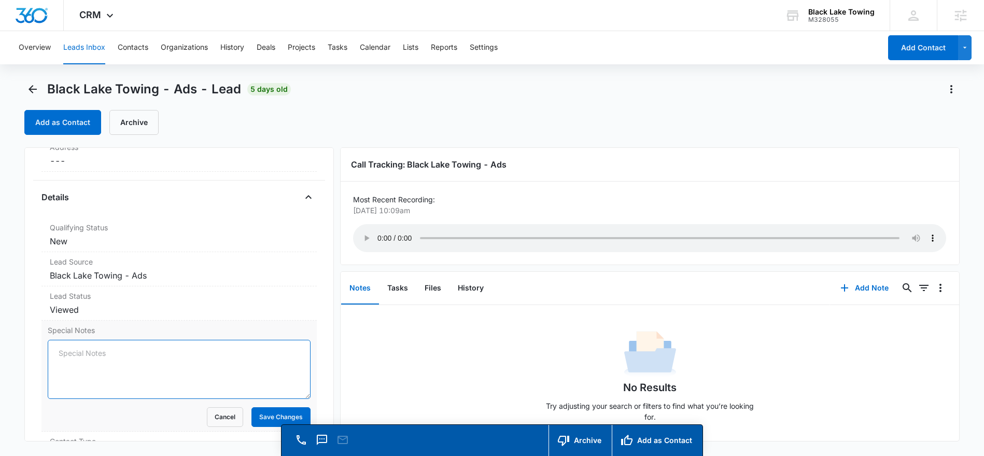
click at [54, 348] on textarea "Special Notes" at bounding box center [179, 369] width 263 height 59
type textarea "Request Tow - 2203 Harrison,Olympia to Lacey"
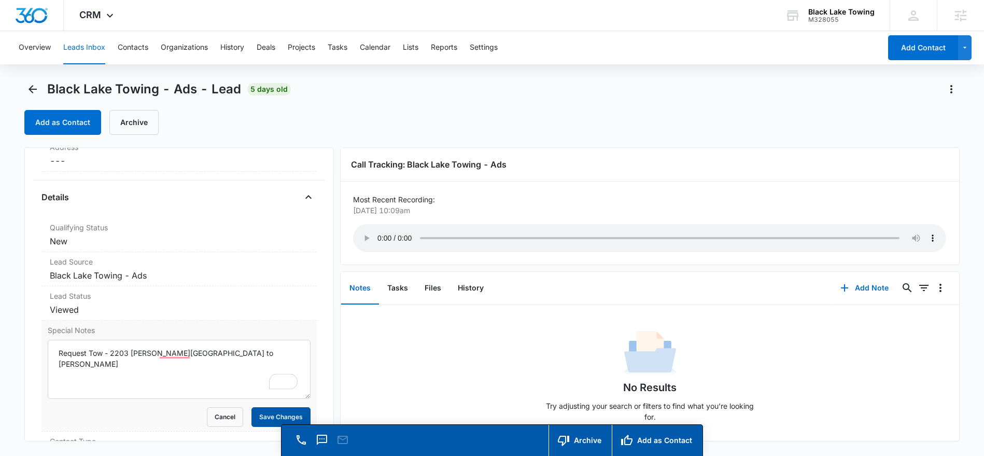
click at [256, 410] on button "Save Changes" at bounding box center [281, 417] width 59 height 20
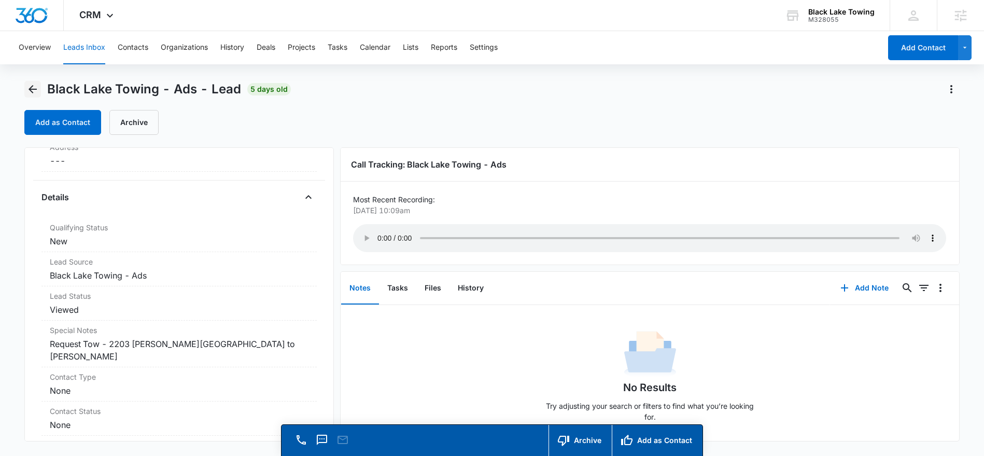
click at [30, 86] on icon "Back" at bounding box center [32, 89] width 12 height 12
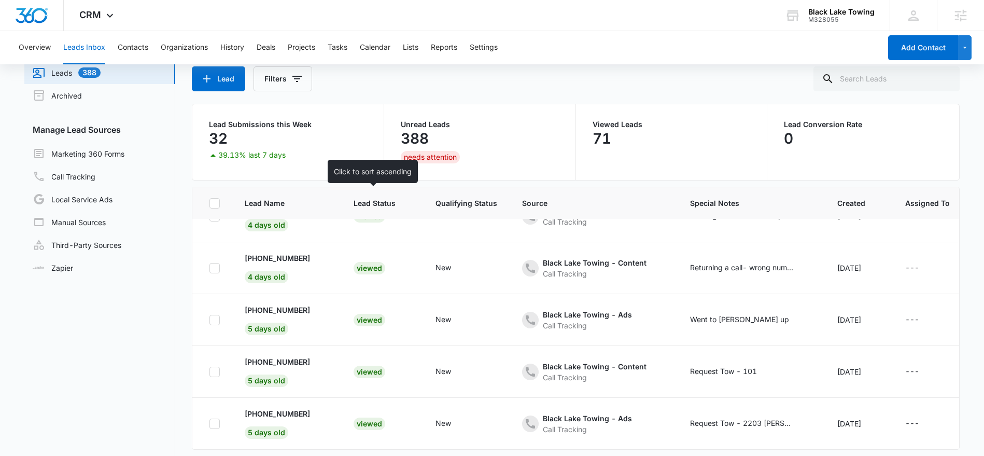
scroll to position [82, 0]
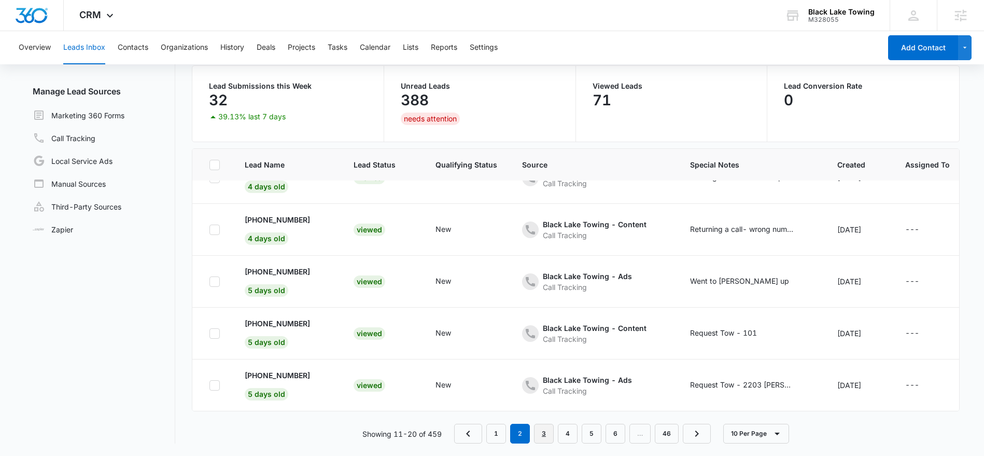
click at [547, 434] on link "3" at bounding box center [544, 434] width 20 height 20
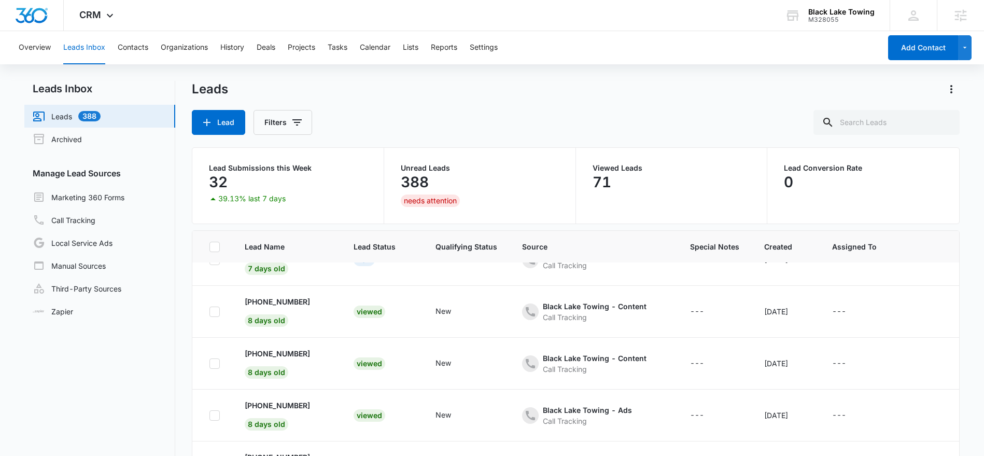
scroll to position [0, 0]
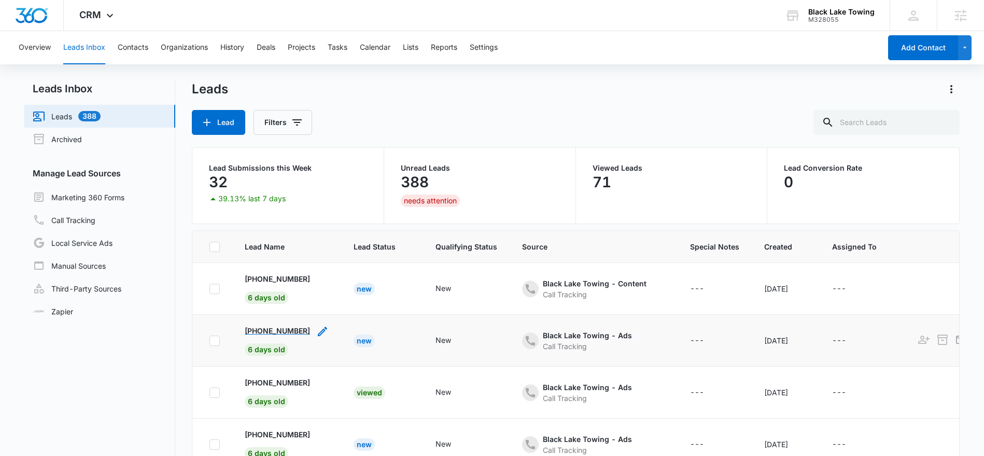
click at [274, 328] on p "+15093027512" at bounding box center [277, 330] width 65 height 11
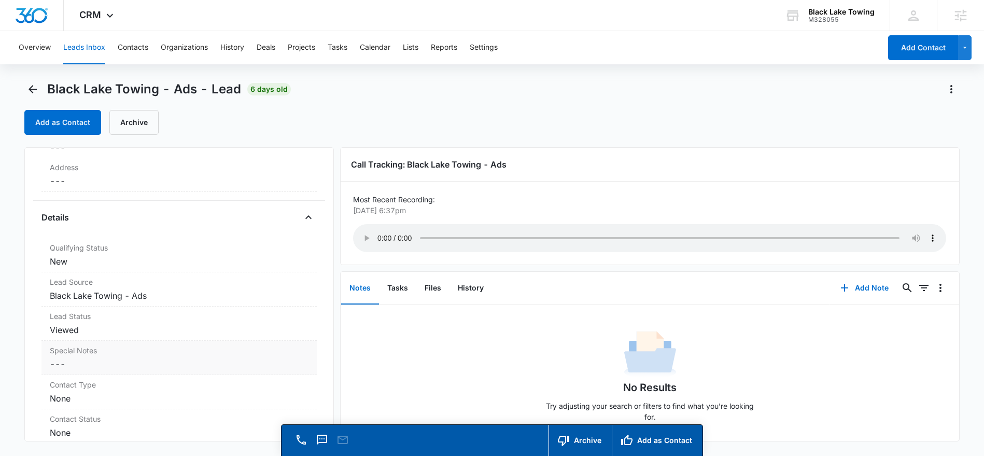
scroll to position [231, 0]
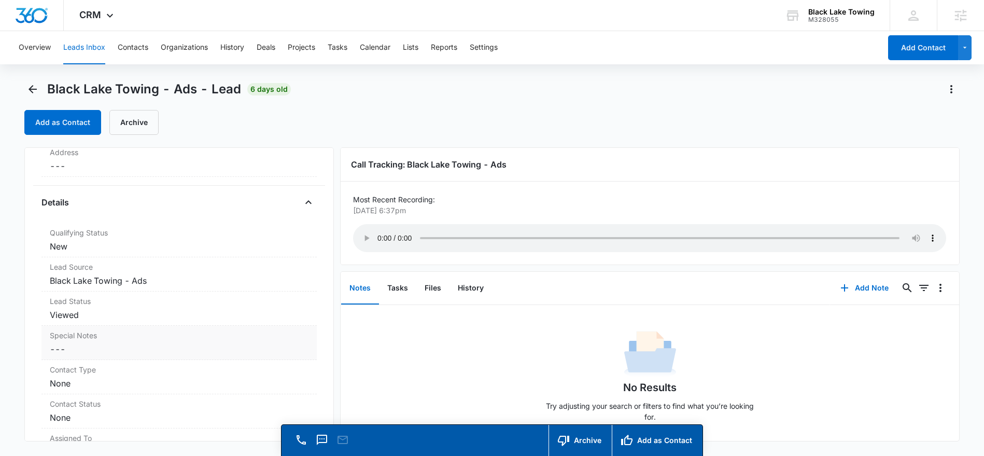
click at [66, 338] on label "Special Notes" at bounding box center [179, 335] width 259 height 11
click at [64, 356] on textarea "Special Notes" at bounding box center [179, 374] width 263 height 59
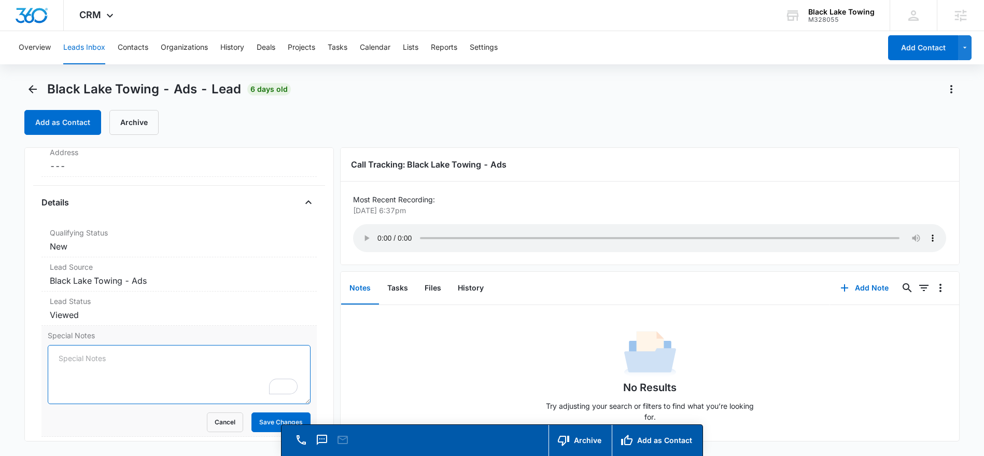
click at [80, 362] on textarea "Special Notes" at bounding box center [179, 374] width 263 height 59
type textarea "Went to VM - hung up"
click at [274, 420] on button "Save Changes" at bounding box center [281, 422] width 59 height 20
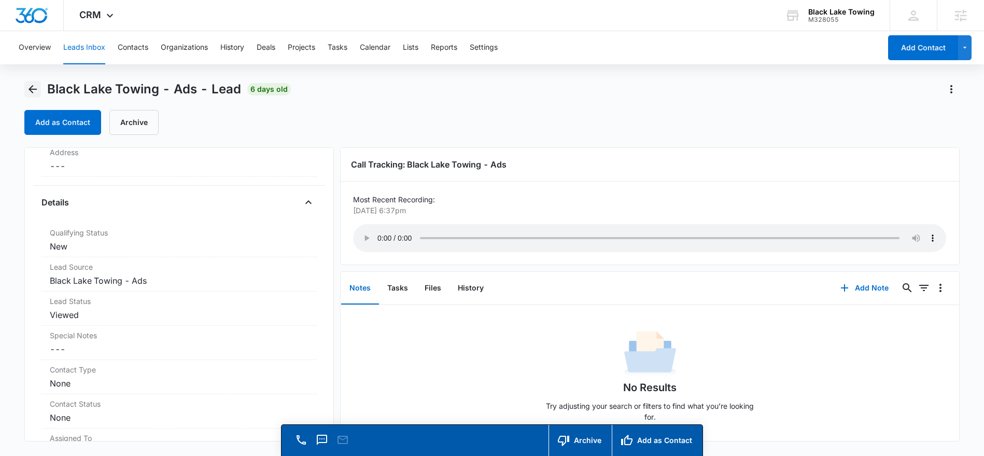
click at [31, 90] on icon "Back" at bounding box center [32, 89] width 12 height 12
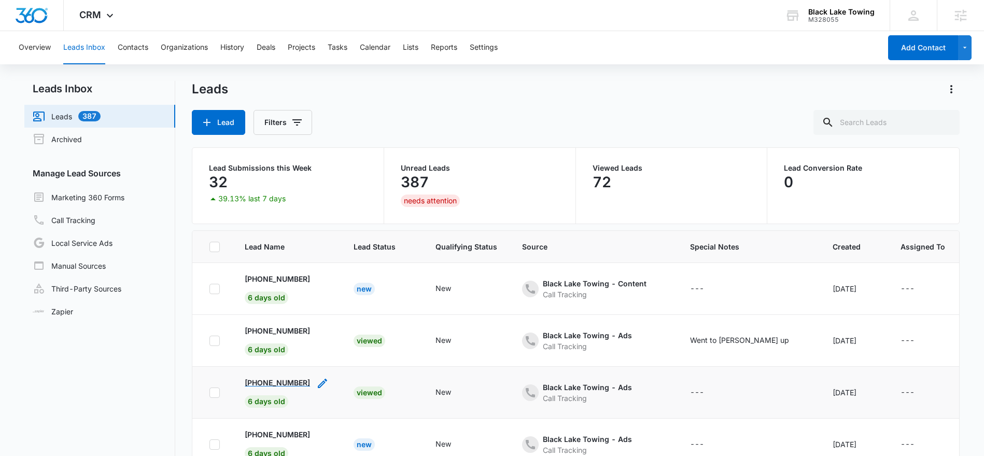
click at [277, 380] on p "+13607065526" at bounding box center [277, 382] width 65 height 11
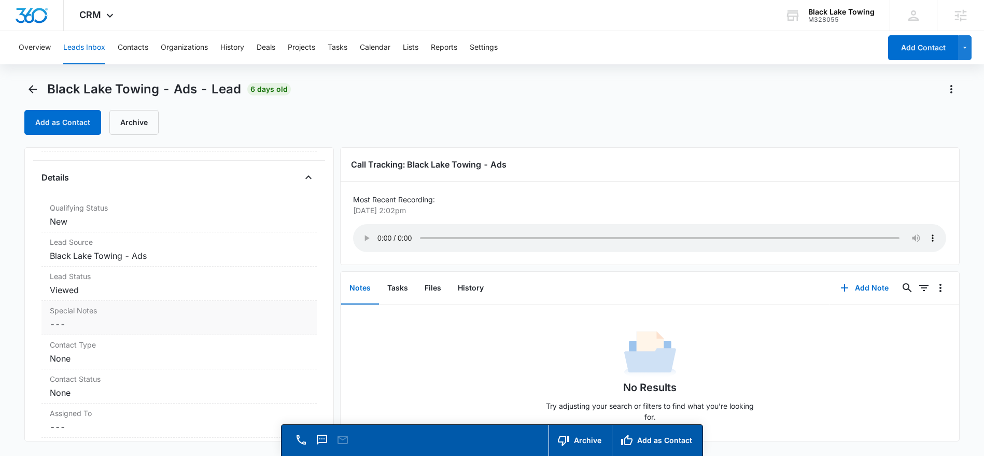
scroll to position [259, 0]
click at [92, 323] on dd "Cancel Save Changes ---" at bounding box center [179, 321] width 259 height 12
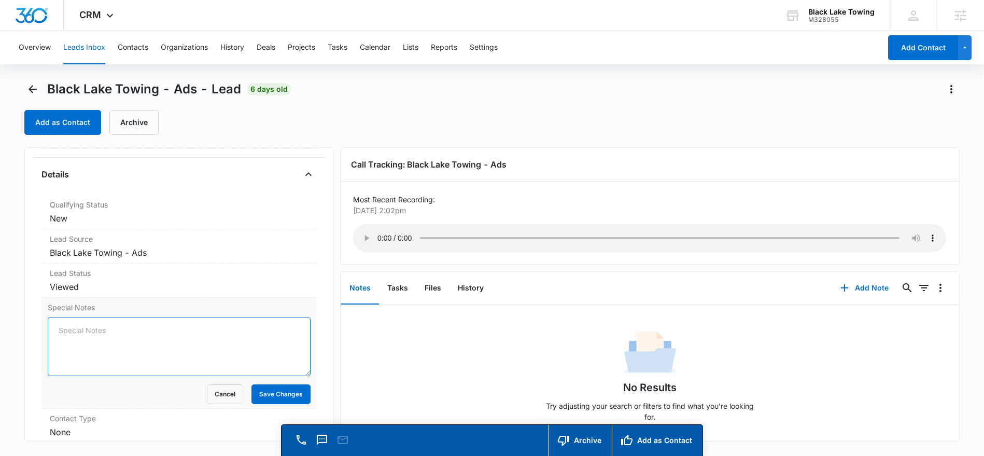
click at [75, 325] on textarea "Special Notes" at bounding box center [179, 346] width 263 height 59
click at [109, 353] on textarea "Request Abondoned Vehicle Tow" at bounding box center [179, 346] width 263 height 59
type textarea "Request Abandoned Vehicle Tow"
click at [274, 392] on button "Save Changes" at bounding box center [281, 394] width 59 height 20
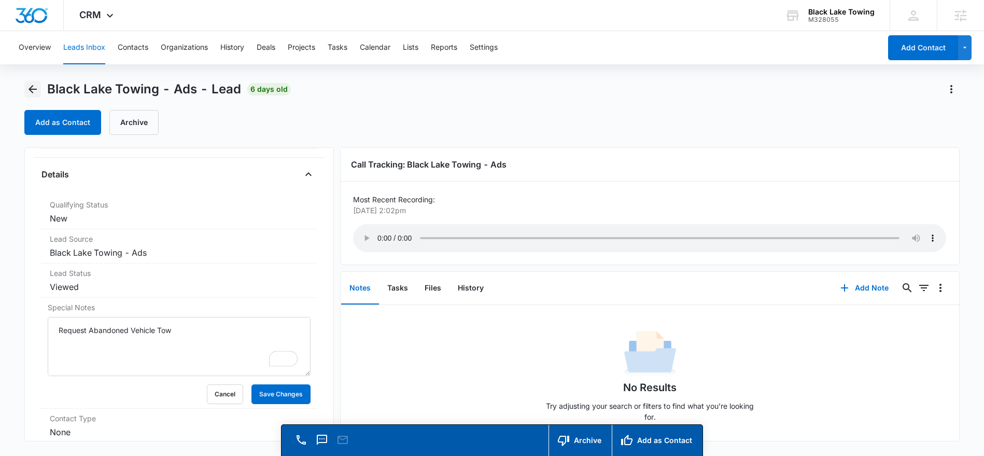
click at [31, 89] on icon "Back" at bounding box center [33, 89] width 8 height 8
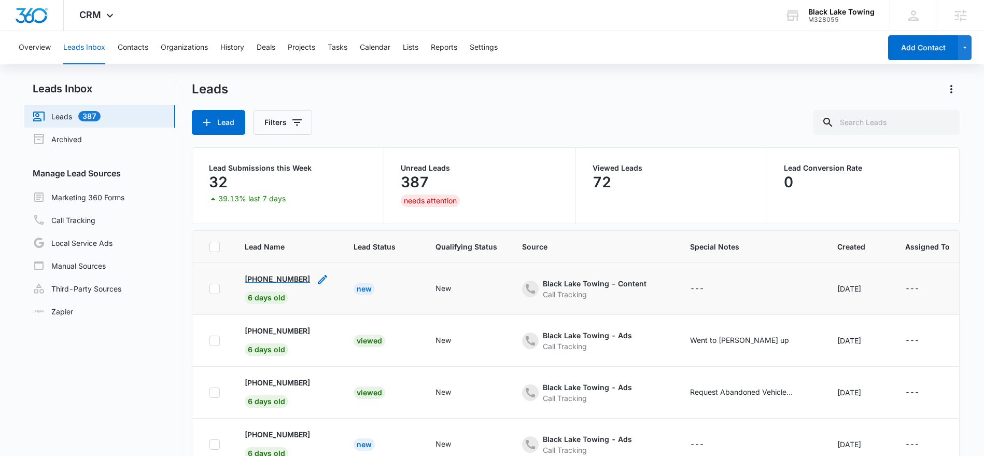
click at [276, 279] on p "+14177733249" at bounding box center [277, 278] width 65 height 11
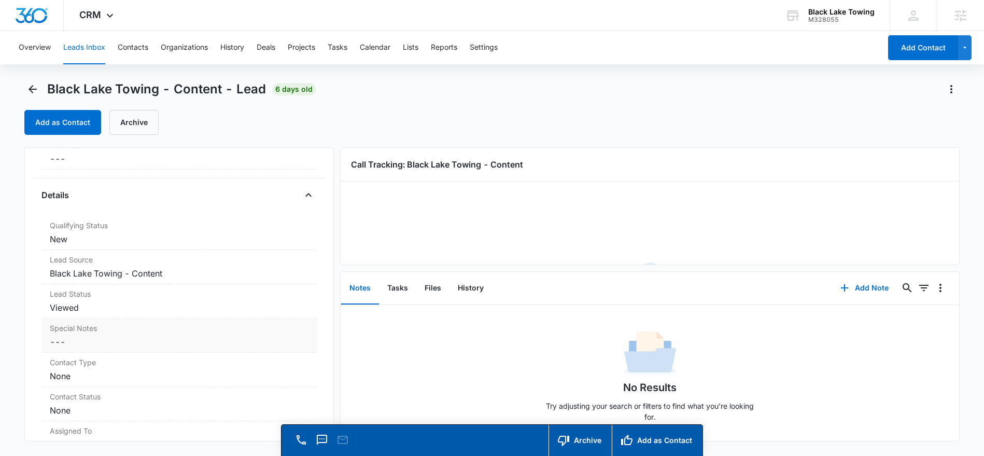
scroll to position [247, 0]
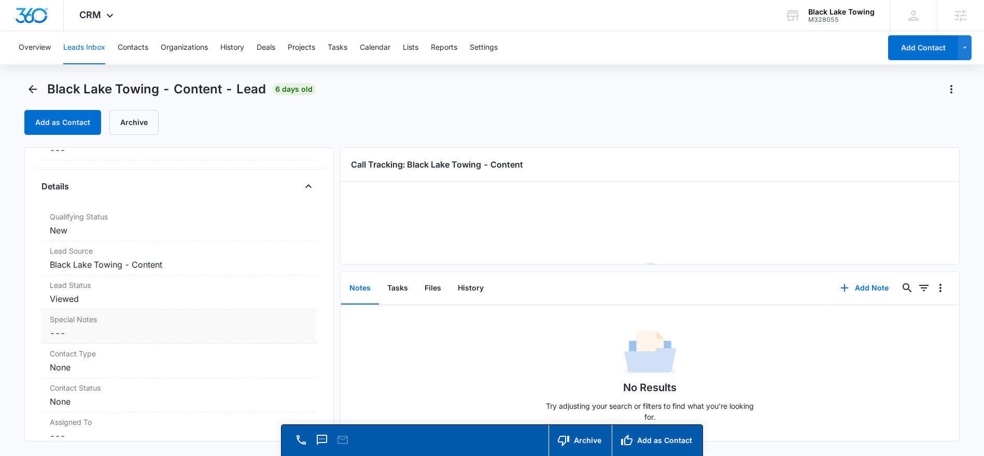
click at [73, 333] on dd "Cancel Save Changes ---" at bounding box center [179, 333] width 259 height 12
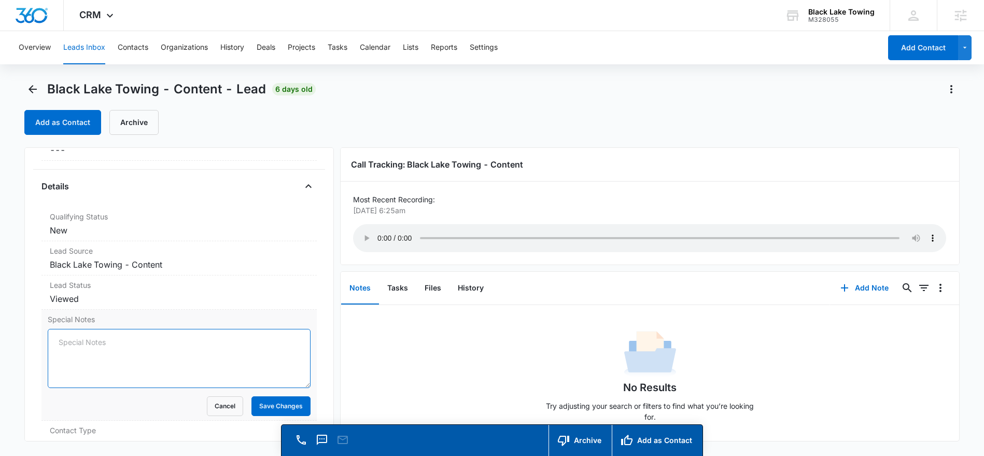
click at [80, 341] on textarea "Special Notes" at bounding box center [179, 358] width 263 height 59
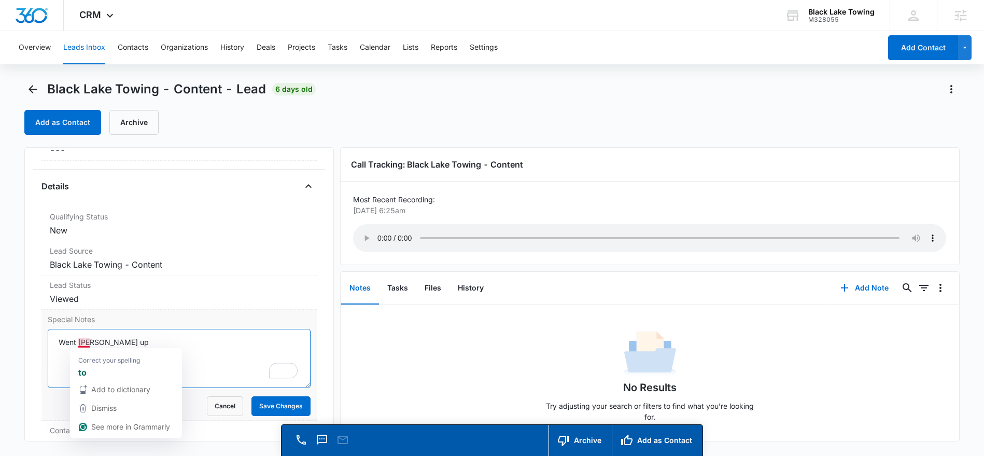
click at [81, 344] on textarea "Went oto VM- hung up" at bounding box center [179, 358] width 263 height 59
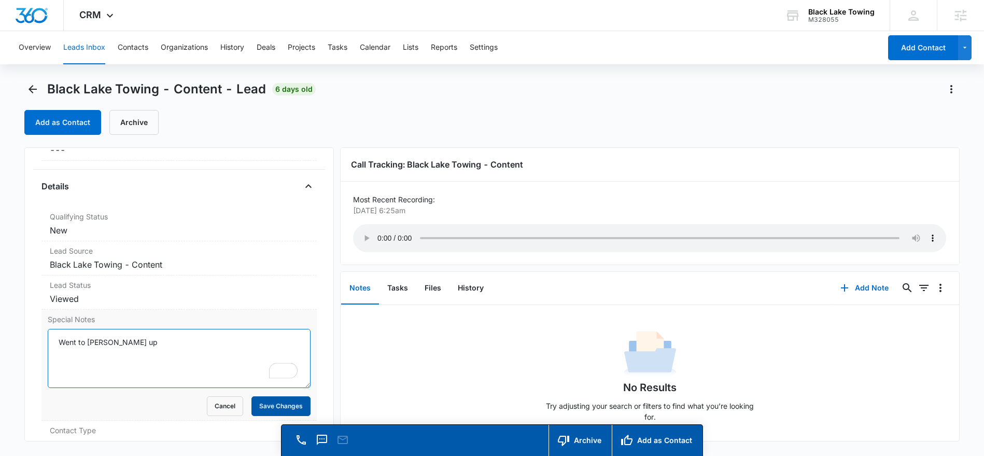
type textarea "Went to VM- hung up"
click at [269, 409] on button "Save Changes" at bounding box center [281, 406] width 59 height 20
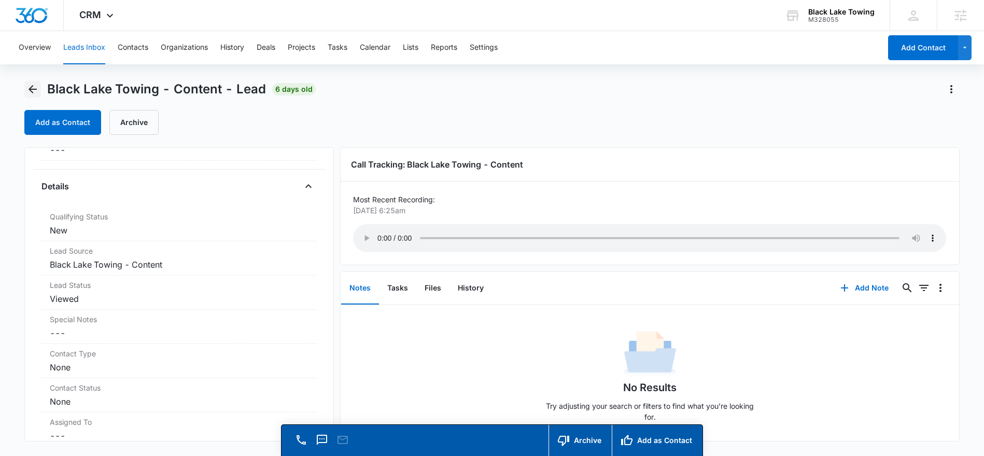
click at [33, 90] on icon "Back" at bounding box center [32, 89] width 12 height 12
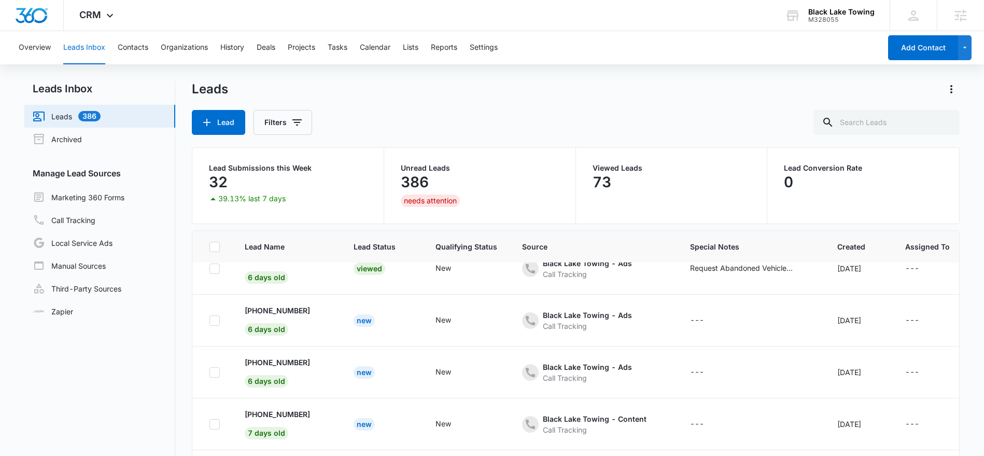
scroll to position [120, 0]
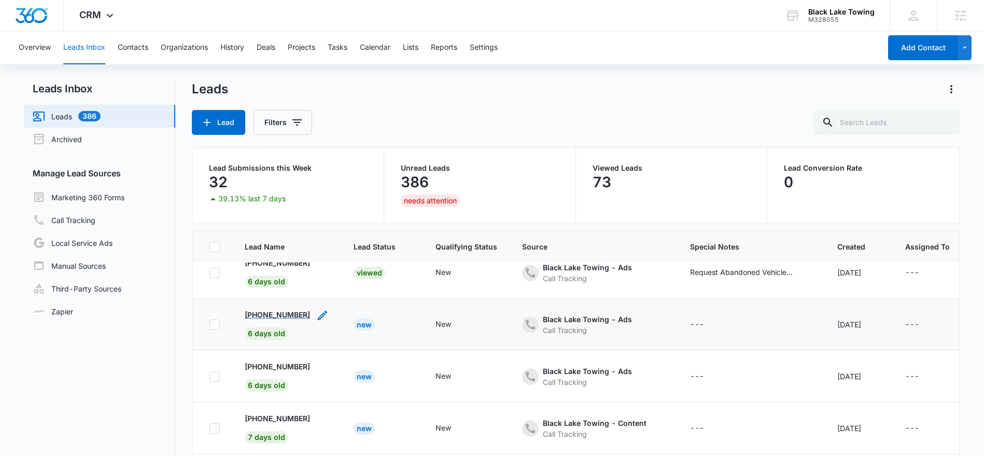
click at [269, 317] on p "+13607893246" at bounding box center [277, 314] width 65 height 11
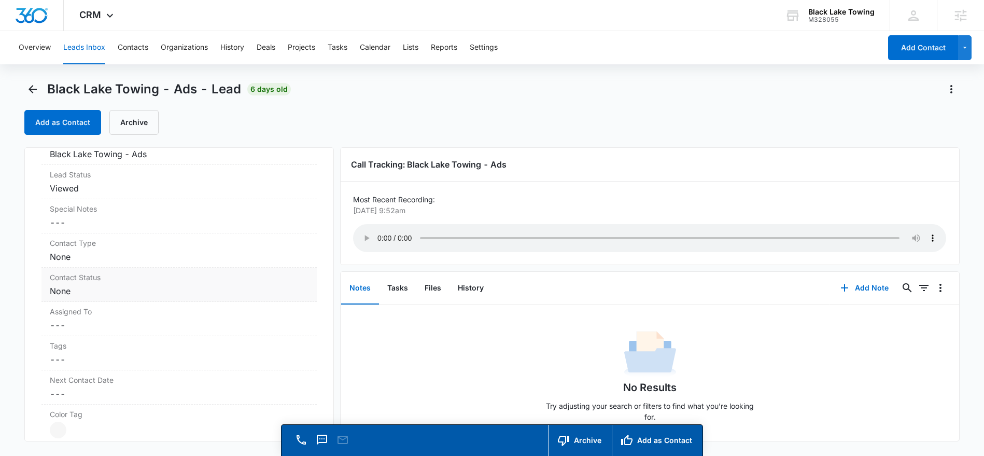
scroll to position [366, 0]
click at [52, 215] on dd "Cancel Save Changes ---" at bounding box center [179, 213] width 259 height 12
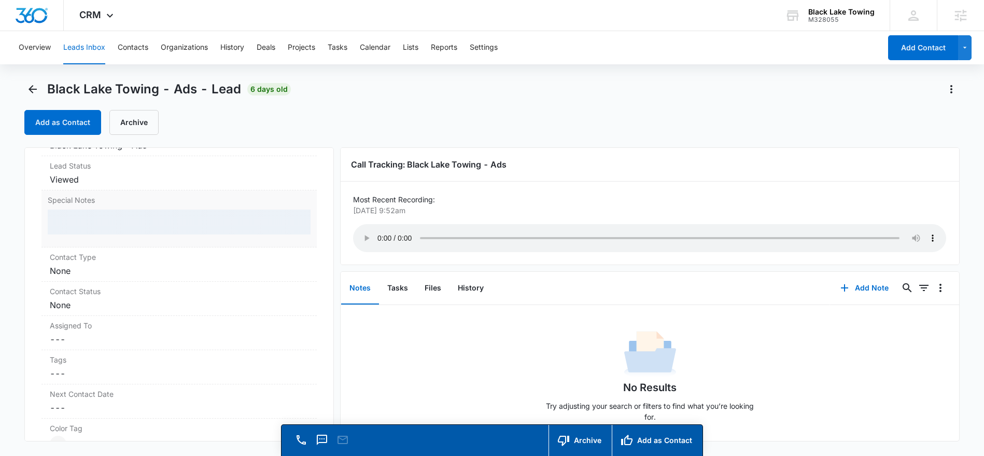
click at [55, 216] on div at bounding box center [179, 222] width 263 height 25
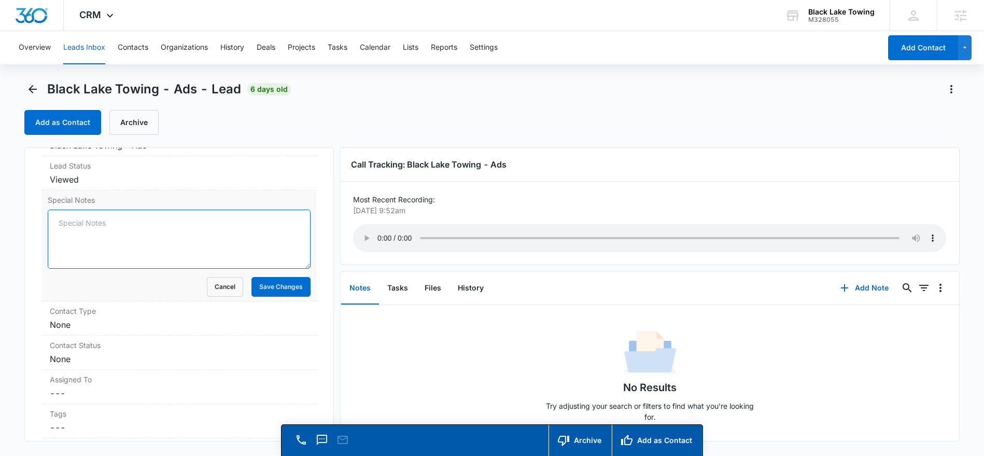
click at [57, 223] on textarea "Special Notes" at bounding box center [179, 239] width 263 height 59
type textarea "Request Tow - Tumwater to Auto Mechanic"
click at [266, 288] on button "Save Changes" at bounding box center [281, 287] width 59 height 20
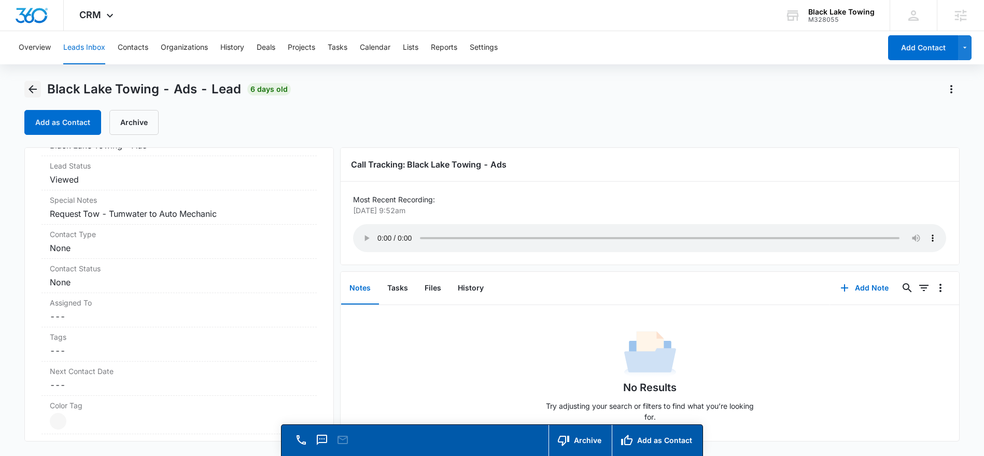
click at [34, 86] on icon "Back" at bounding box center [32, 89] width 12 height 12
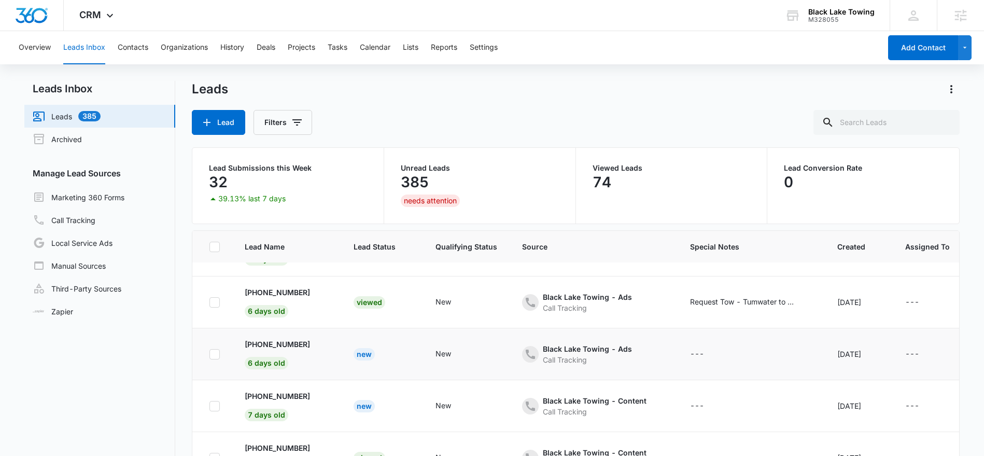
scroll to position [144, 0]
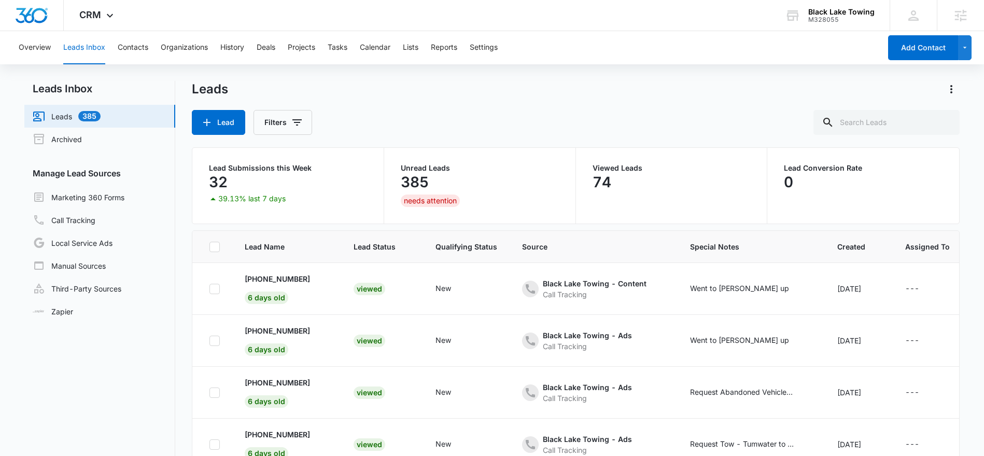
scroll to position [144, 0]
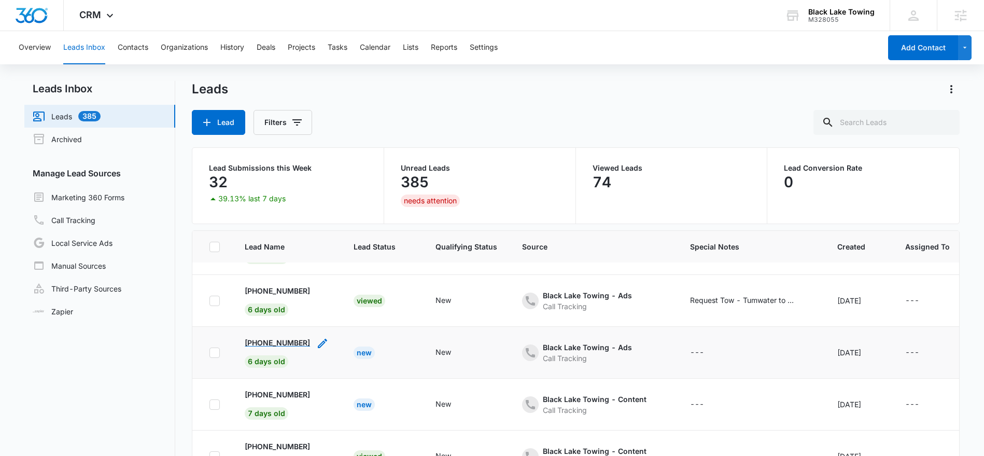
click at [263, 344] on p "[PHONE_NUMBER]" at bounding box center [277, 342] width 65 height 11
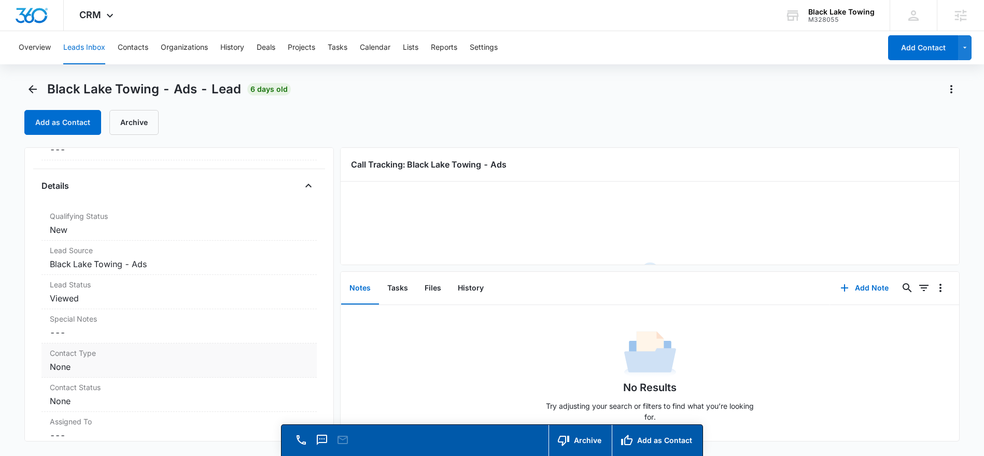
scroll to position [275, 0]
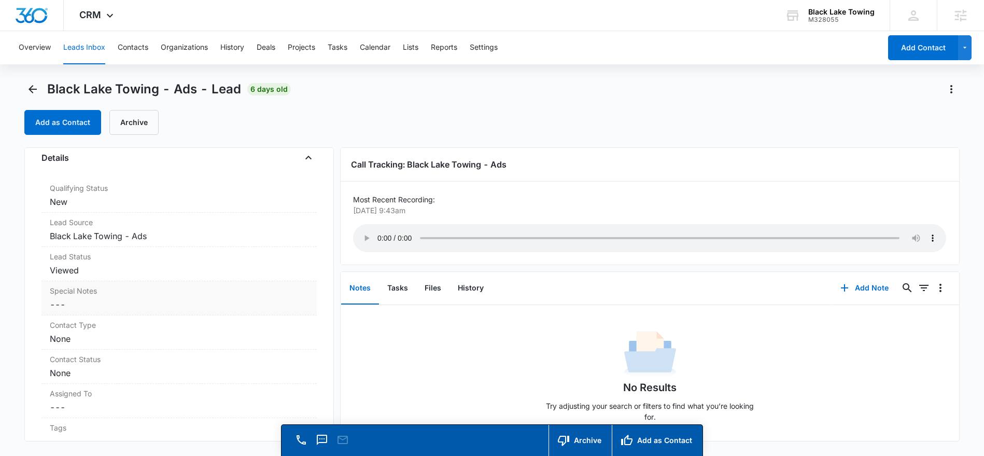
click at [54, 303] on dd "Cancel Save Changes ---" at bounding box center [179, 304] width 259 height 12
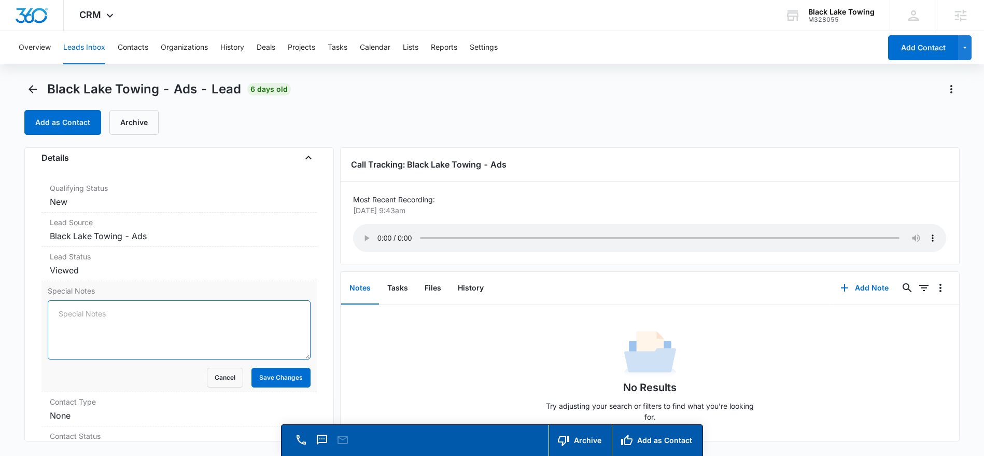
click at [69, 312] on textarea "Special Notes" at bounding box center [179, 329] width 263 height 59
type textarea "Cheryl - requesting a quote for truck to Seattle"
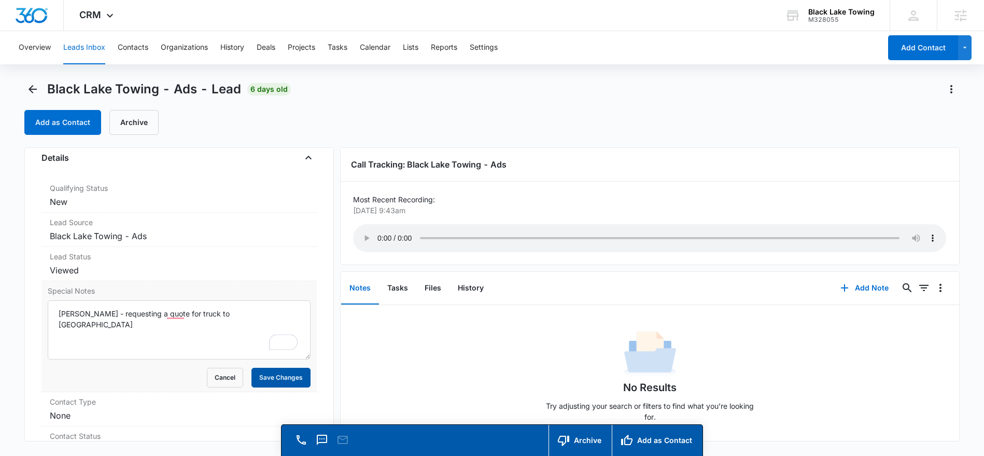
click at [272, 377] on button "Save Changes" at bounding box center [281, 378] width 59 height 20
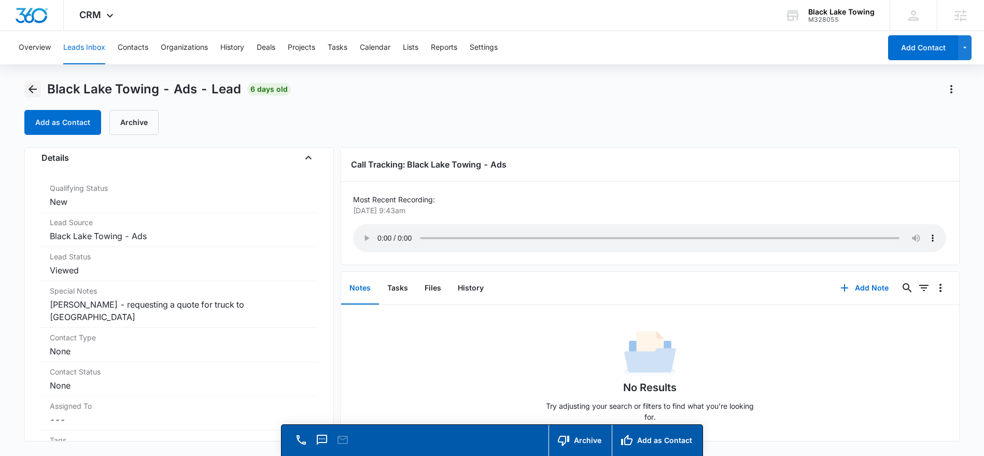
click at [33, 90] on icon "Back" at bounding box center [32, 89] width 12 height 12
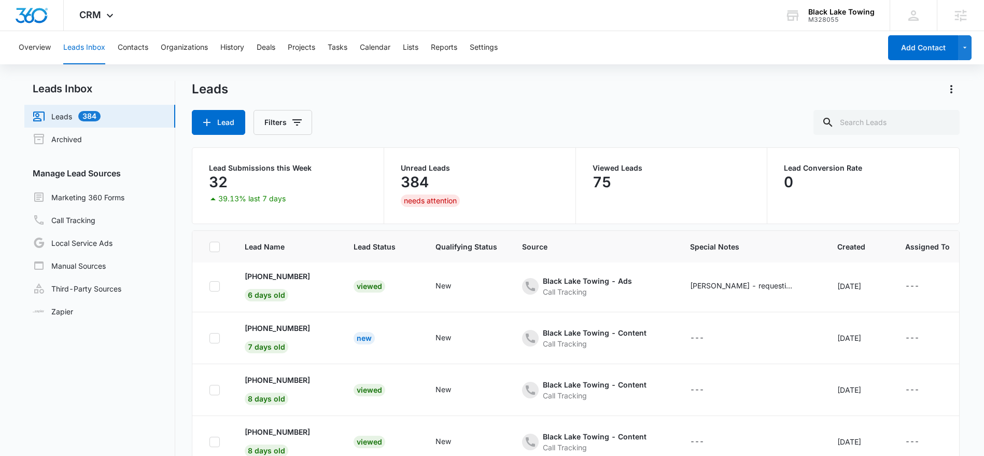
scroll to position [216, 0]
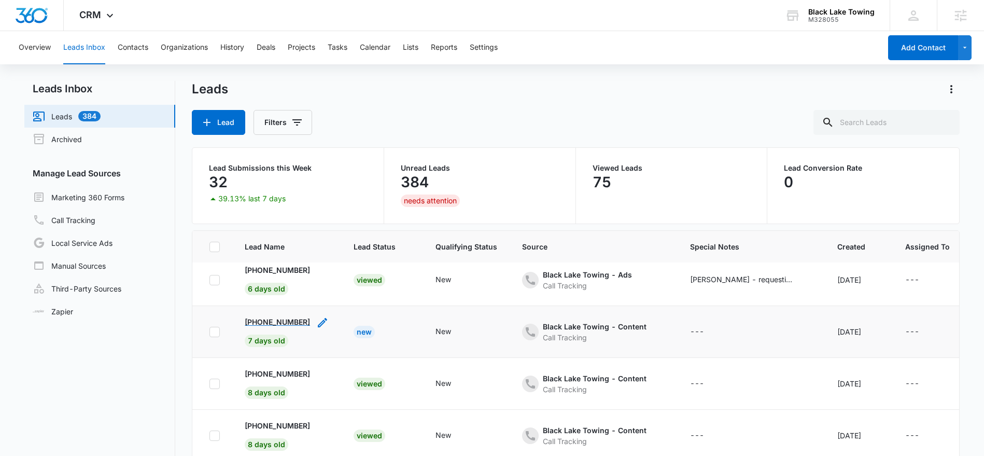
click at [267, 324] on p "[PHONE_NUMBER]" at bounding box center [277, 321] width 65 height 11
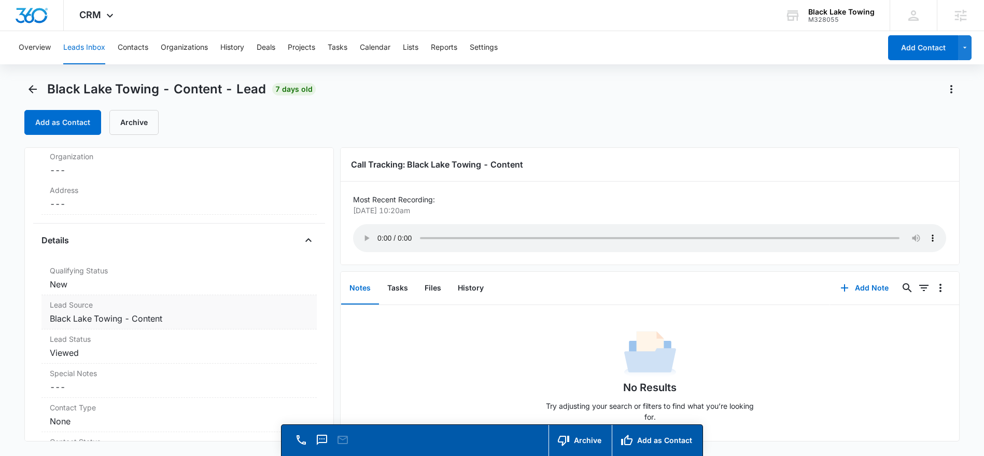
scroll to position [194, 0]
click at [75, 379] on div "Special Notes Cancel Save Changes ---" at bounding box center [178, 380] width 275 height 34
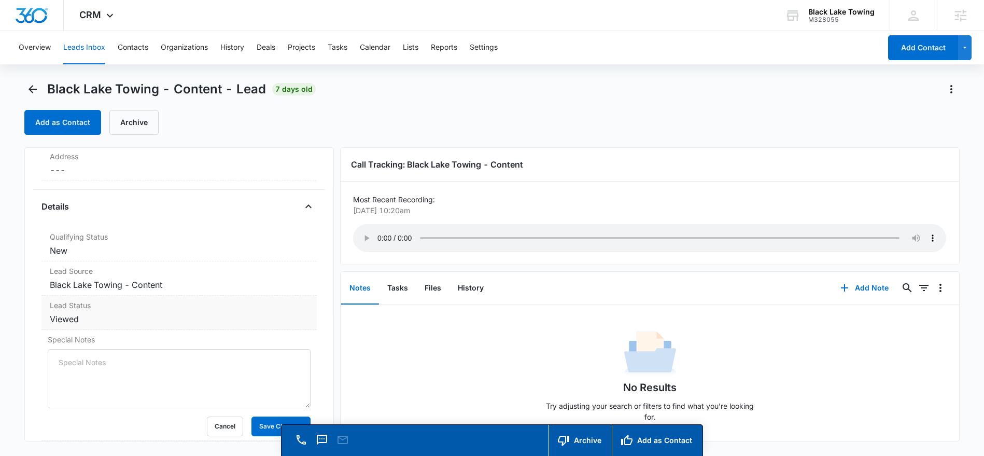
scroll to position [247, 0]
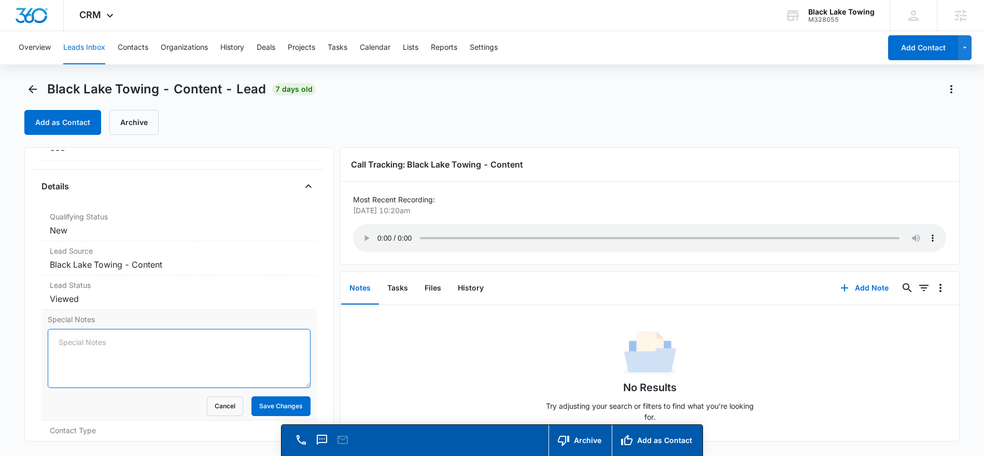
click at [58, 340] on textarea "Special Notes" at bounding box center [179, 358] width 263 height 59
click at [59, 343] on textarea "Special Notes" at bounding box center [179, 358] width 263 height 59
click at [57, 341] on textarea "tumwater Blvd to Kia" at bounding box center [179, 358] width 263 height 59
type textarea "Request tow - tumwater Blvd to Kia"
click at [268, 402] on button "Save Changes" at bounding box center [281, 406] width 59 height 20
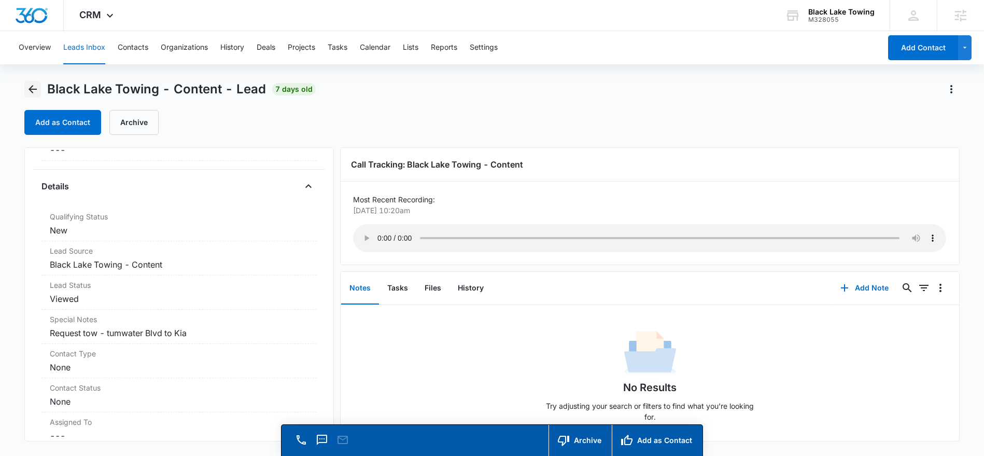
click at [36, 90] on icon "Back" at bounding box center [32, 89] width 12 height 12
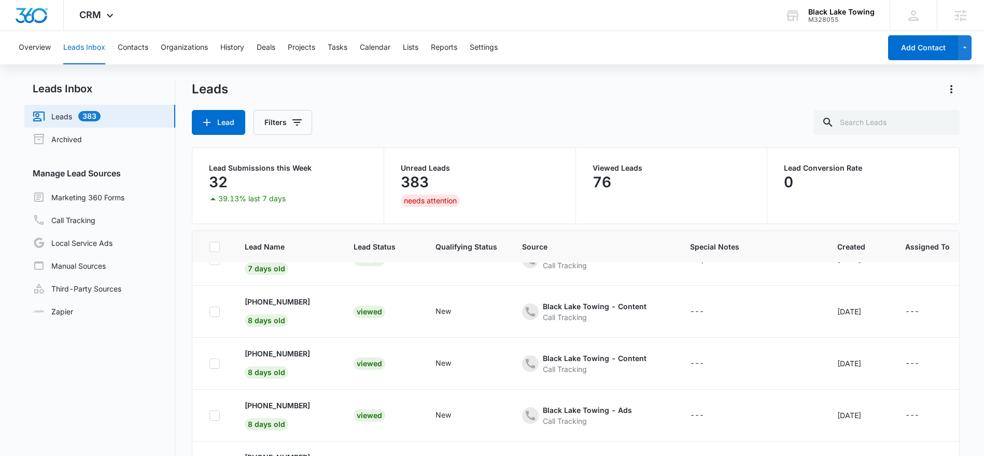
scroll to position [82, 0]
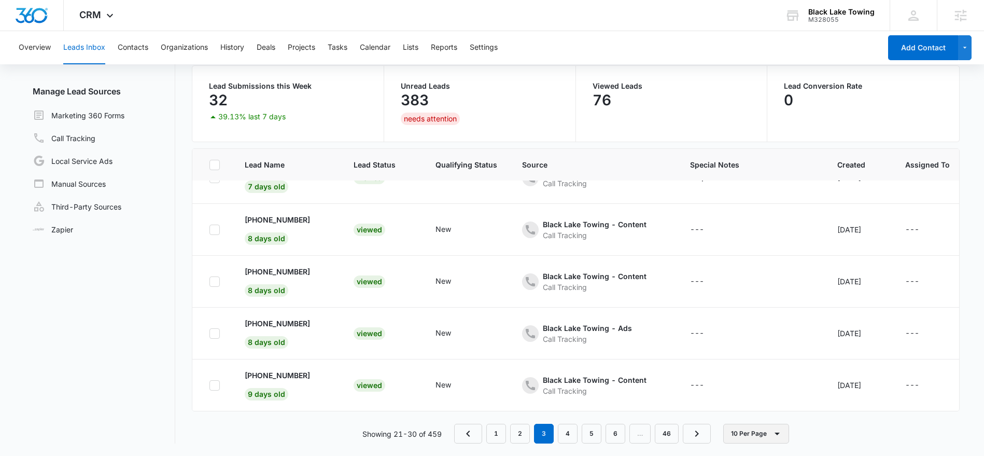
click at [750, 434] on button "10 Per Page" at bounding box center [757, 434] width 66 height 20
click at [752, 409] on button "50 Per Page" at bounding box center [765, 403] width 80 height 16
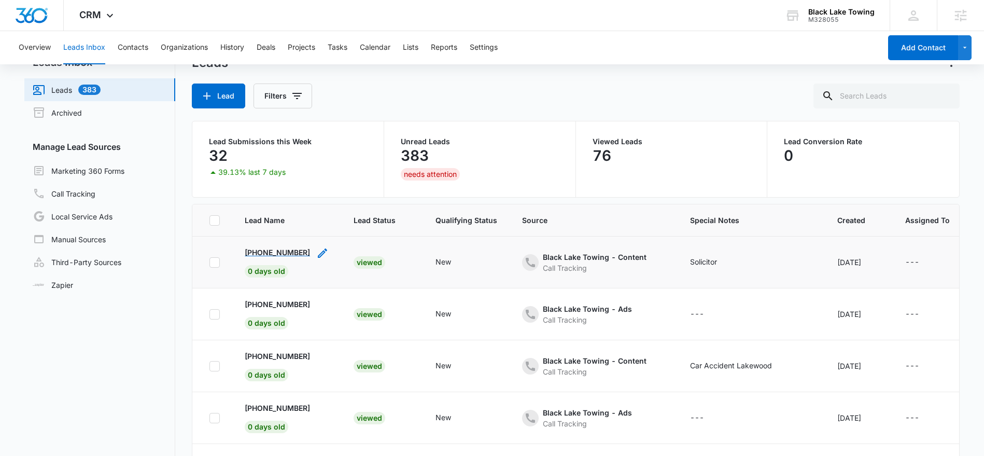
scroll to position [0, 0]
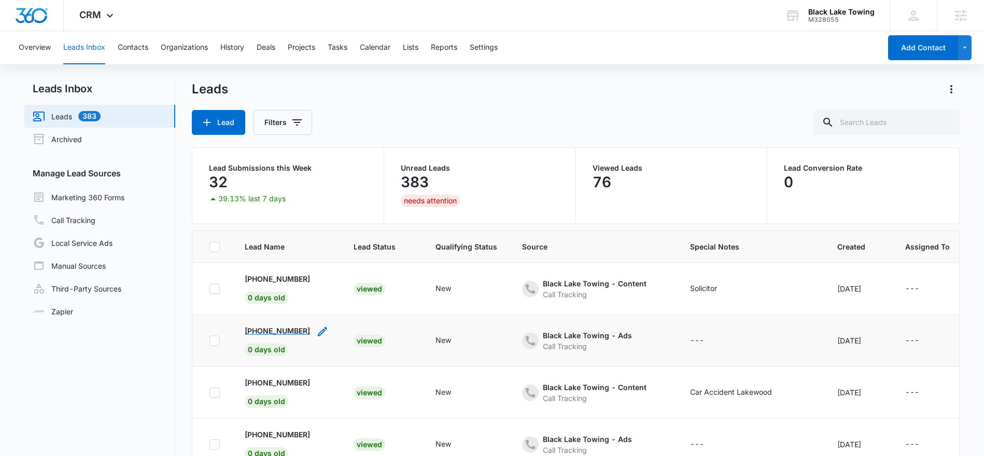
click at [263, 329] on p "+13607899187" at bounding box center [277, 330] width 65 height 11
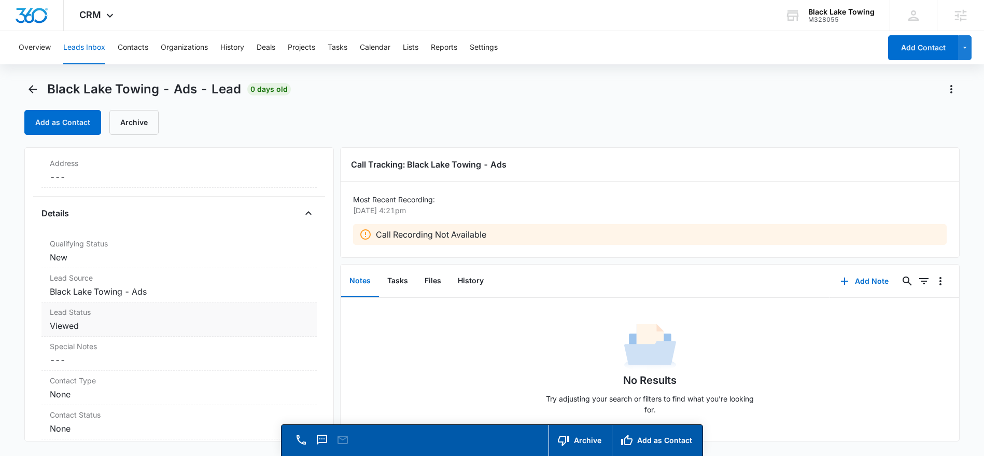
scroll to position [279, 0]
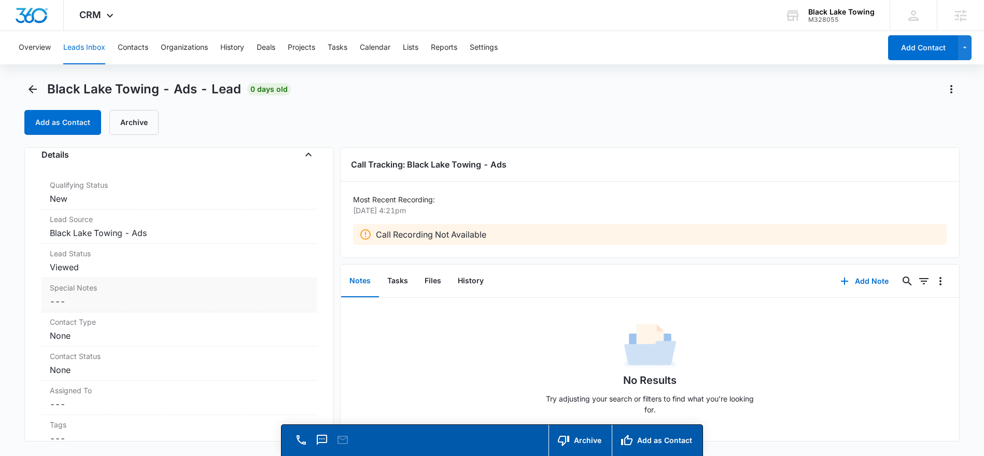
click at [61, 301] on dd "Cancel Save Changes ---" at bounding box center [179, 301] width 259 height 12
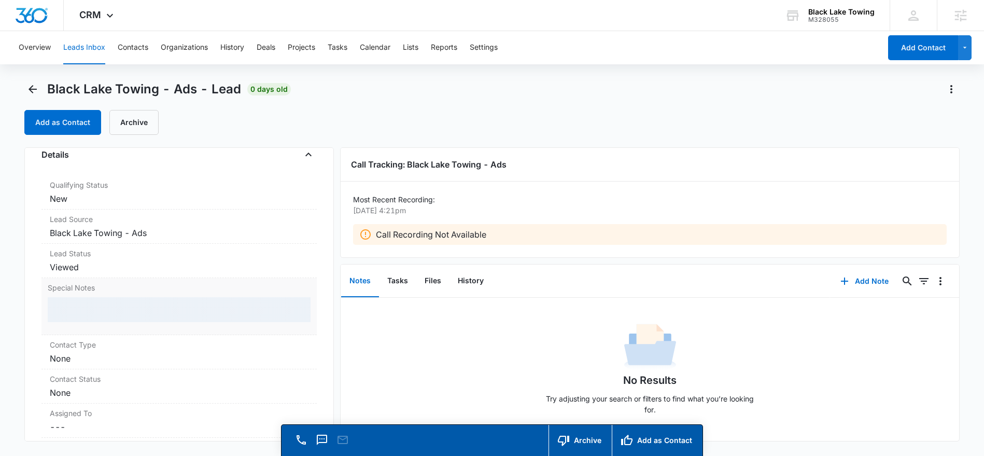
click at [60, 311] on div at bounding box center [179, 309] width 263 height 25
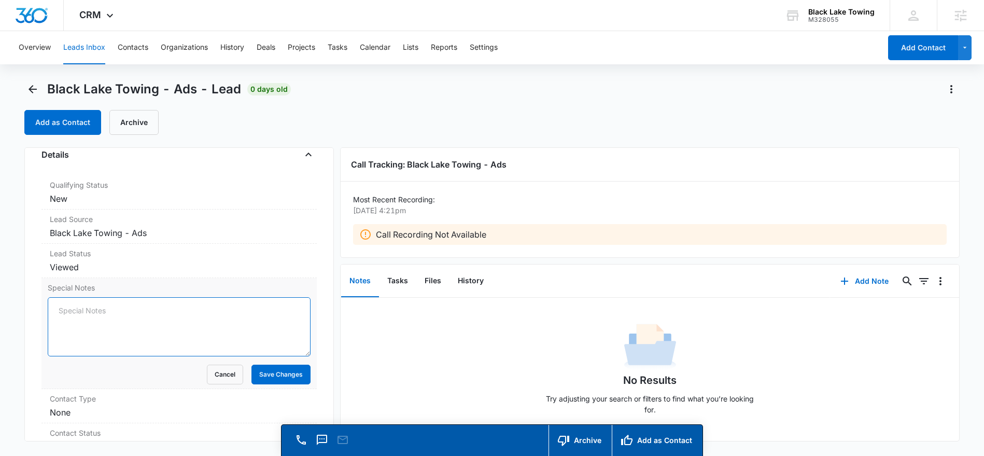
click at [61, 307] on textarea "Special Notes" at bounding box center [179, 326] width 263 height 59
type textarea "no recording"
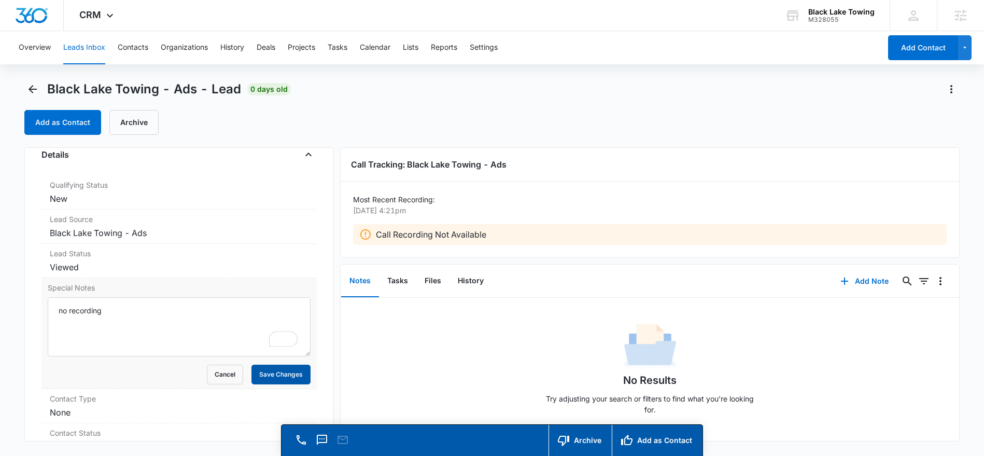
click at [301, 376] on button "Save Changes" at bounding box center [281, 375] width 59 height 20
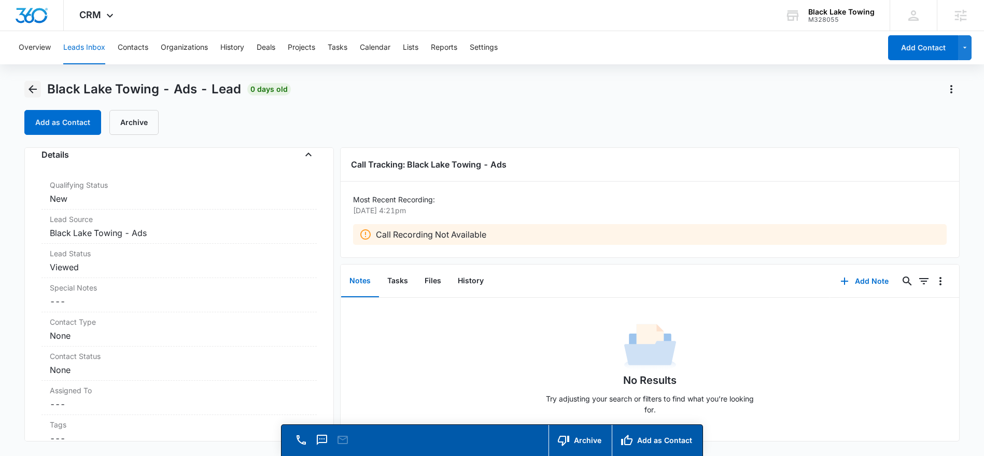
click at [31, 90] on icon "Back" at bounding box center [33, 89] width 8 height 8
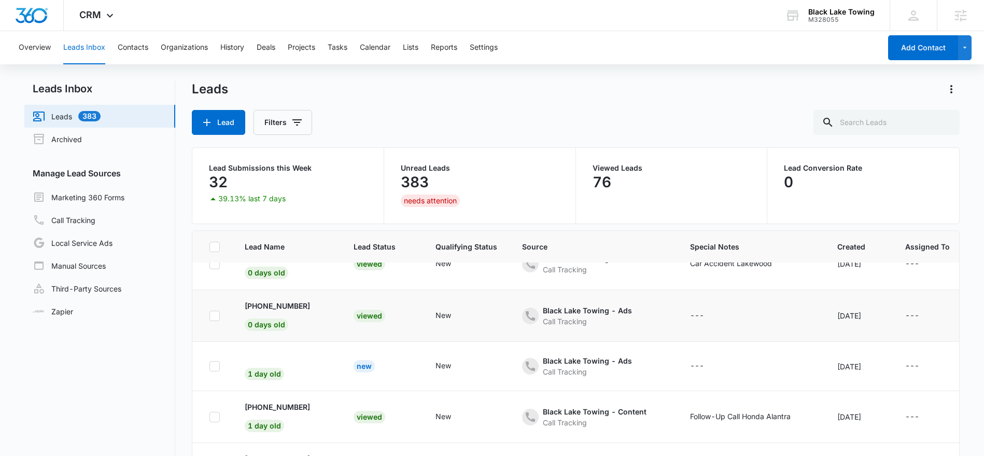
scroll to position [130, 0]
click at [272, 364] on div "1 day old" at bounding box center [264, 369] width 39 height 20
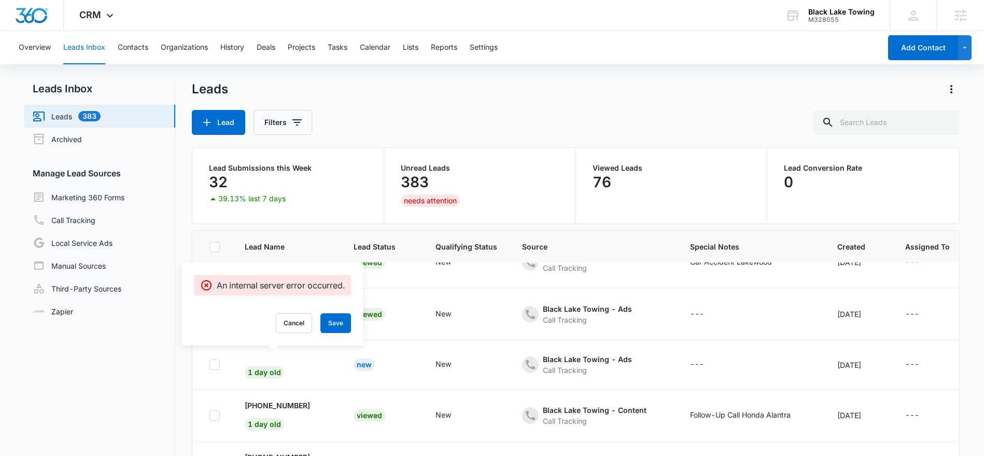
click at [166, 358] on nav "Leads Inbox Leads 383 Archived Manage Lead Sources Marketing 360 Forms Call Tra…" at bounding box center [99, 303] width 151 height 444
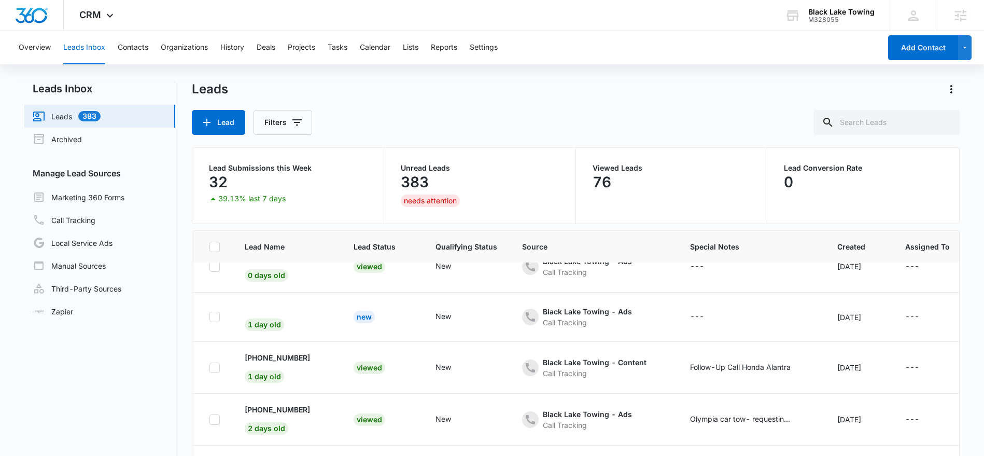
scroll to position [175, 0]
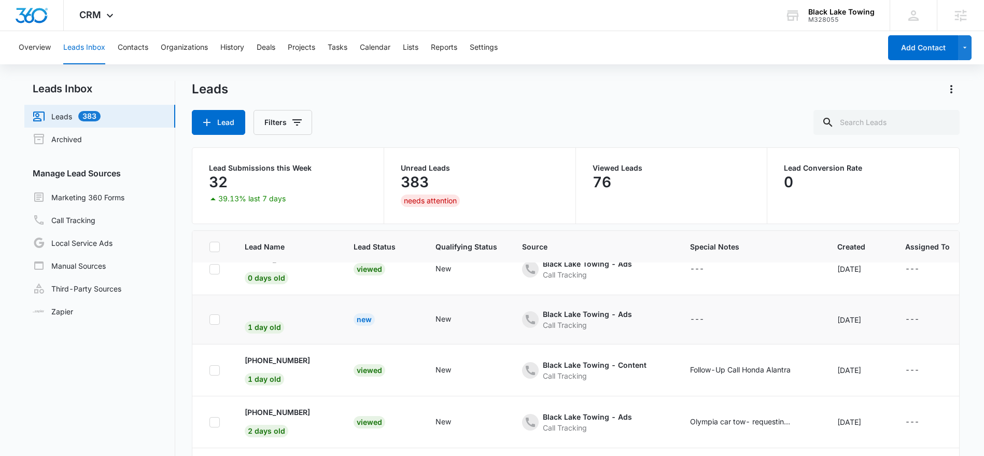
click at [217, 319] on icon at bounding box center [214, 319] width 9 height 9
click at [210, 319] on input "checkbox" at bounding box center [209, 319] width 1 height 1
checkbox input "true"
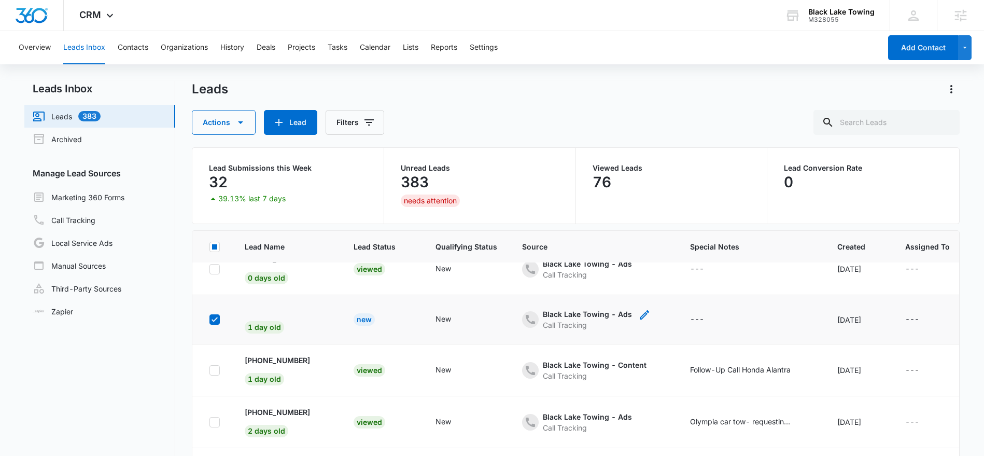
click at [567, 314] on div "Black Lake Towing - Ads" at bounding box center [587, 314] width 89 height 11
drag, startPoint x: 573, startPoint y: 288, endPoint x: 531, endPoint y: 300, distance: 43.2
click at [572, 289] on button "Cancel" at bounding box center [556, 290] width 36 height 20
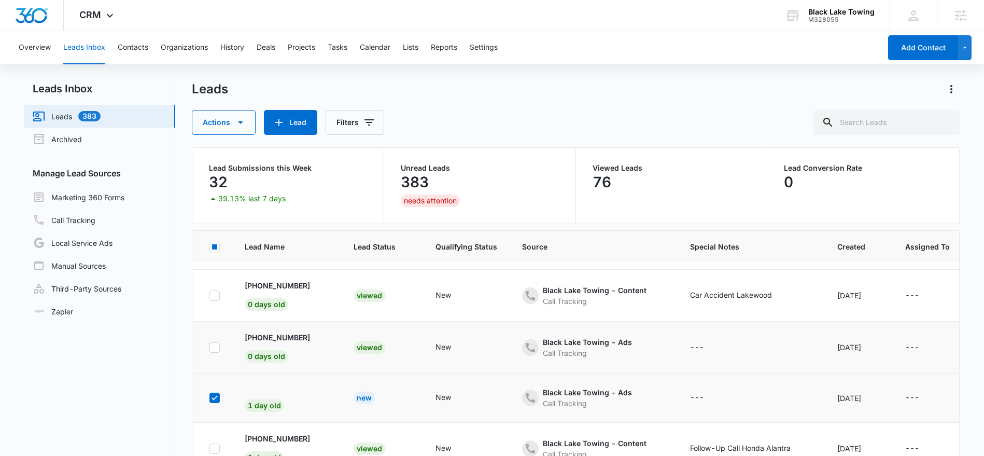
scroll to position [93, 0]
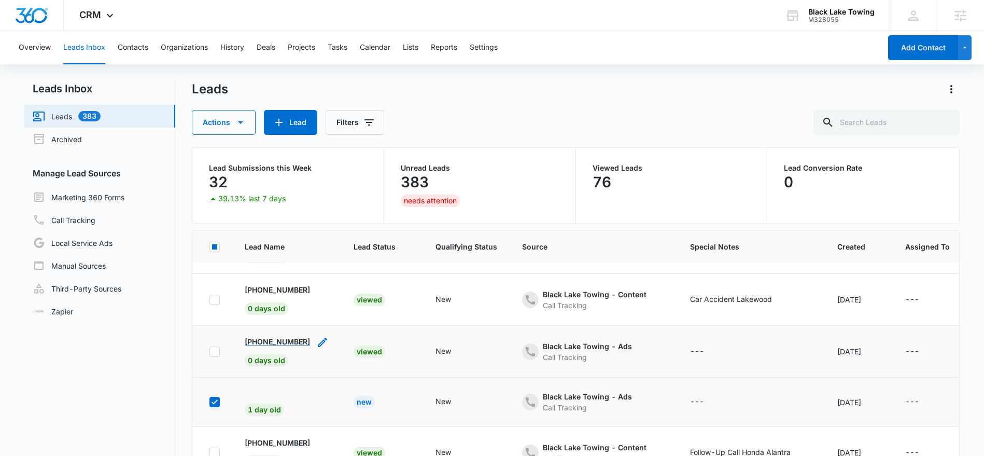
click at [280, 339] on p "+13608901526" at bounding box center [277, 341] width 65 height 11
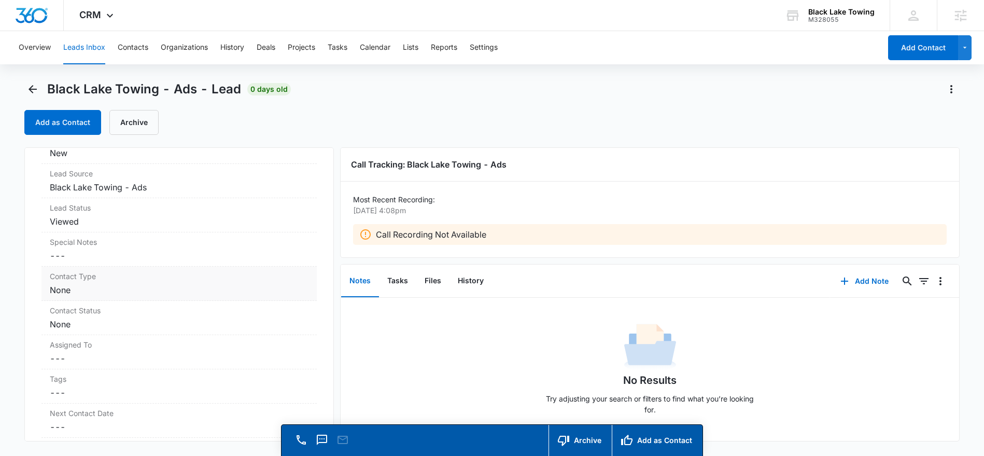
scroll to position [329, 0]
click at [64, 247] on dd "Cancel Save Changes ---" at bounding box center [179, 251] width 259 height 12
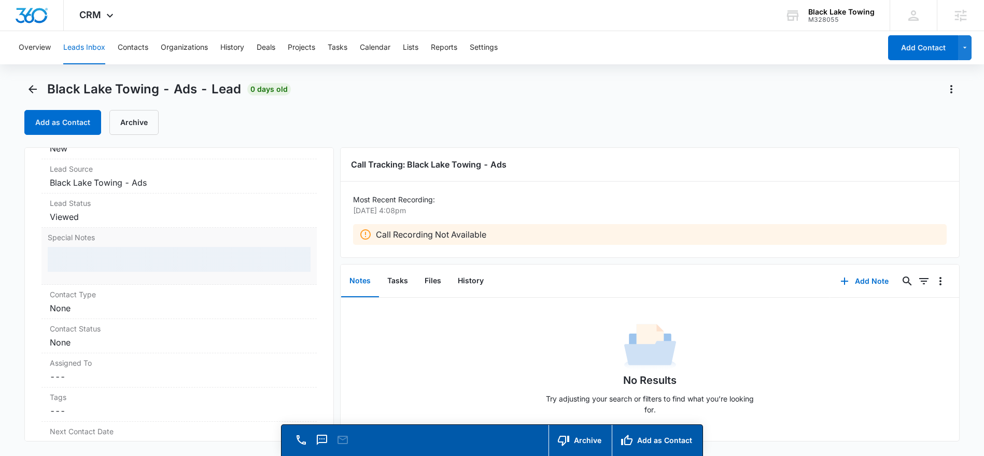
click at [65, 254] on div at bounding box center [179, 259] width 263 height 25
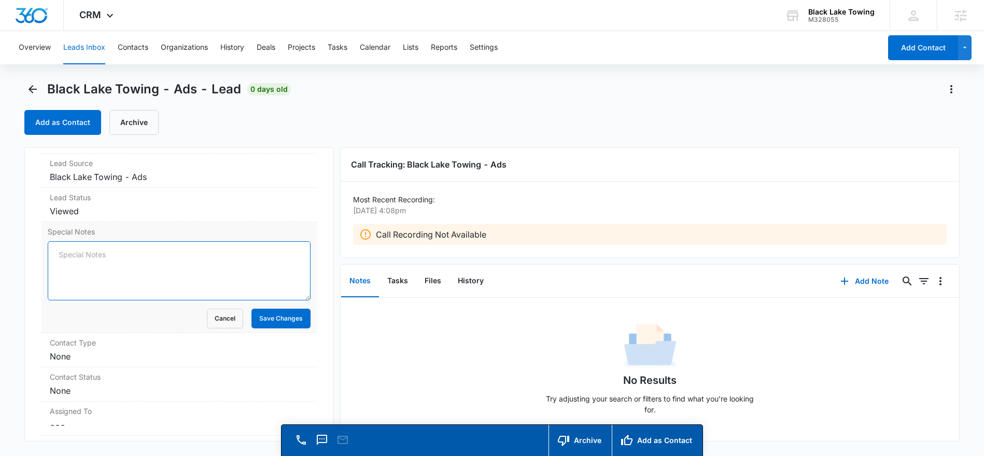
click at [65, 254] on textarea "Special Notes" at bounding box center [179, 270] width 263 height 59
type textarea "no recording"
click at [267, 319] on button "Save Changes" at bounding box center [281, 317] width 59 height 20
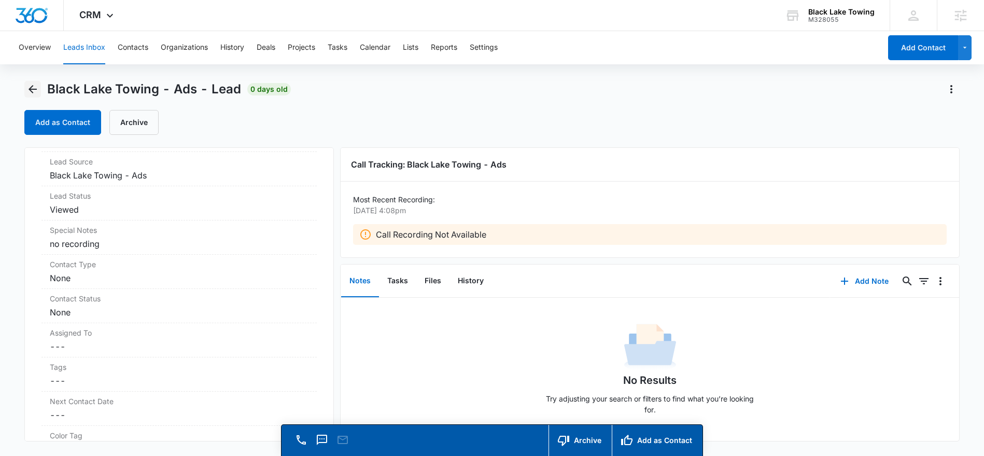
click at [30, 89] on icon "Back" at bounding box center [33, 89] width 8 height 8
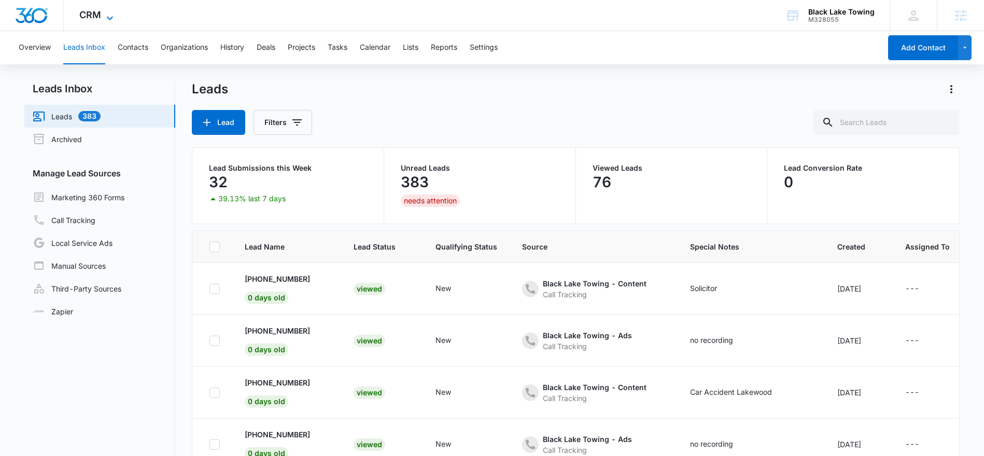
click at [114, 14] on icon at bounding box center [110, 18] width 12 height 12
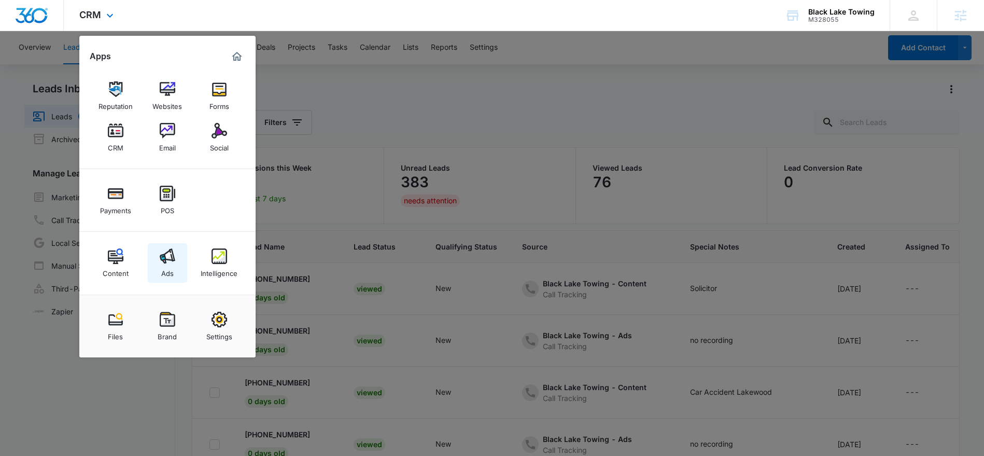
click at [175, 257] on link "Ads" at bounding box center [167, 262] width 39 height 39
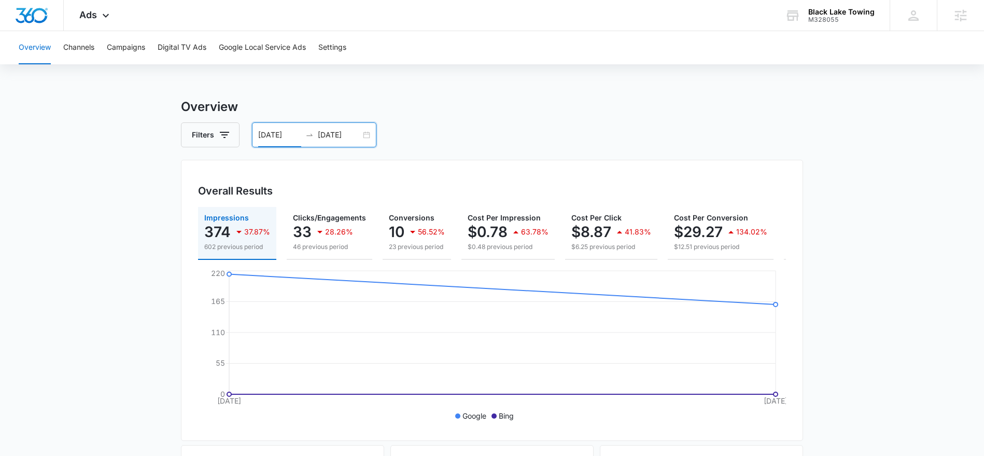
click at [275, 135] on input "10/01/2025" at bounding box center [279, 134] width 43 height 11
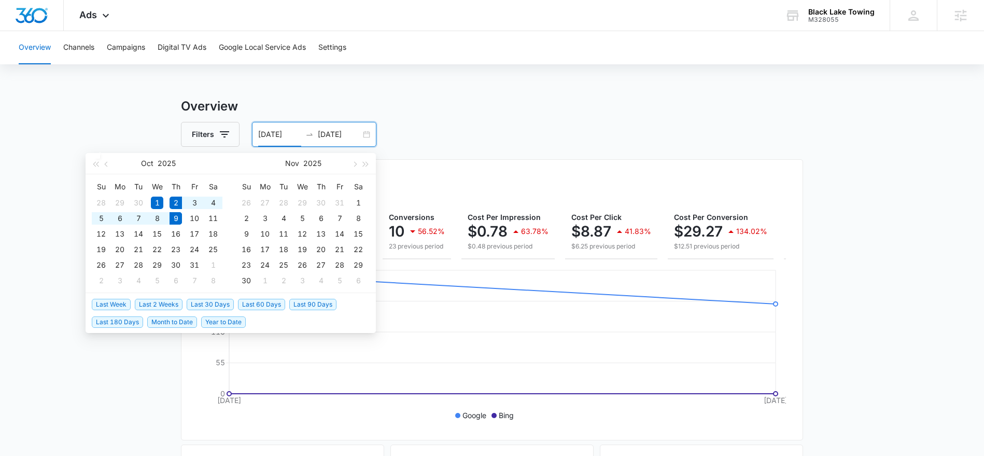
scroll to position [2, 0]
click at [107, 303] on span "Last Week" at bounding box center [111, 303] width 39 height 11
type input "10/02/2025"
type input "10/09/2025"
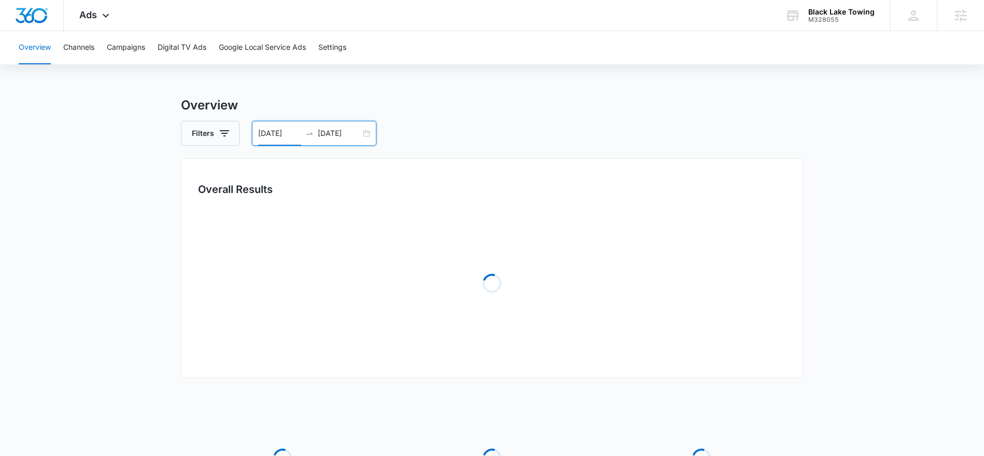
scroll to position [0, 0]
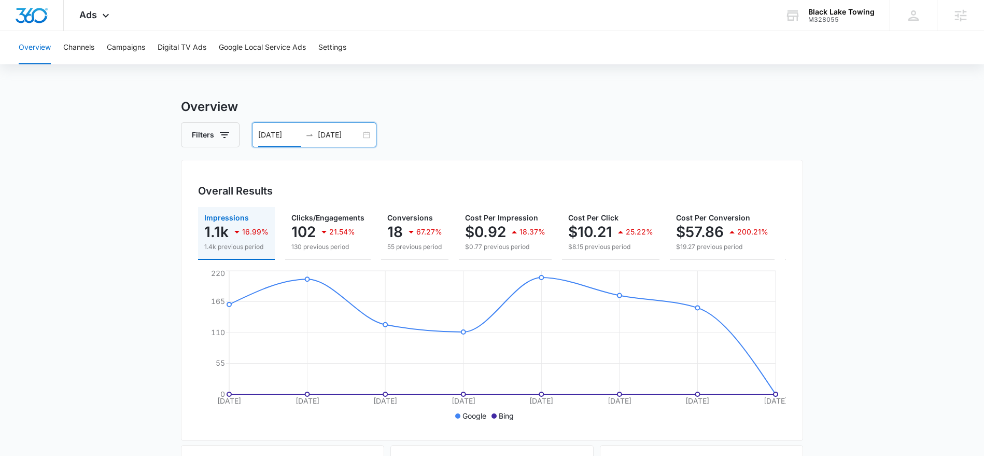
click at [272, 135] on input "10/02/2025" at bounding box center [279, 134] width 43 height 11
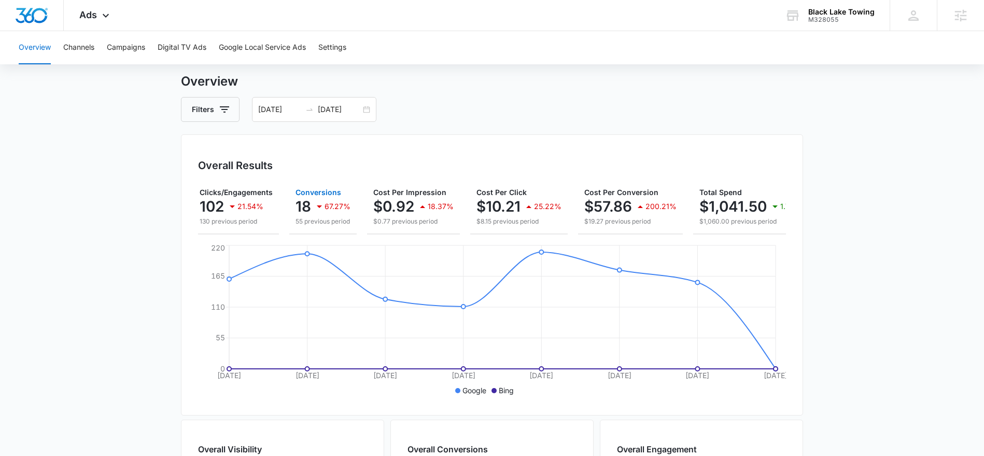
scroll to position [0, 115]
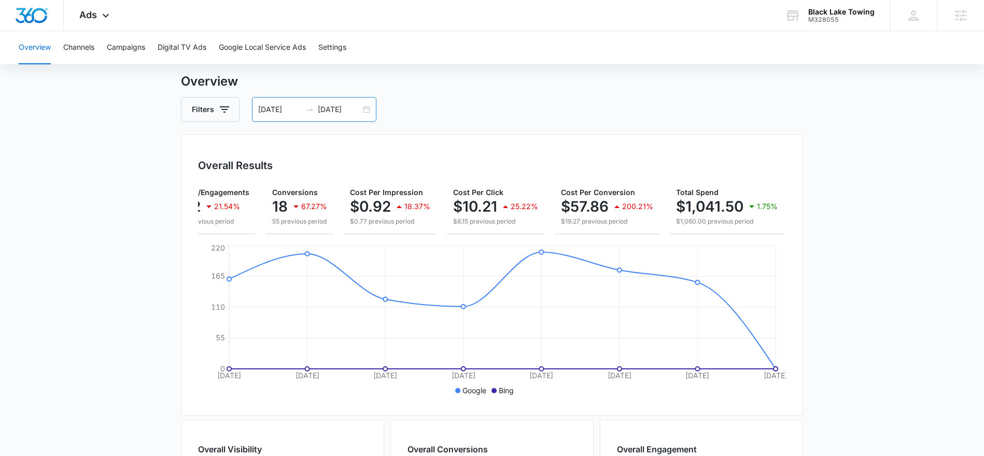
click at [271, 109] on input "10/02/2025" at bounding box center [279, 109] width 43 height 11
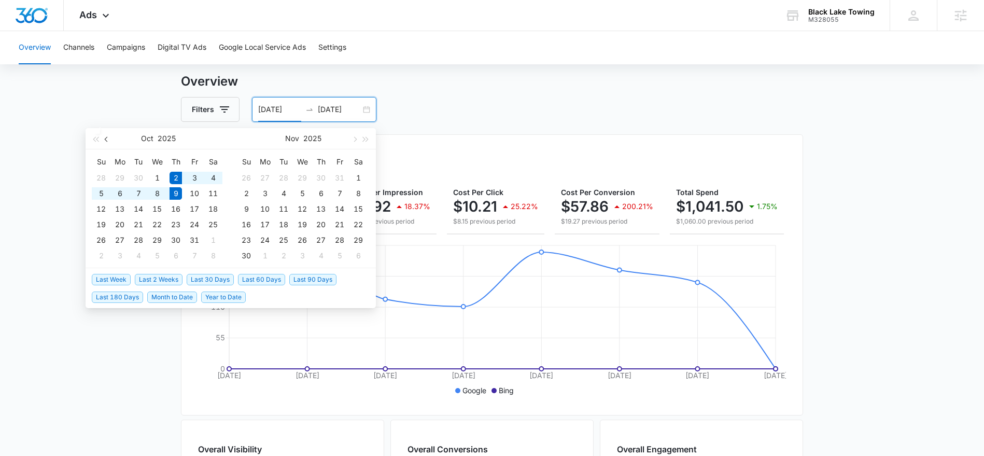
click at [107, 141] on span "button" at bounding box center [107, 138] width 5 height 5
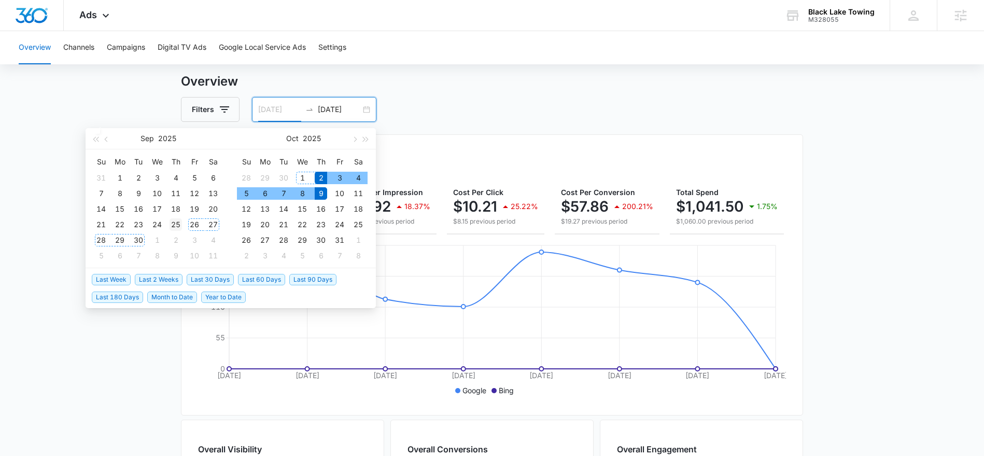
type input "09/25/2025"
drag, startPoint x: 176, startPoint y: 223, endPoint x: 170, endPoint y: 230, distance: 9.6
click at [176, 223] on div "25" at bounding box center [176, 224] width 12 height 12
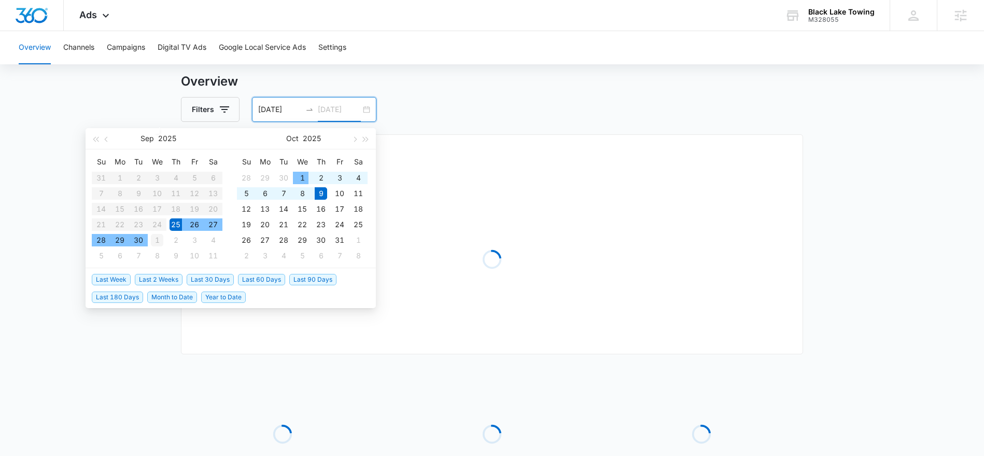
click at [154, 241] on div "1" at bounding box center [157, 240] width 12 height 12
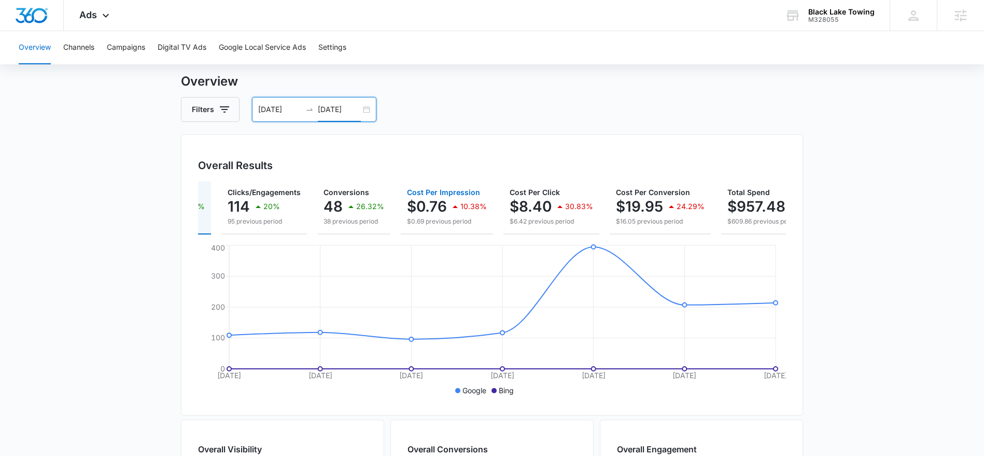
scroll to position [0, 104]
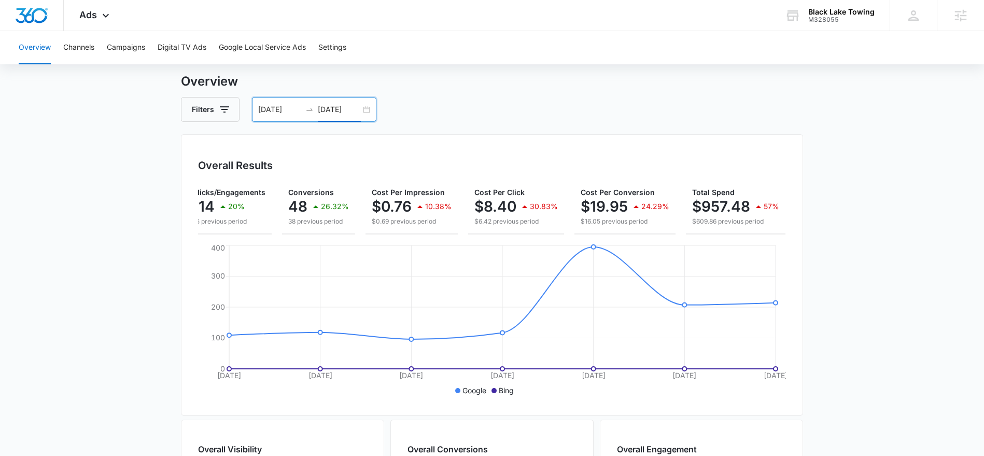
click at [330, 107] on input "10/01/2025" at bounding box center [339, 109] width 43 height 11
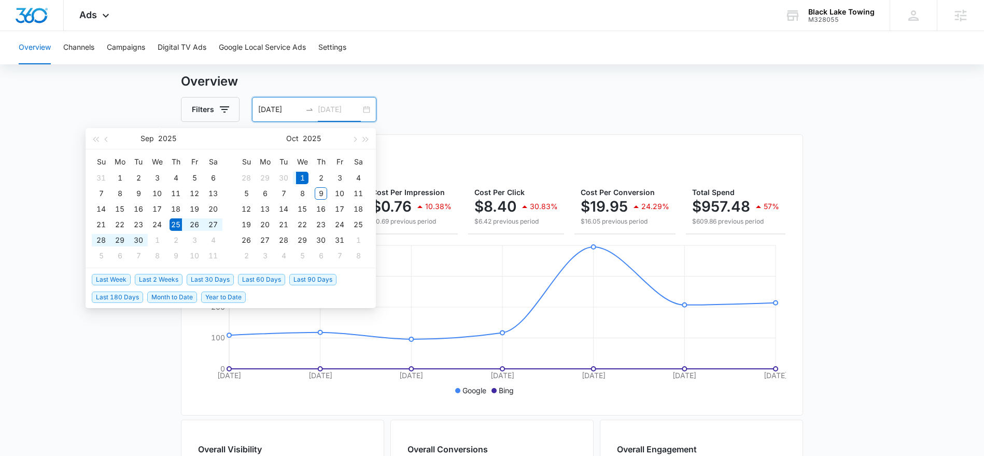
type input "10/01/2025"
click at [111, 280] on span "Last Week" at bounding box center [111, 279] width 39 height 11
type input "10/02/2025"
type input "10/09/2025"
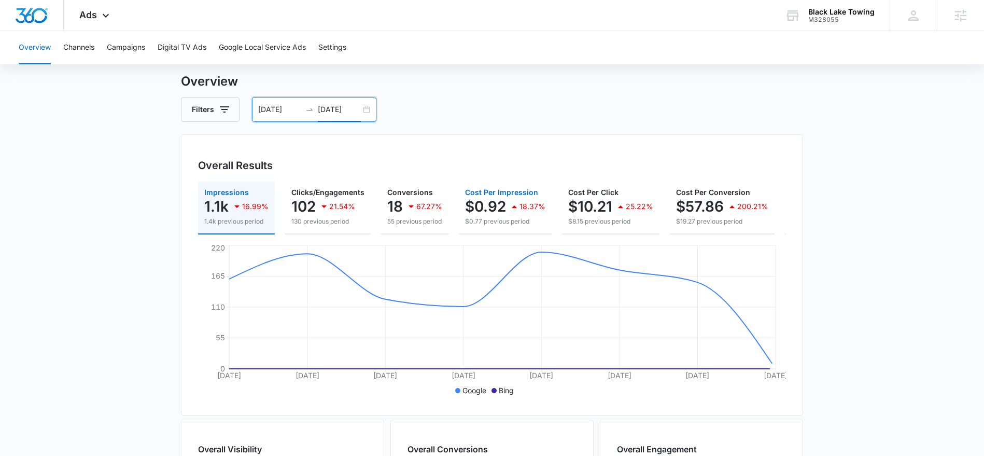
scroll to position [0, 115]
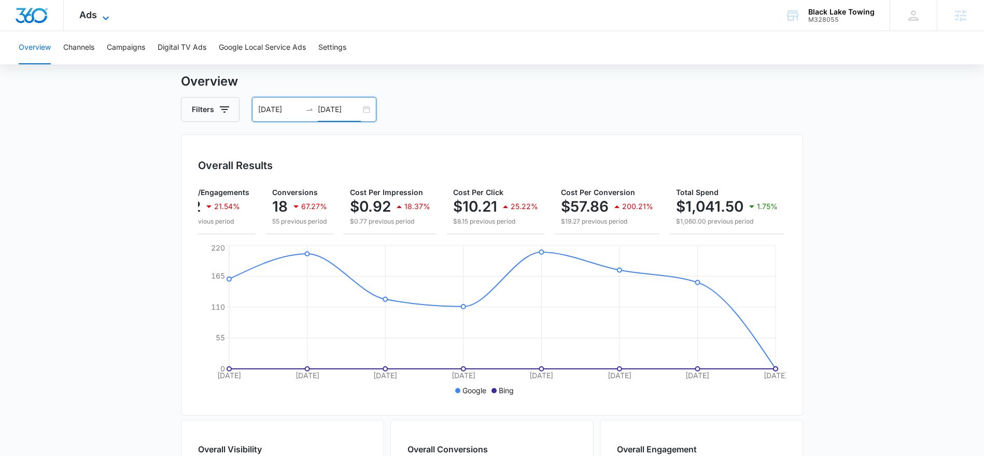
click at [108, 19] on icon at bounding box center [106, 18] width 12 height 12
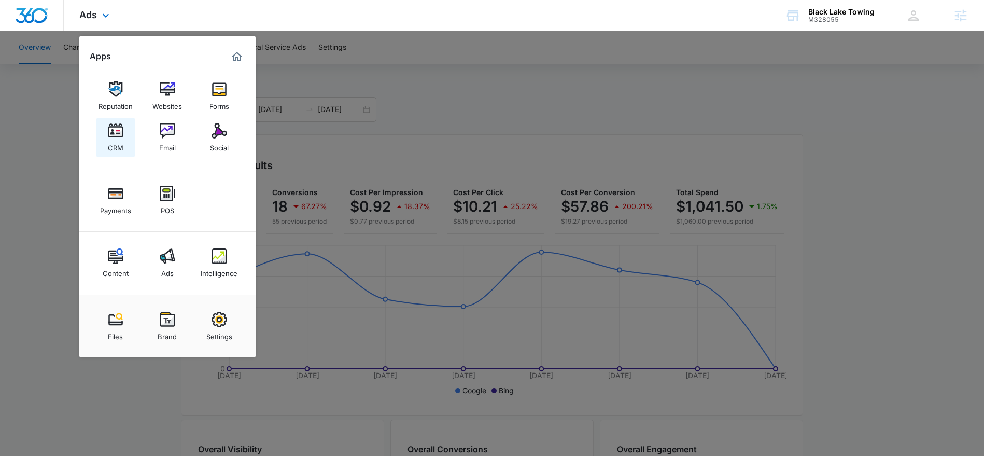
click at [110, 138] on div "CRM" at bounding box center [116, 144] width 16 height 13
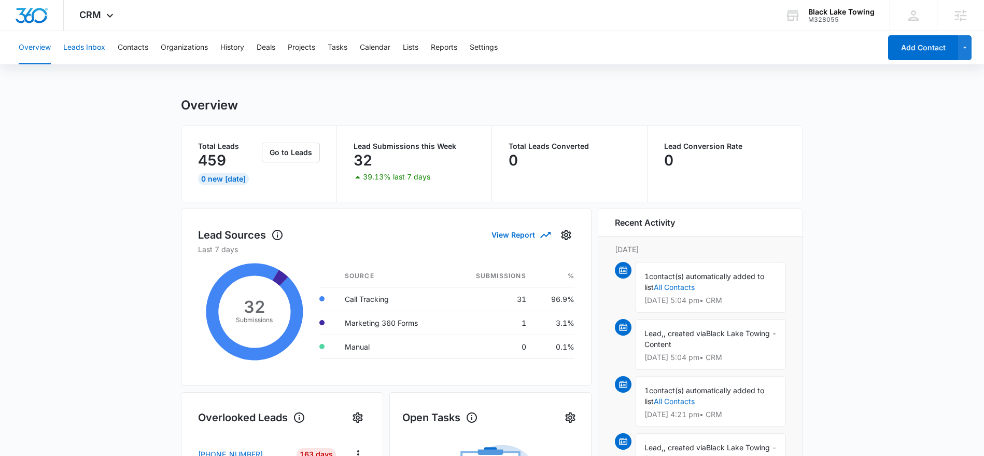
click at [84, 50] on button "Leads Inbox" at bounding box center [84, 47] width 42 height 33
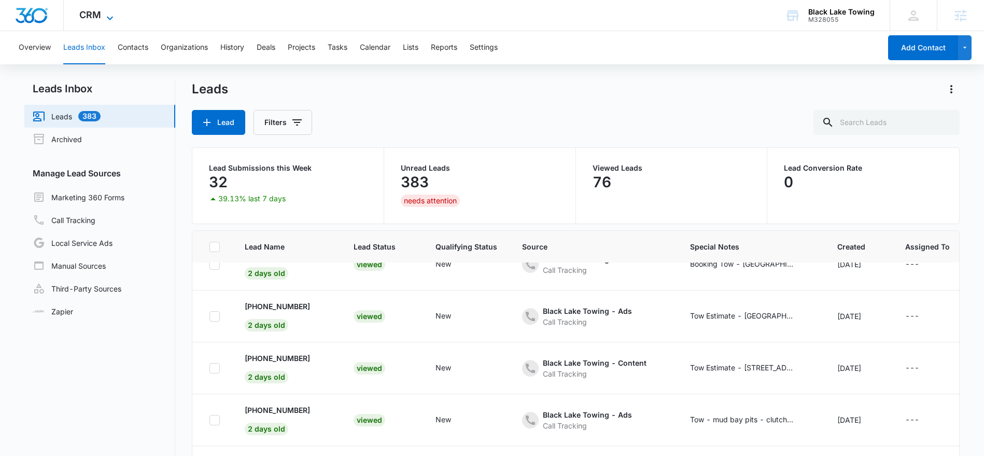
click at [109, 16] on icon at bounding box center [110, 18] width 12 height 12
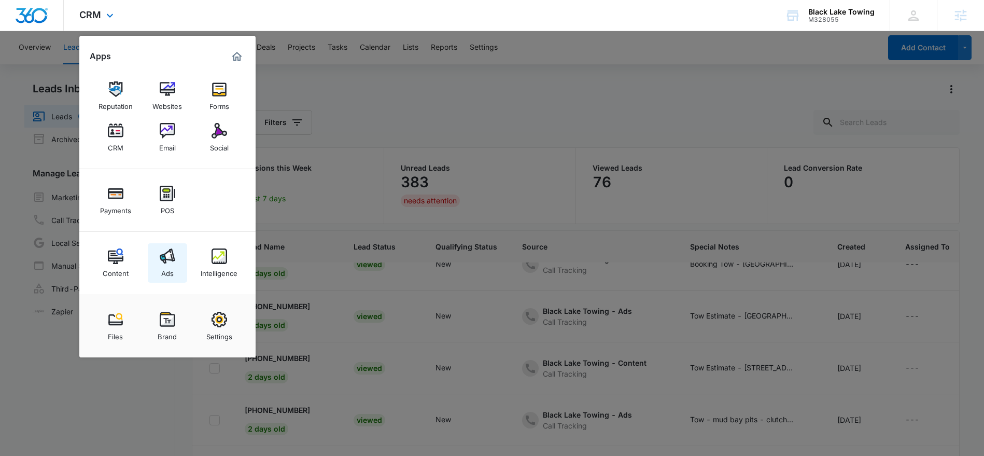
click at [164, 261] on img at bounding box center [168, 256] width 16 height 16
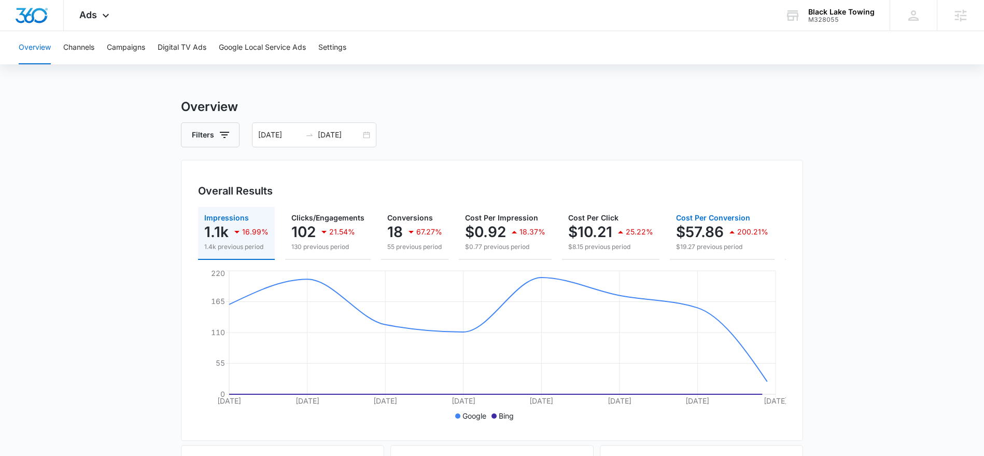
scroll to position [0, 115]
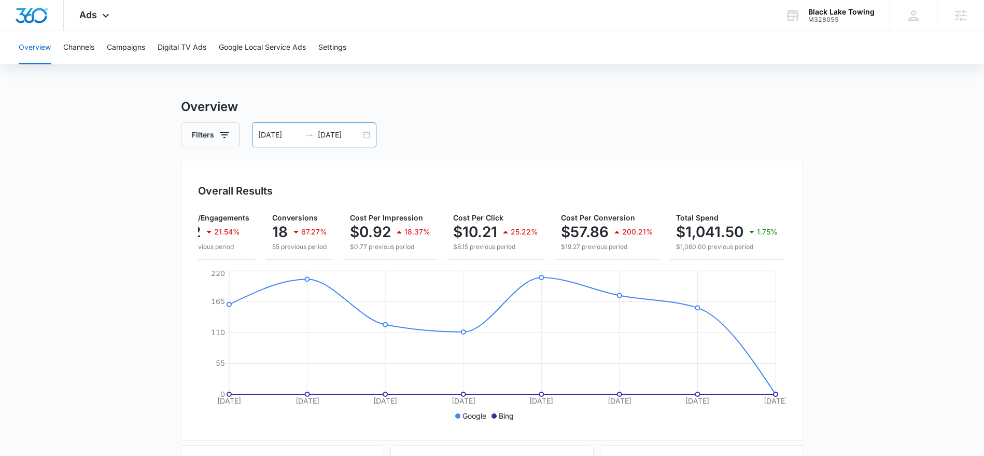
click at [275, 130] on input "10/02/2025" at bounding box center [279, 134] width 43 height 11
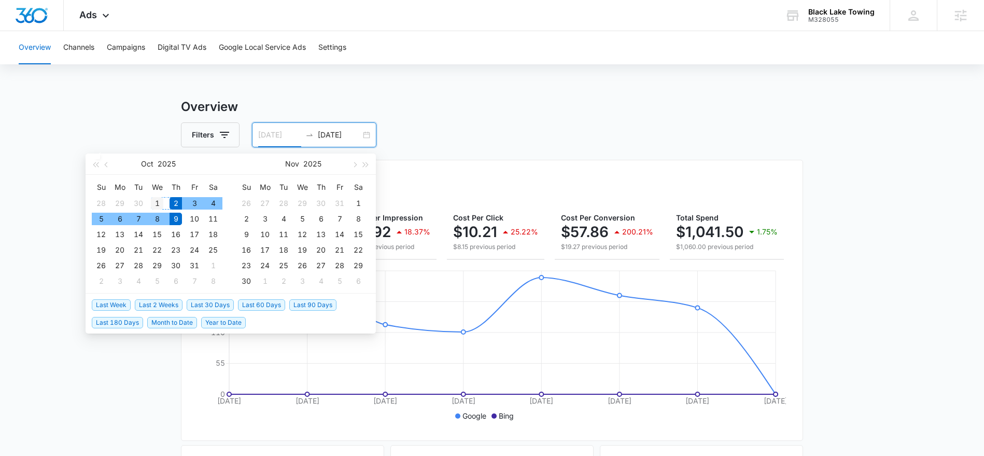
type input "10/01/2025"
drag, startPoint x: 156, startPoint y: 201, endPoint x: 157, endPoint y: 208, distance: 6.9
click at [156, 202] on div "1" at bounding box center [157, 203] width 12 height 12
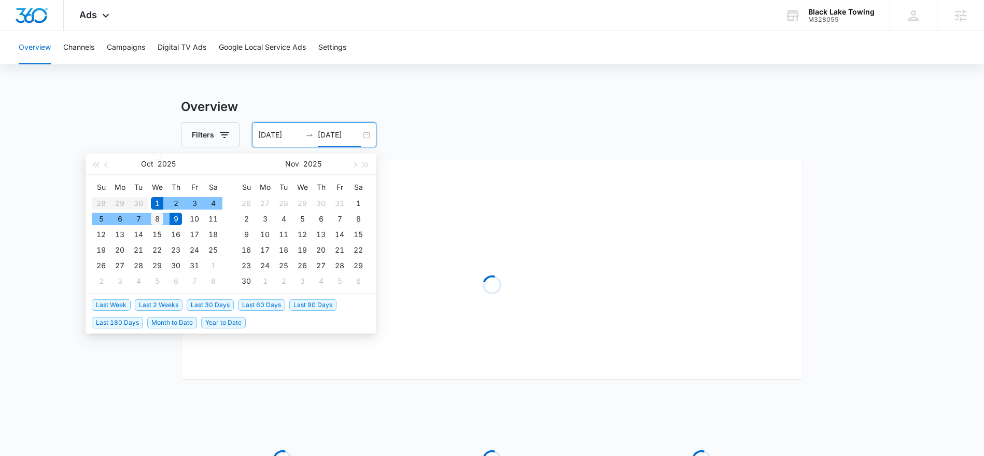
type input "10/08/2025"
click at [158, 217] on div "8" at bounding box center [157, 219] width 12 height 12
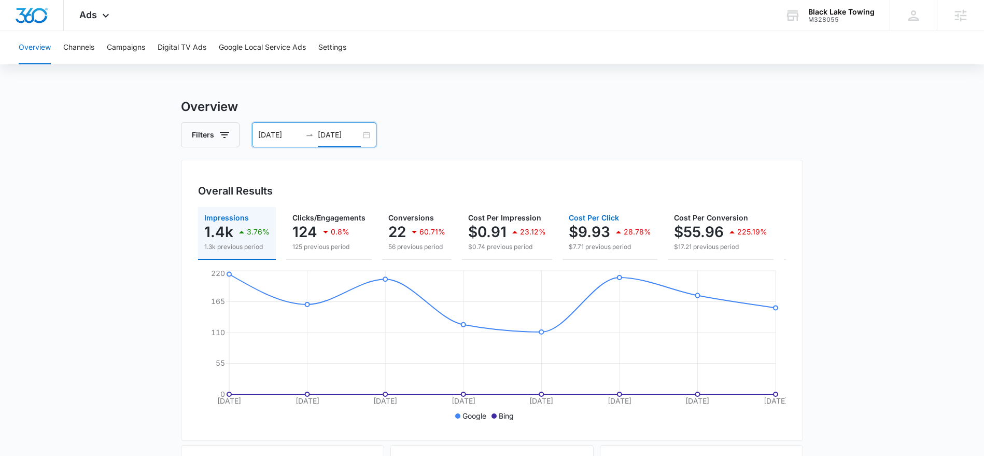
scroll to position [0, 118]
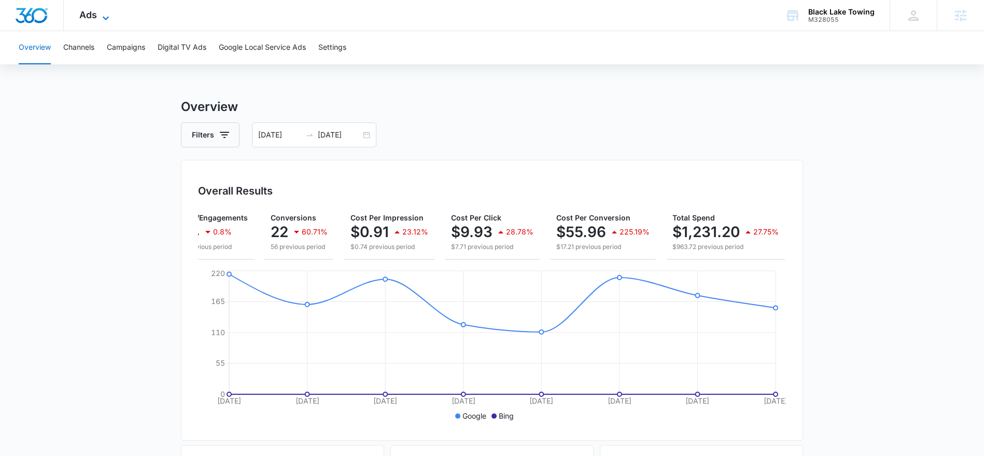
click at [106, 14] on icon at bounding box center [106, 18] width 12 height 12
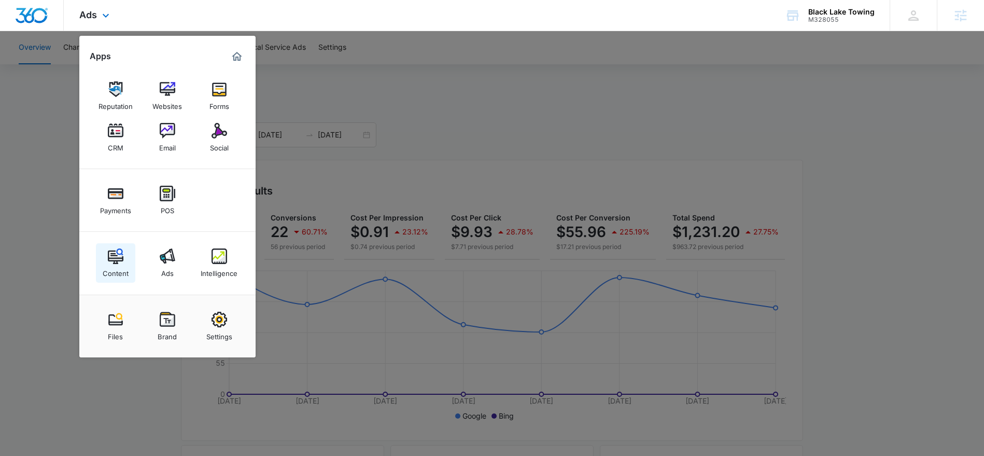
click at [120, 263] on img at bounding box center [116, 256] width 16 height 16
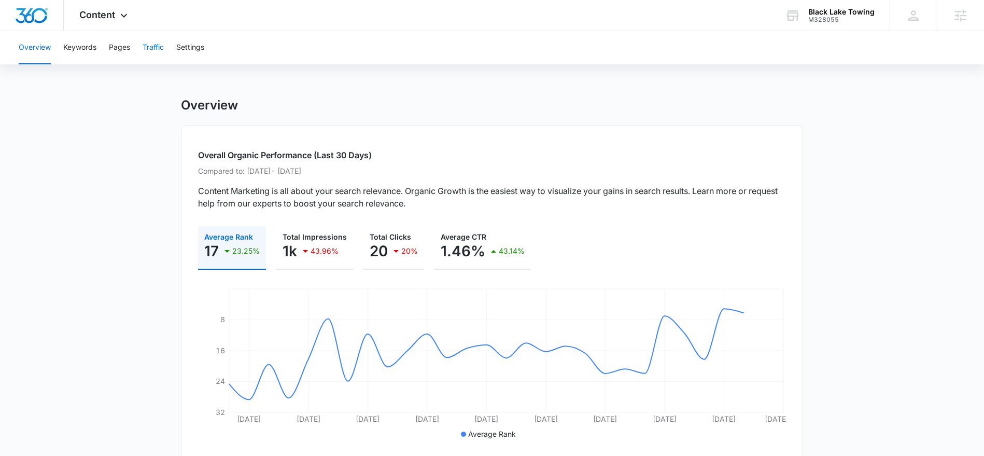
click at [160, 47] on button "Traffic" at bounding box center [153, 47] width 21 height 33
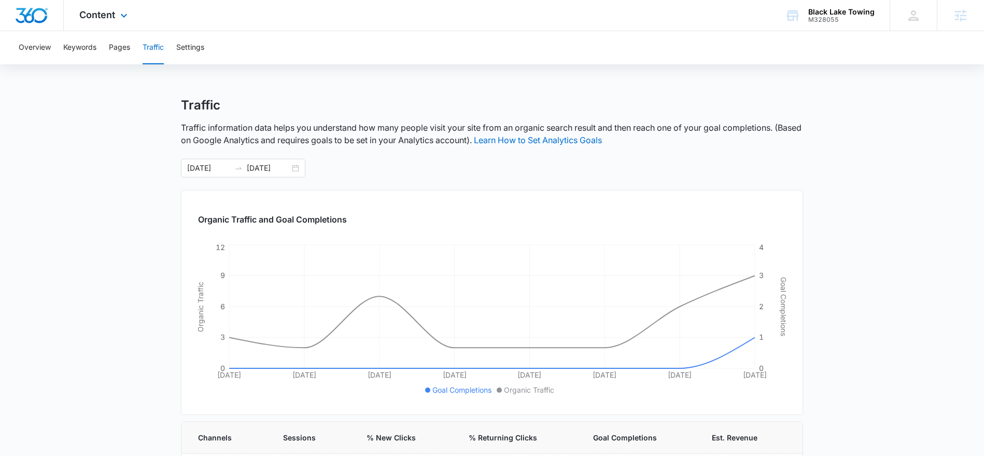
drag, startPoint x: 120, startPoint y: 8, endPoint x: 119, endPoint y: 41, distance: 33.2
click at [120, 11] on div "Content Apps Reputation Websites Forms CRM Email Social Payments POS Content Ad…" at bounding box center [105, 15] width 82 height 31
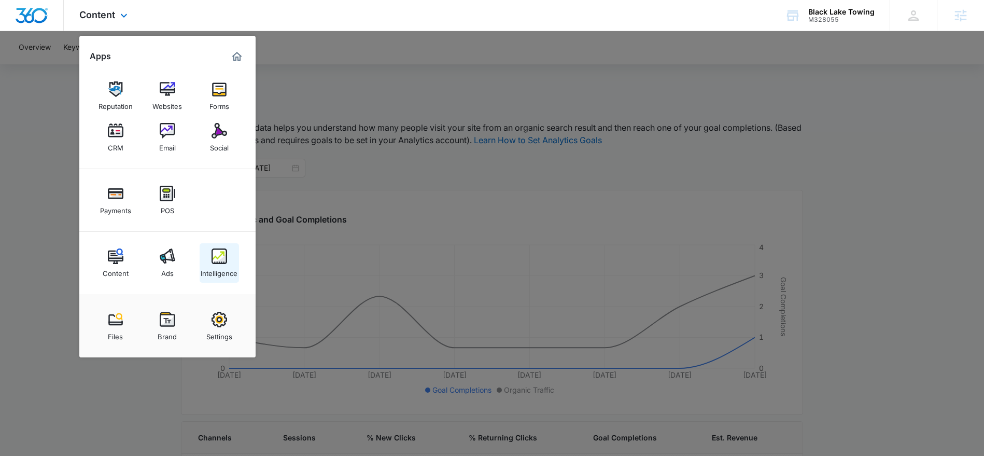
click at [212, 261] on img at bounding box center [220, 256] width 16 height 16
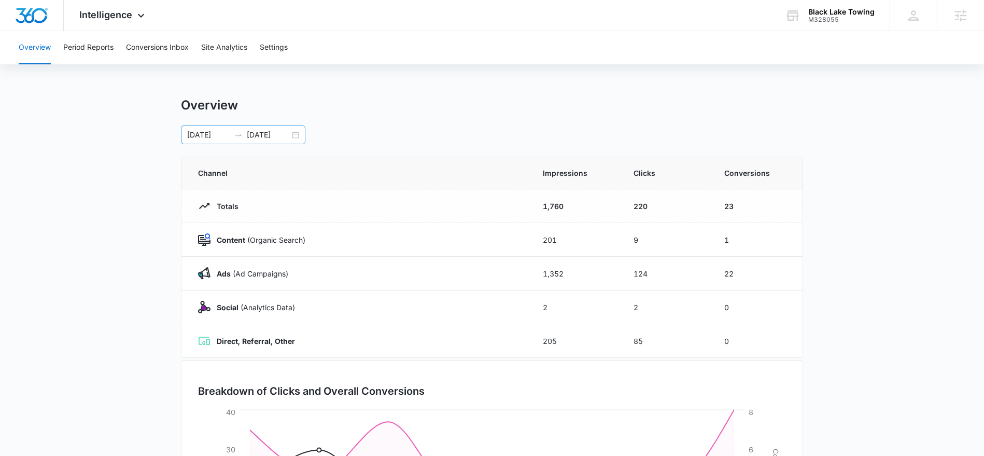
click at [197, 134] on input "10/01/2025" at bounding box center [208, 134] width 43 height 11
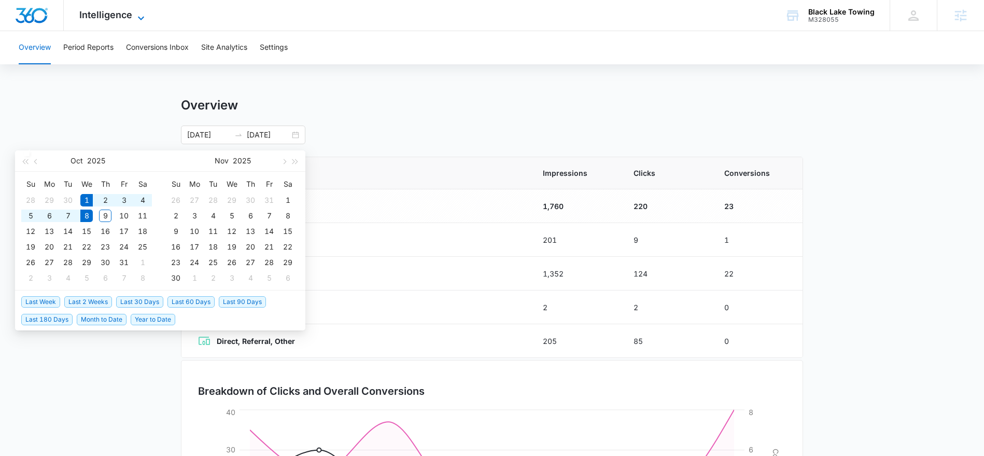
click at [140, 15] on icon at bounding box center [141, 18] width 12 height 12
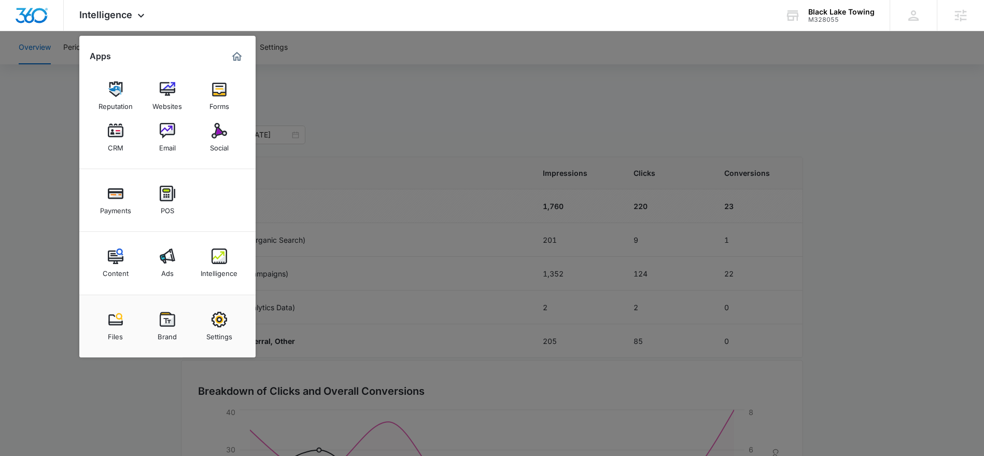
drag, startPoint x: 363, startPoint y: 63, endPoint x: 316, endPoint y: 50, distance: 48.4
click at [359, 62] on div at bounding box center [492, 228] width 984 height 456
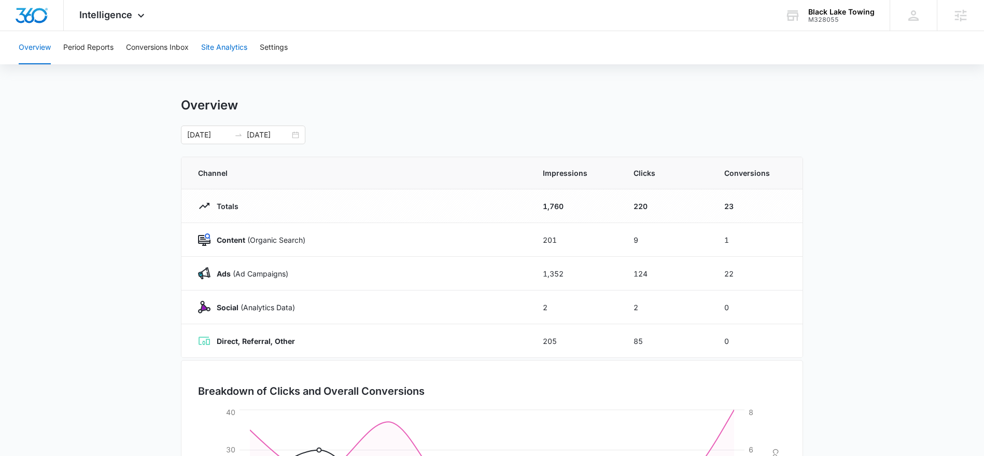
click at [241, 45] on button "Site Analytics" at bounding box center [224, 47] width 46 height 33
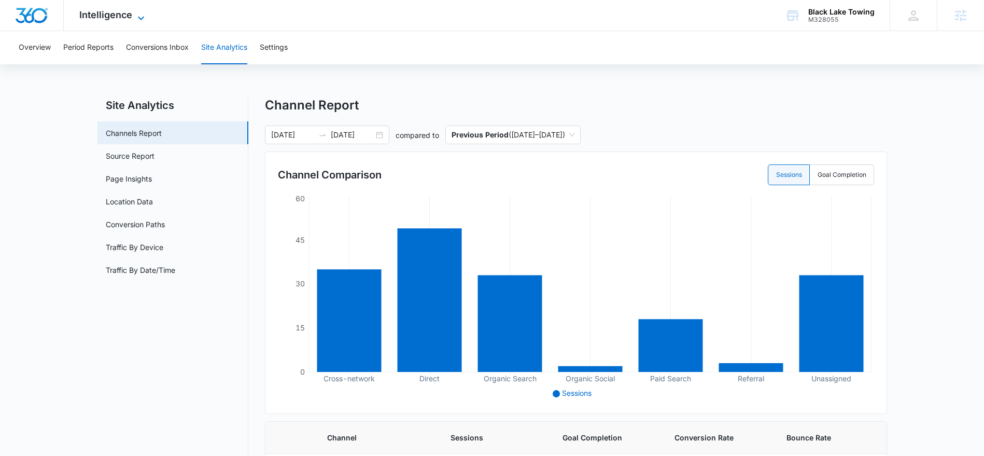
click at [140, 18] on icon at bounding box center [141, 18] width 6 height 4
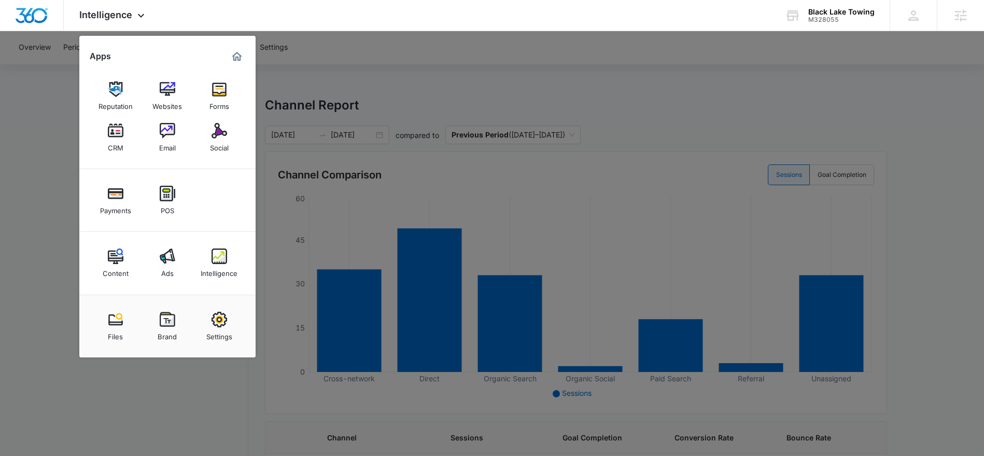
click at [276, 74] on div at bounding box center [492, 228] width 984 height 456
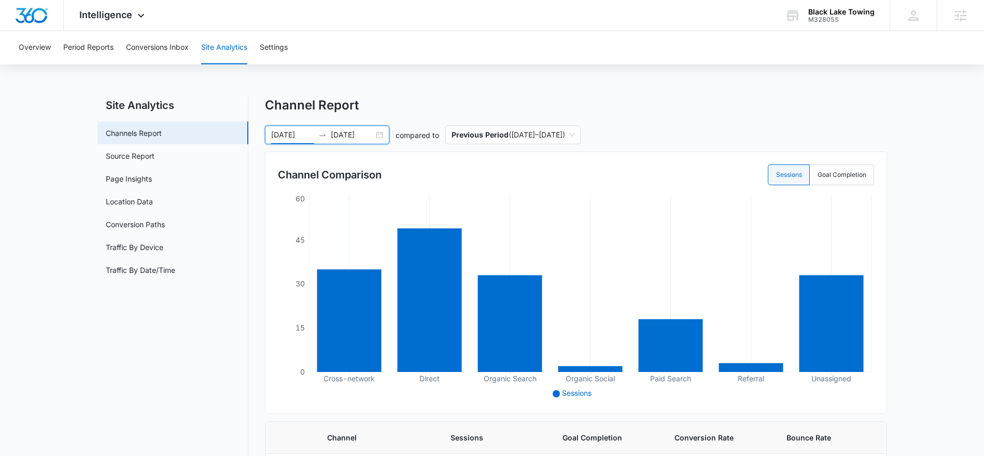
click at [282, 134] on input "10/01/2025" at bounding box center [292, 134] width 43 height 11
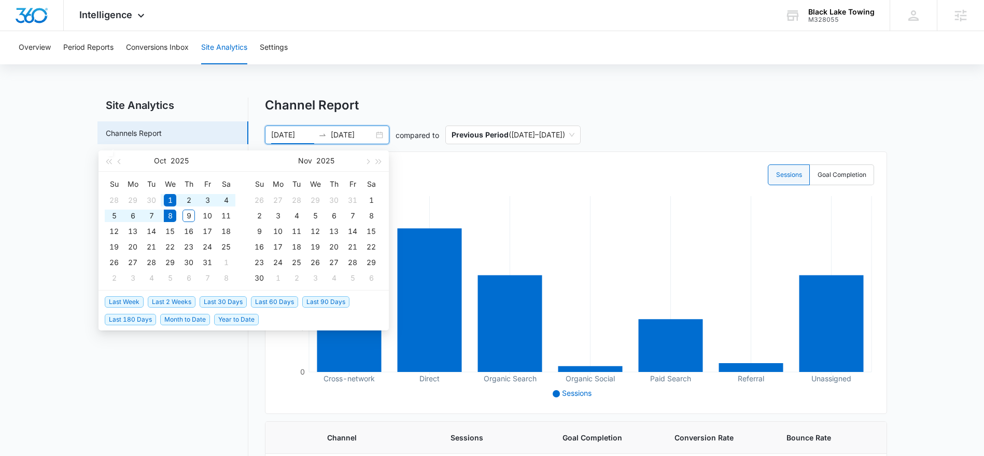
drag, startPoint x: 151, startPoint y: 300, endPoint x: 75, endPoint y: 282, distance: 79.0
click at [151, 300] on span "Last 2 Weeks" at bounding box center [172, 301] width 48 height 11
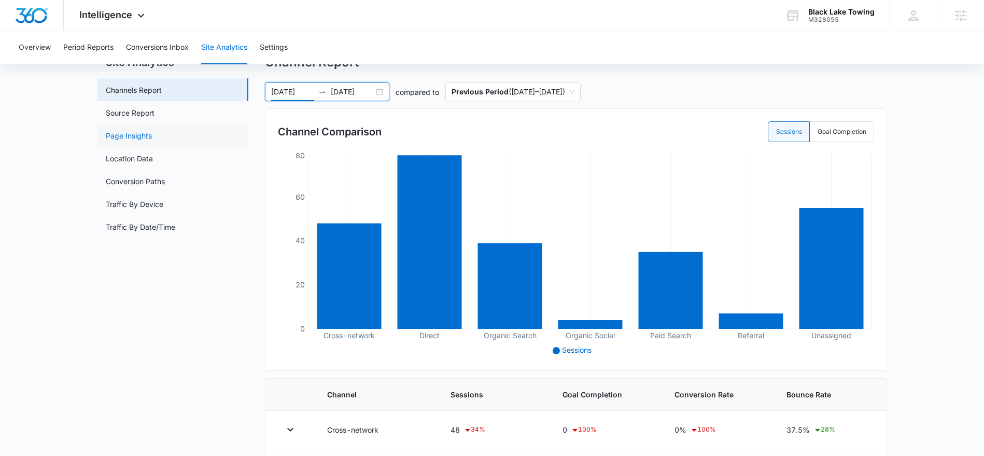
scroll to position [26, 0]
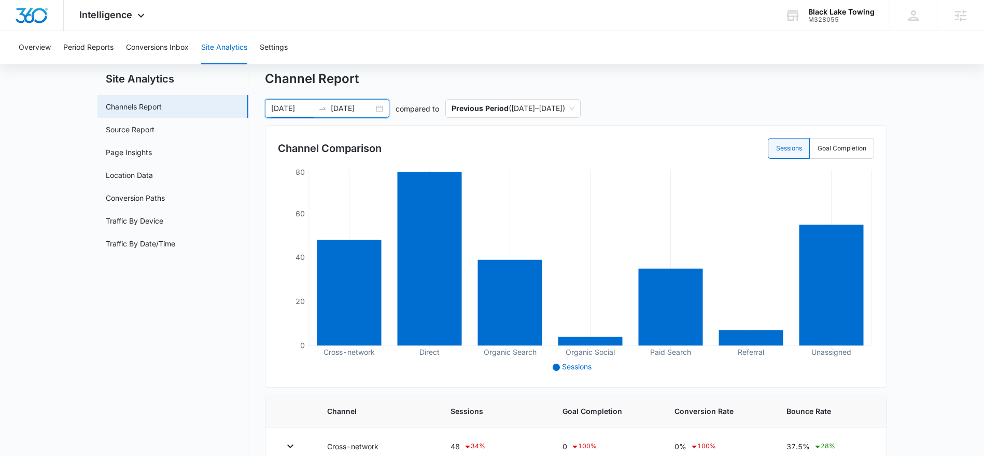
click at [293, 109] on input "09/24/2025" at bounding box center [292, 108] width 43 height 11
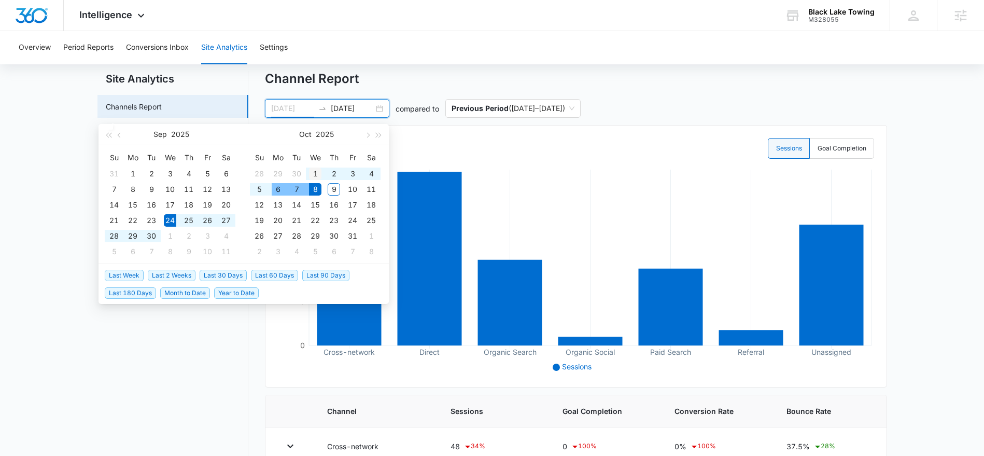
type input "10/01/2025"
click at [315, 171] on div "1" at bounding box center [315, 174] width 12 height 12
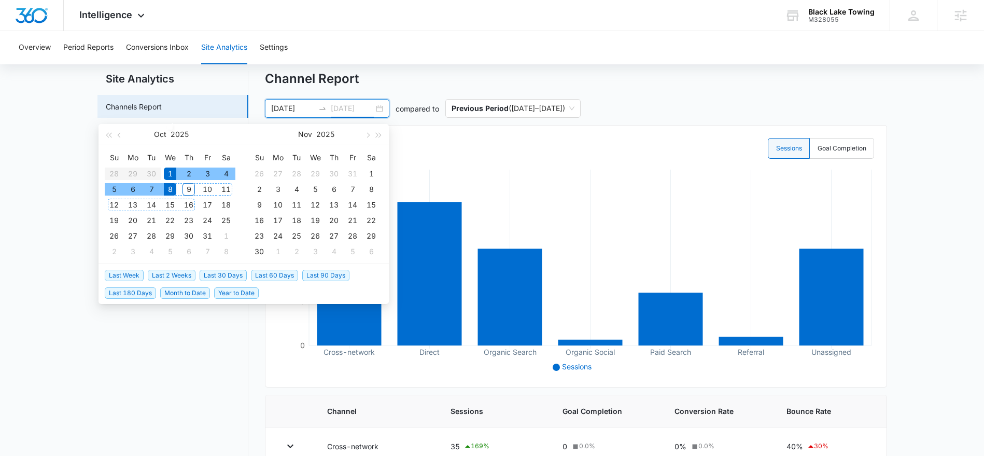
type input "10/08/2025"
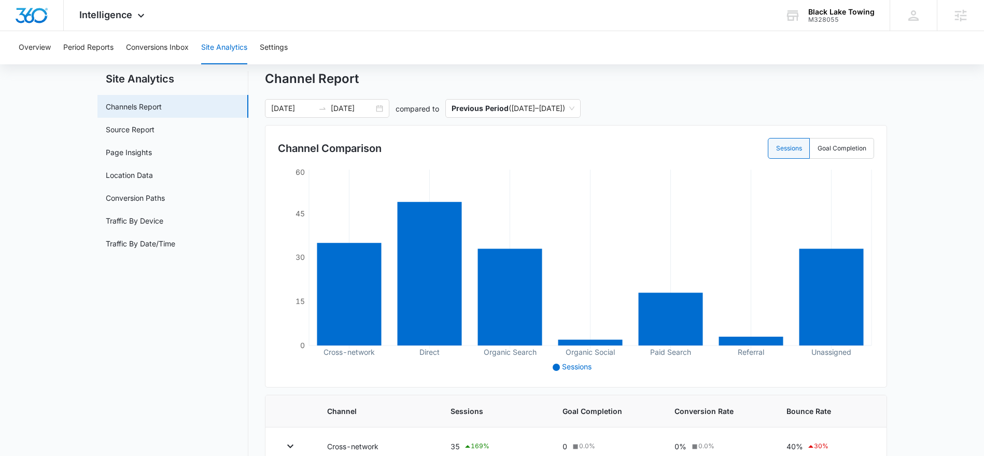
click at [58, 245] on main "Site Analytics Channels Report Source Report Page Insights Location Data Conver…" at bounding box center [492, 389] width 984 height 637
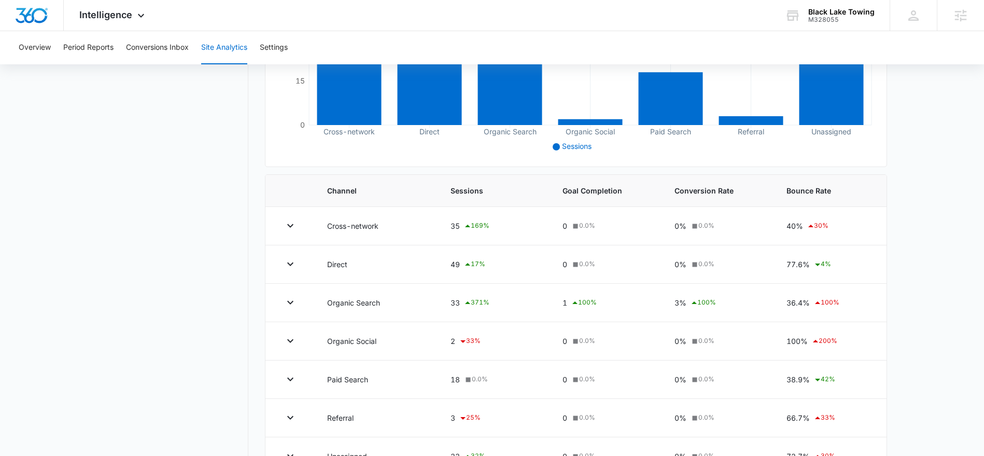
scroll to position [252, 0]
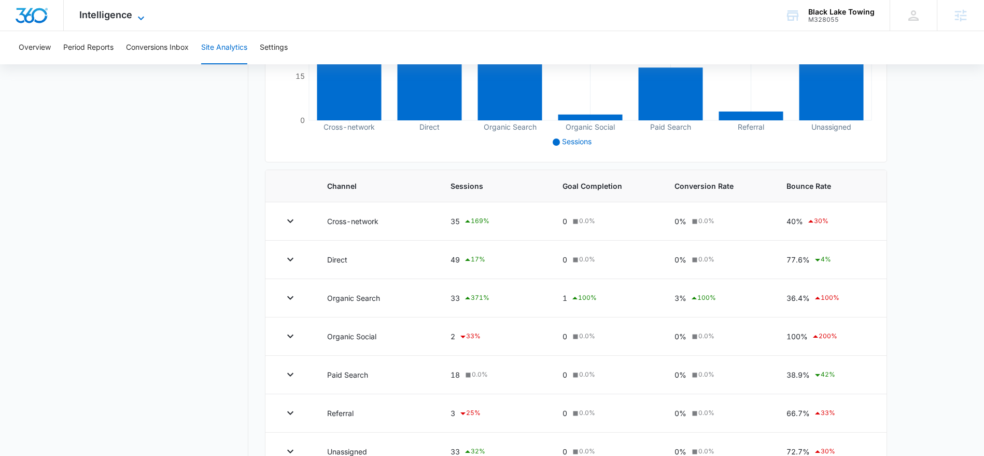
click at [140, 19] on icon at bounding box center [141, 18] width 6 height 4
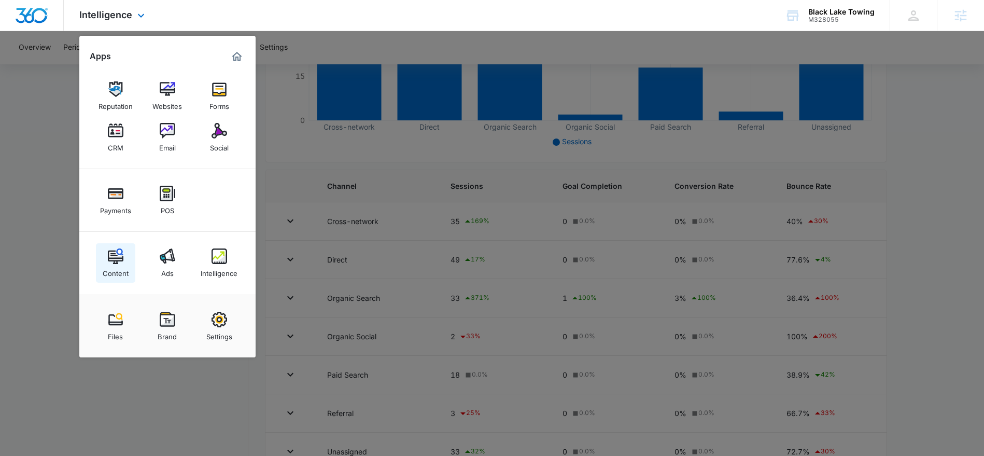
click at [120, 254] on img at bounding box center [116, 256] width 16 height 16
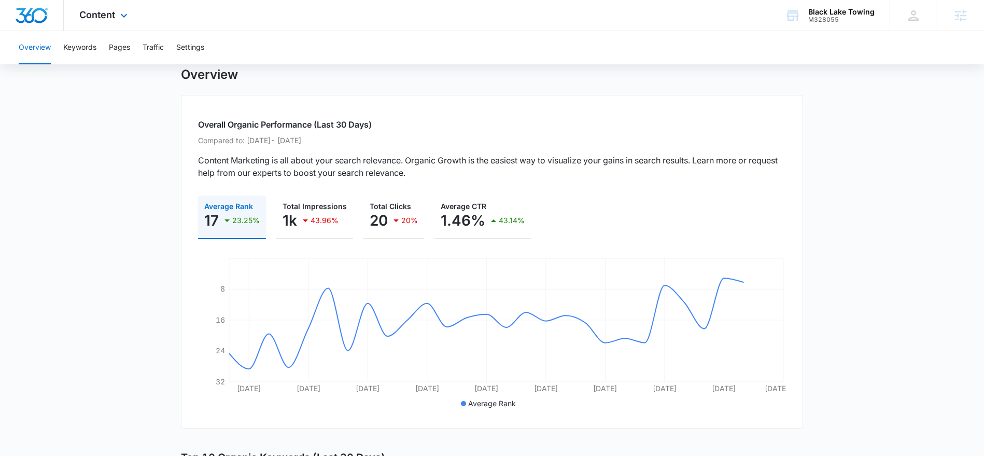
scroll to position [32, 0]
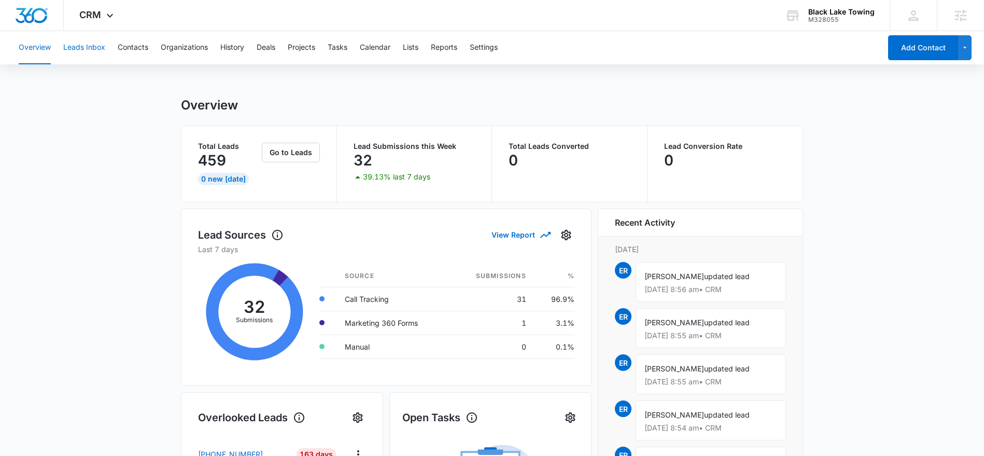
click at [87, 50] on button "Leads Inbox" at bounding box center [84, 47] width 42 height 33
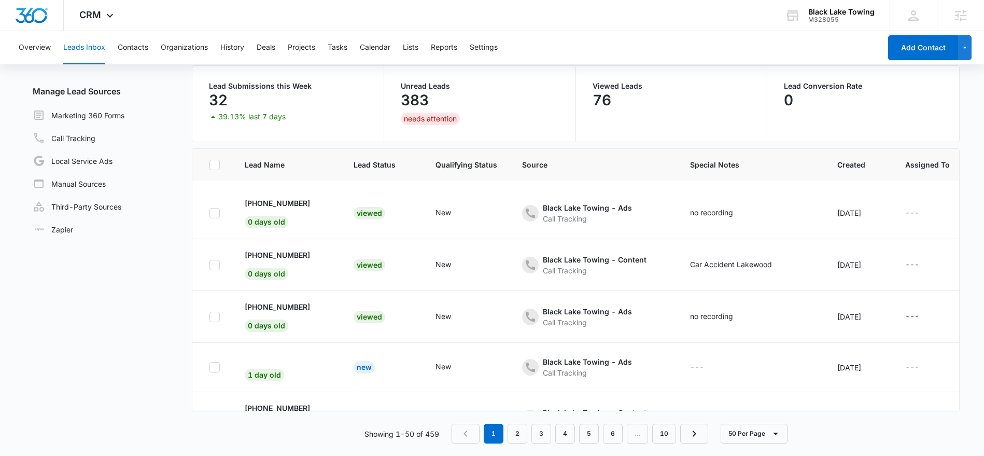
scroll to position [43, 0]
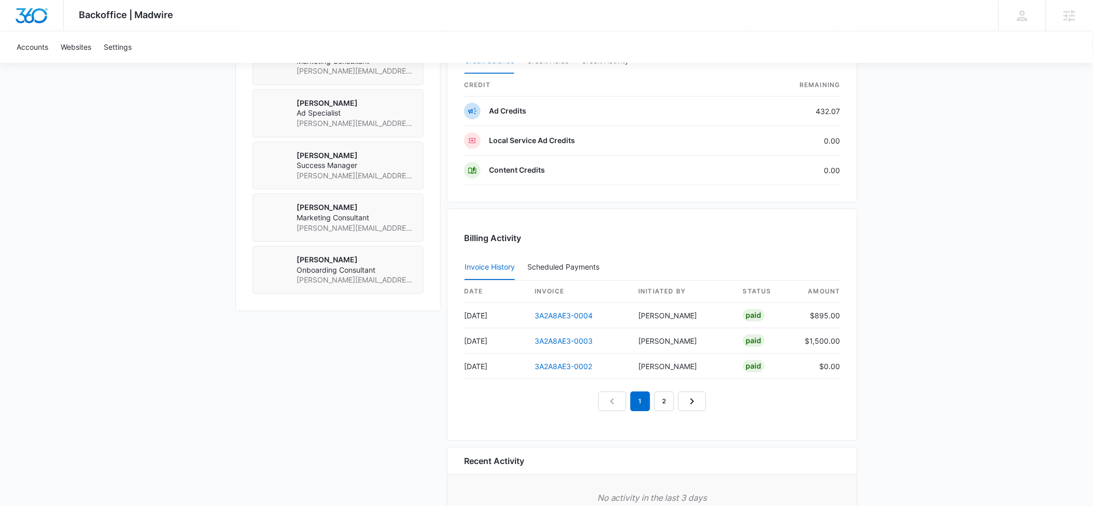
scroll to position [863, 0]
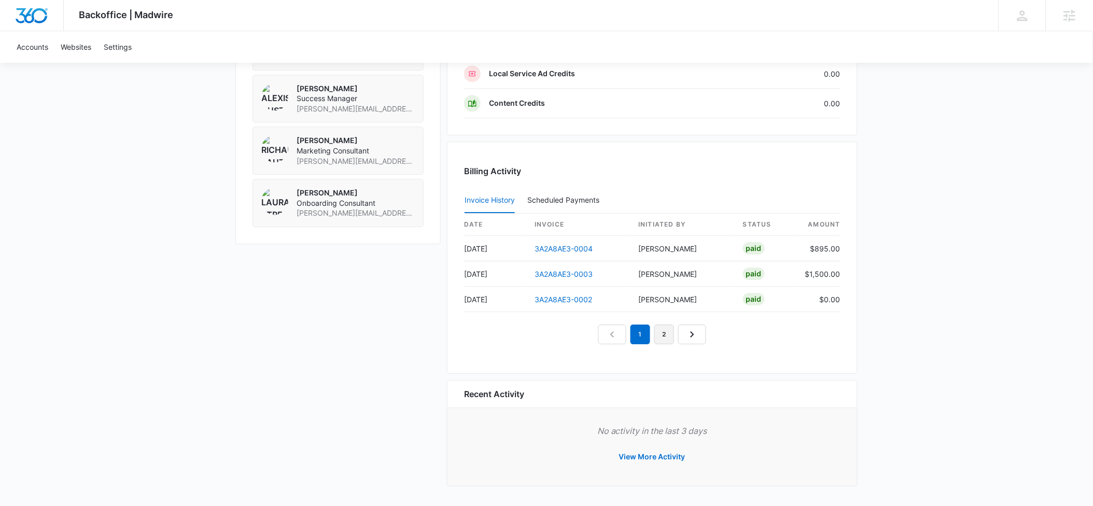
click at [661, 331] on link "2" at bounding box center [665, 335] width 20 height 20
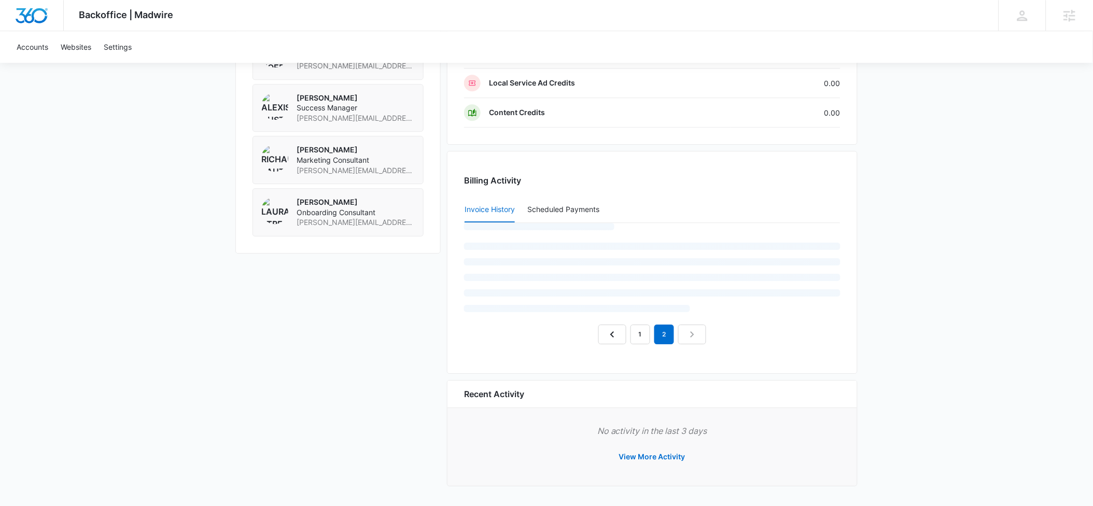
scroll to position [812, 0]
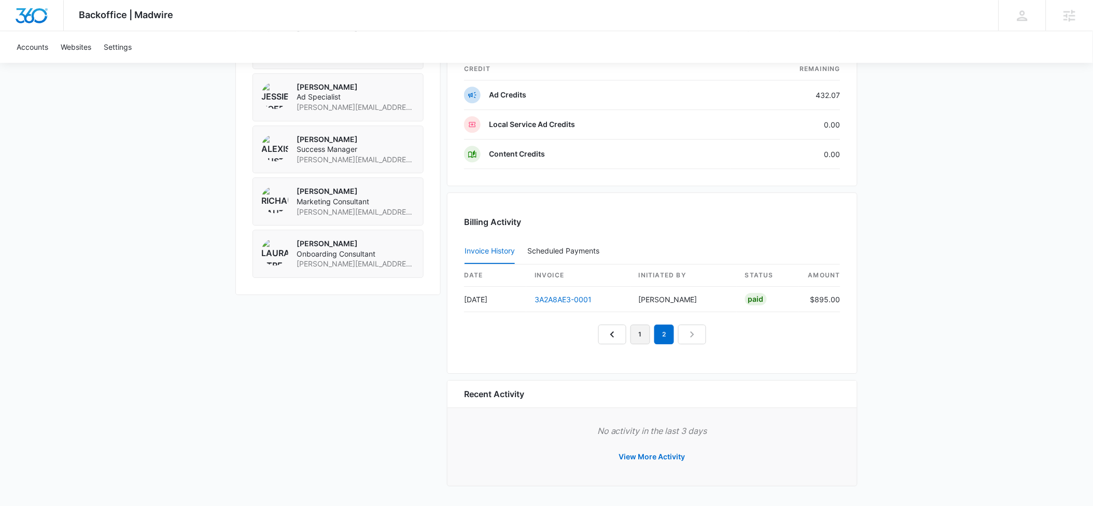
click at [639, 330] on link "1" at bounding box center [641, 335] width 20 height 20
